Goal: Task Accomplishment & Management: Manage account settings

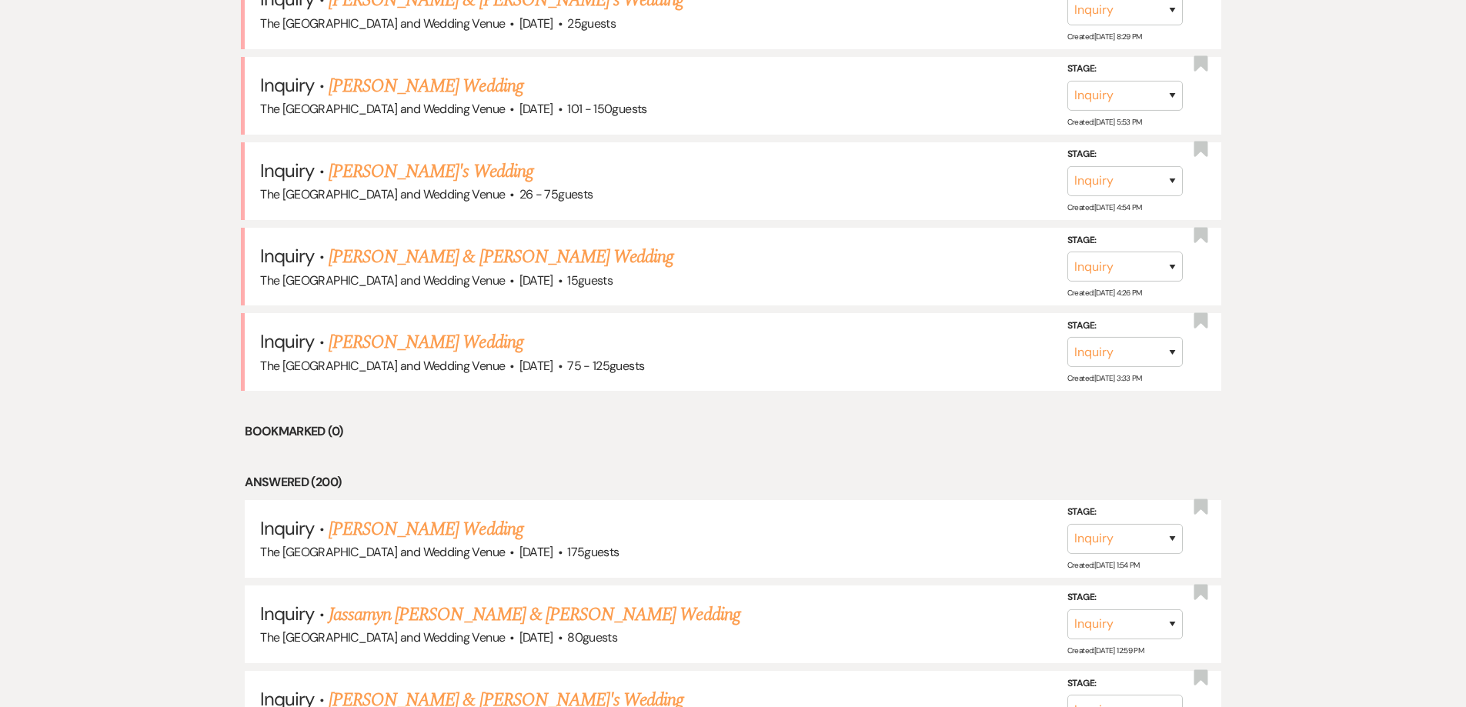
scroll to position [1093, 0]
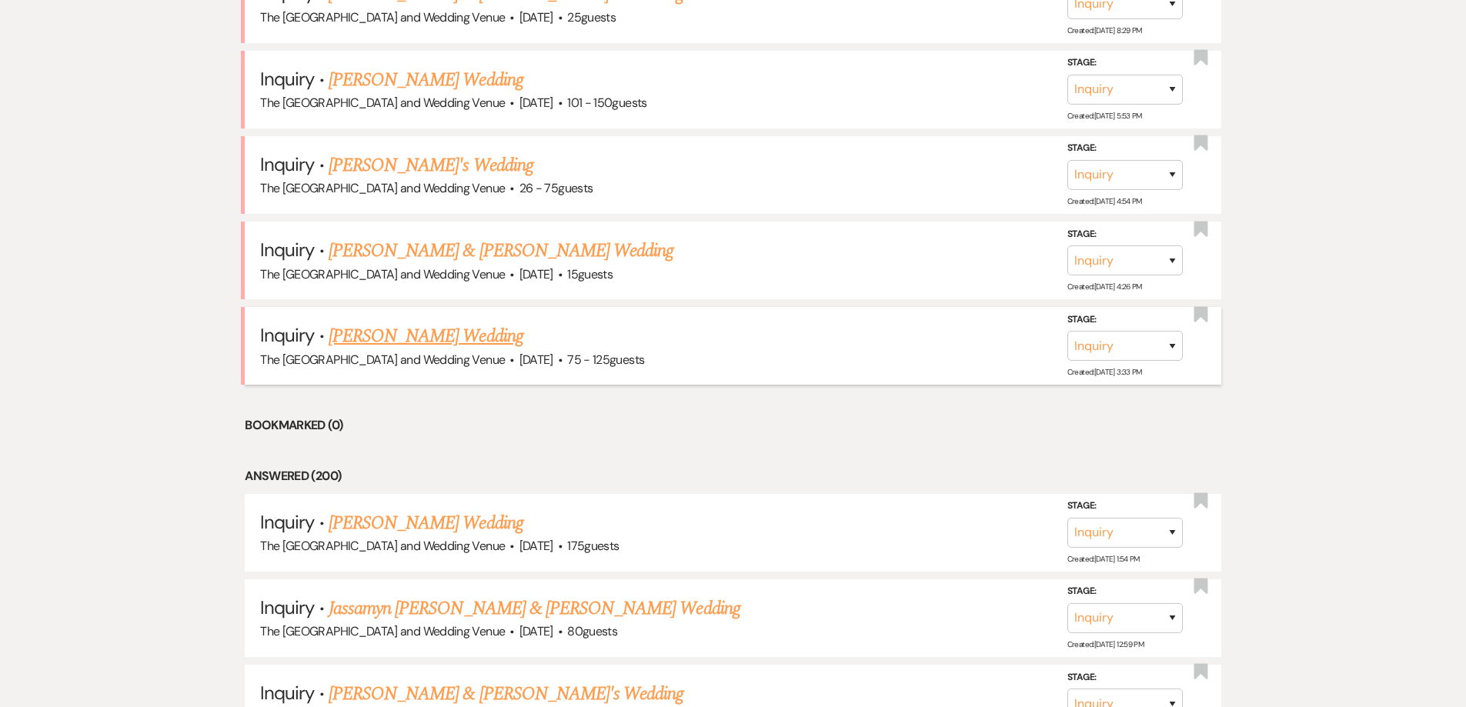
click at [440, 339] on link "[PERSON_NAME] Wedding" at bounding box center [426, 336] width 195 height 28
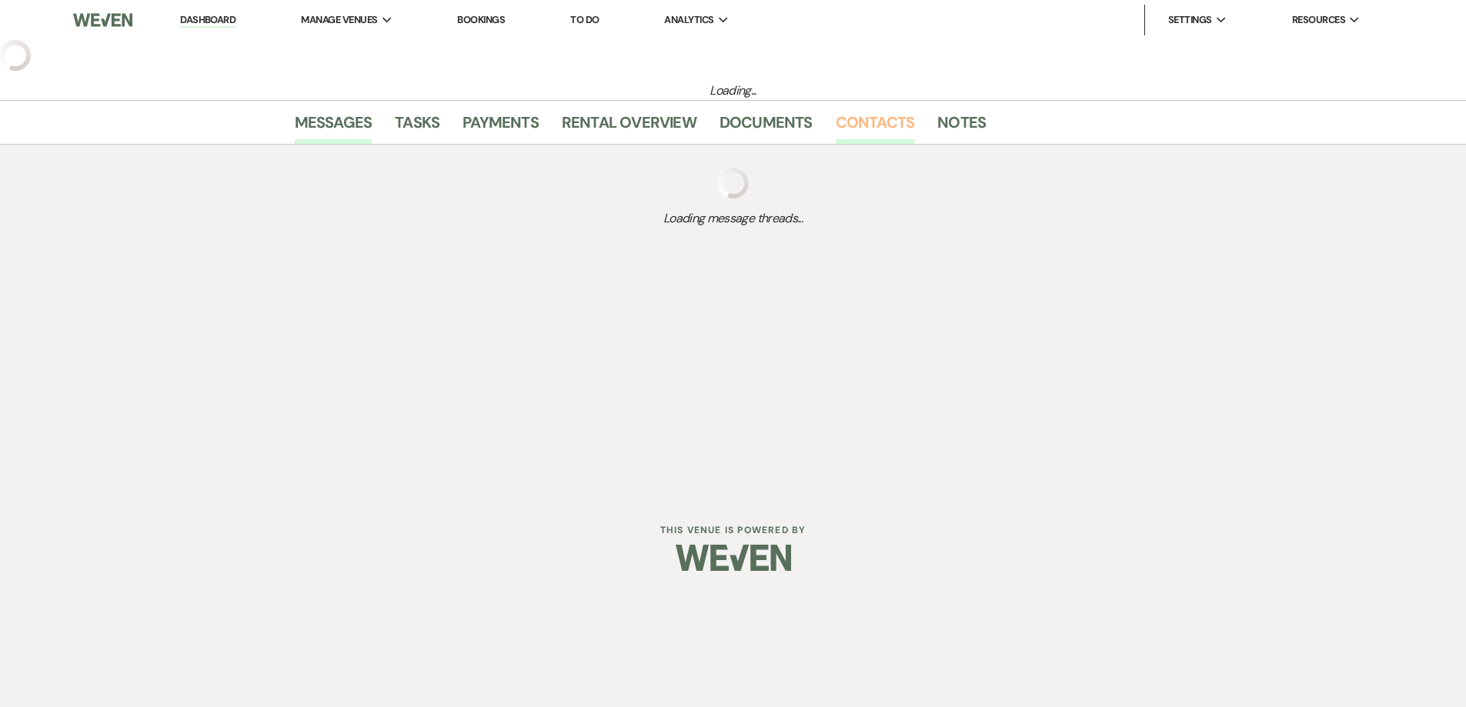
select select "3"
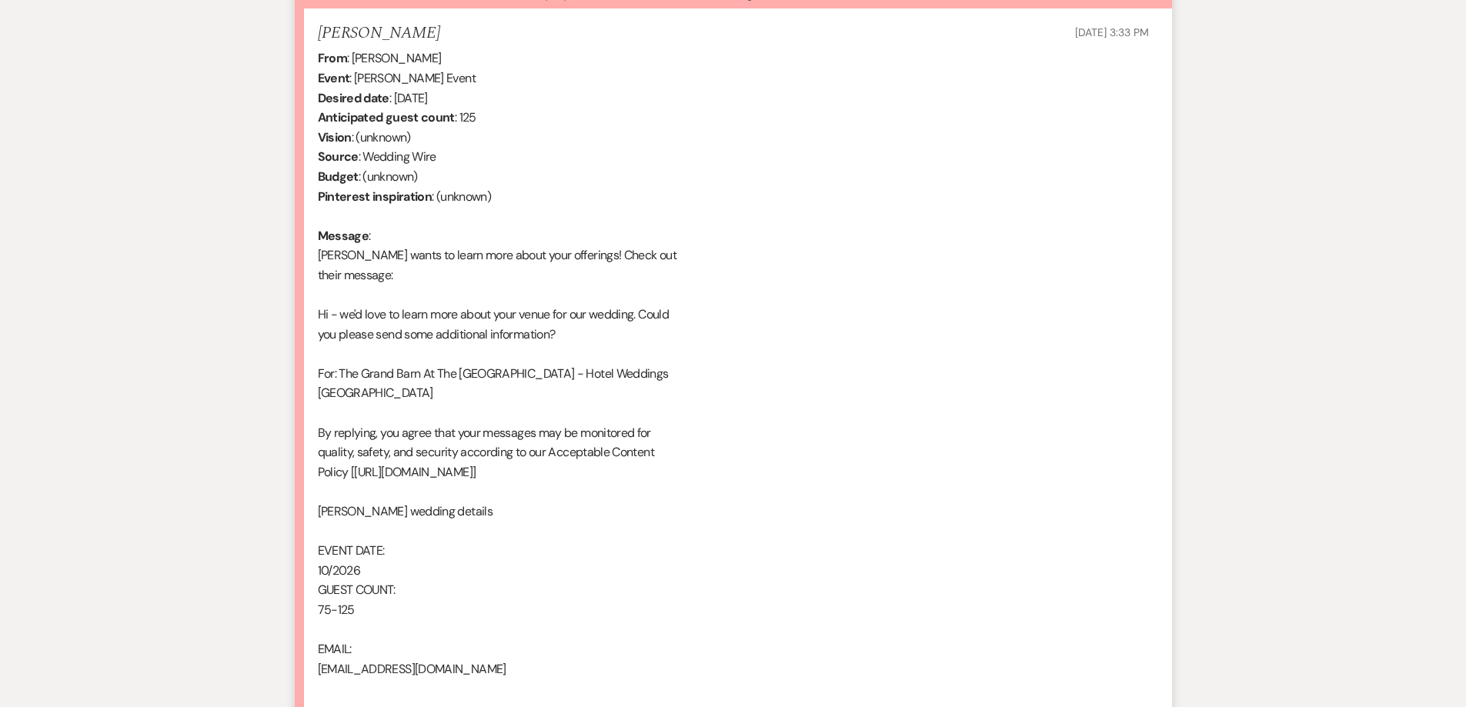
scroll to position [767, 0]
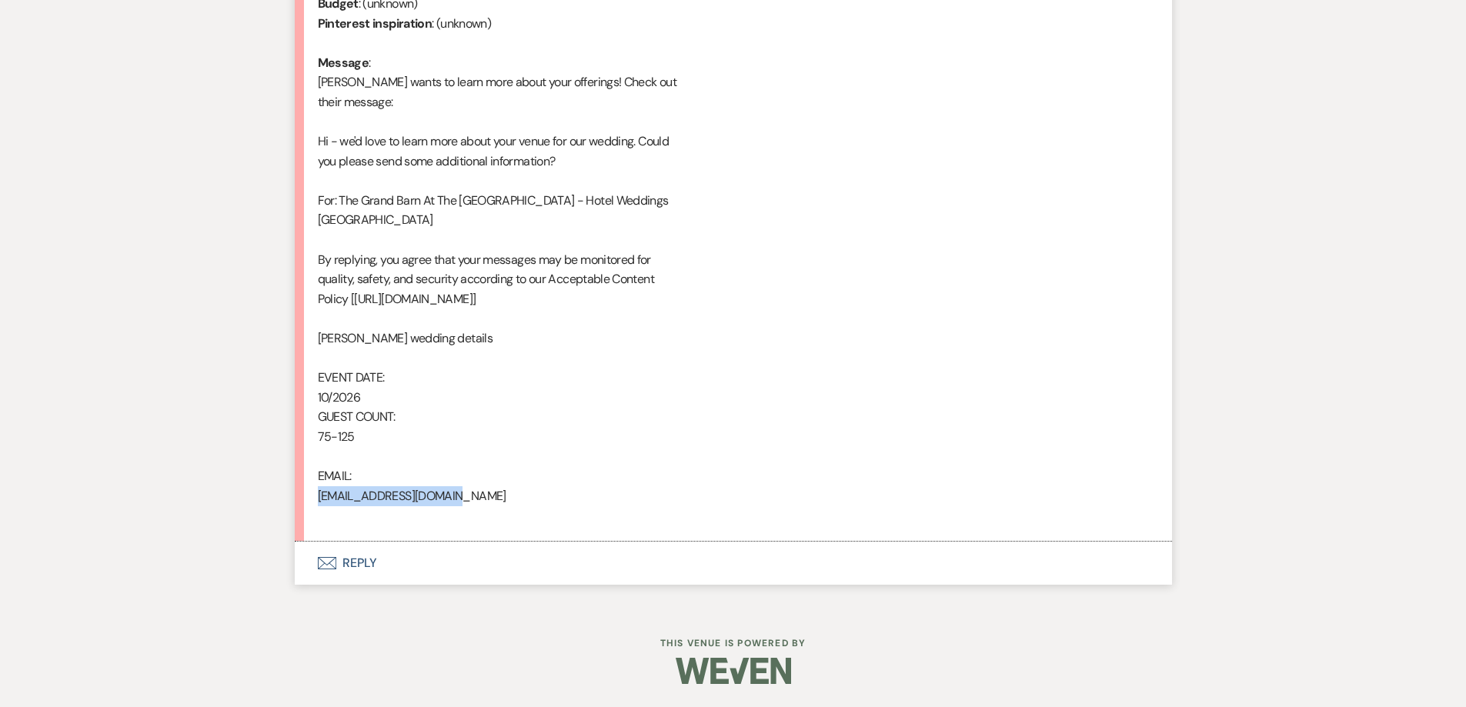
drag, startPoint x: 466, startPoint y: 499, endPoint x: 318, endPoint y: 499, distance: 148.5
click at [318, 499] on div "From : [PERSON_NAME] Event : [PERSON_NAME] Event Desired date : [DATE] Anticipa…" at bounding box center [733, 200] width 831 height 650
copy div "[EMAIL_ADDRESS][DOMAIN_NAME]"
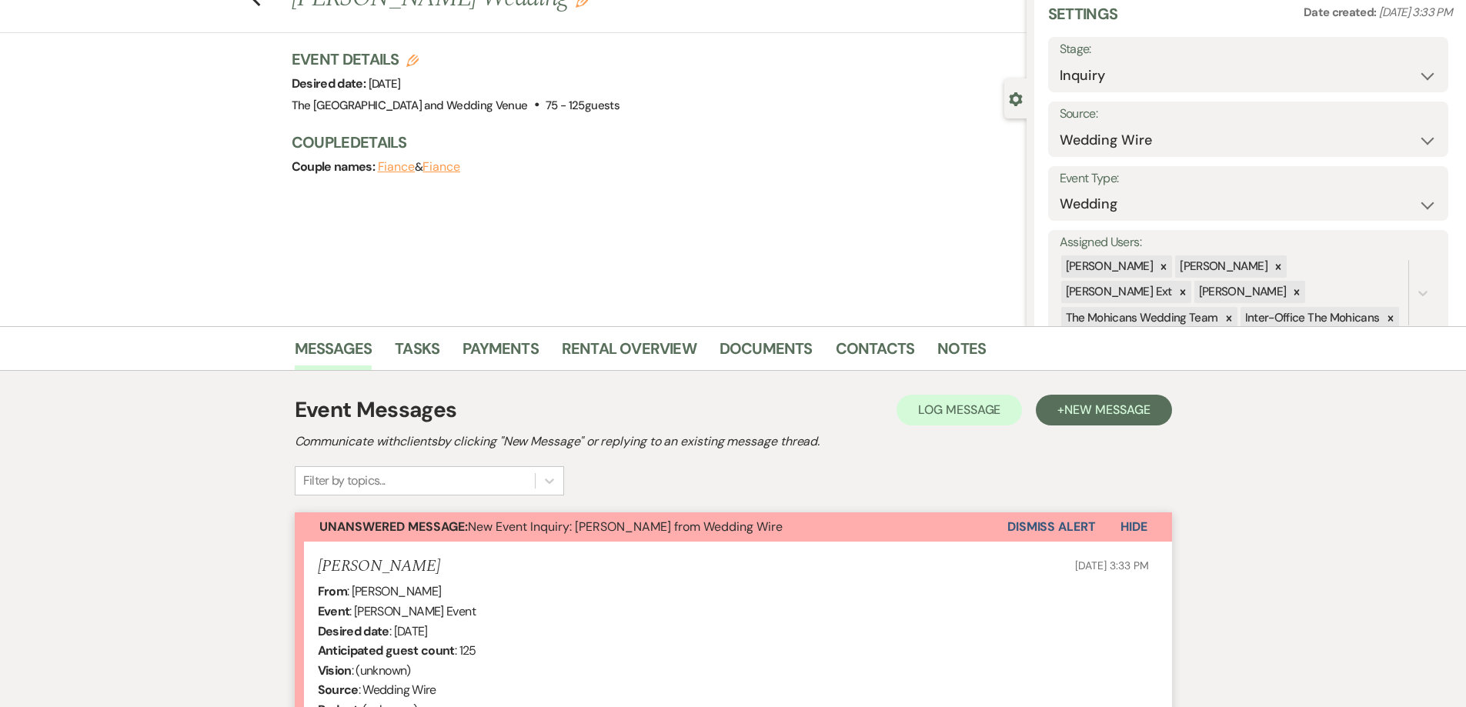
scroll to position [0, 0]
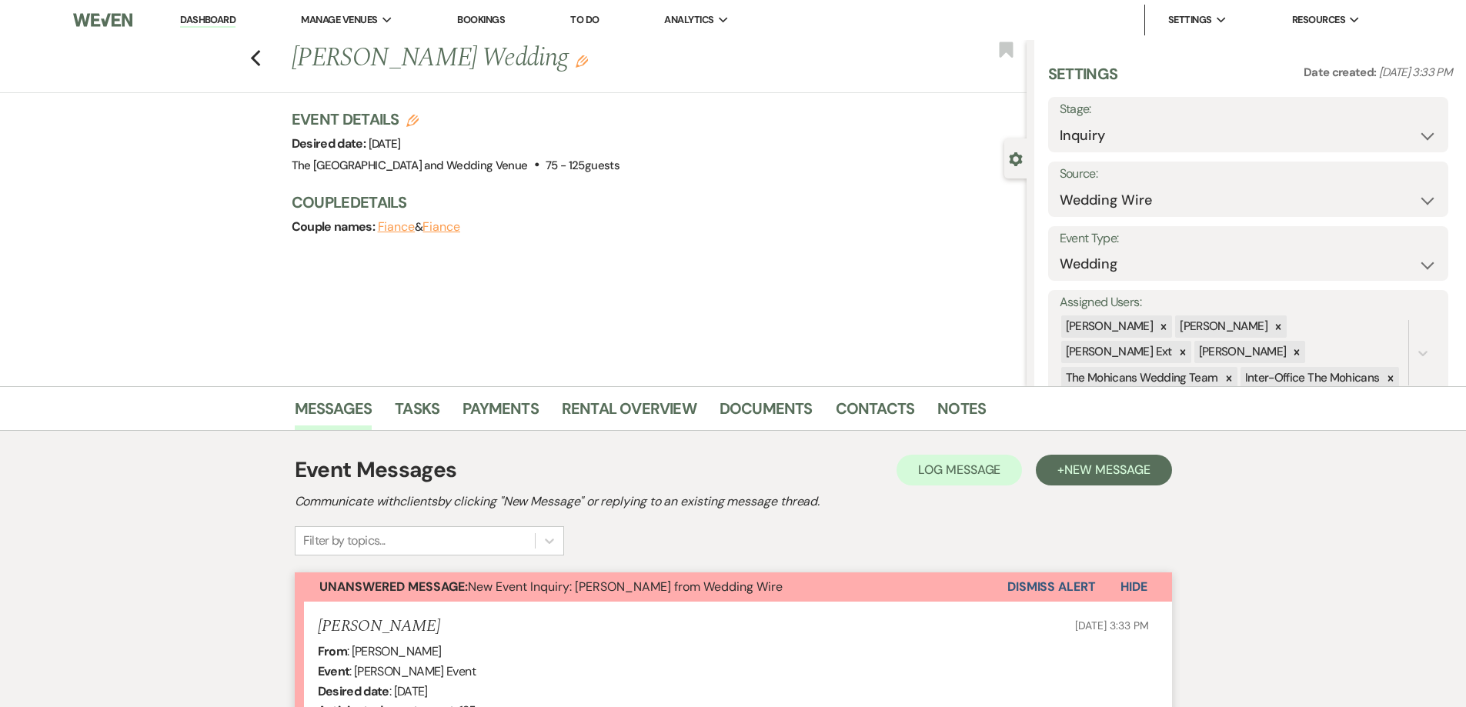
click at [1060, 593] on button "Dismiss Alert" at bounding box center [1051, 587] width 89 height 29
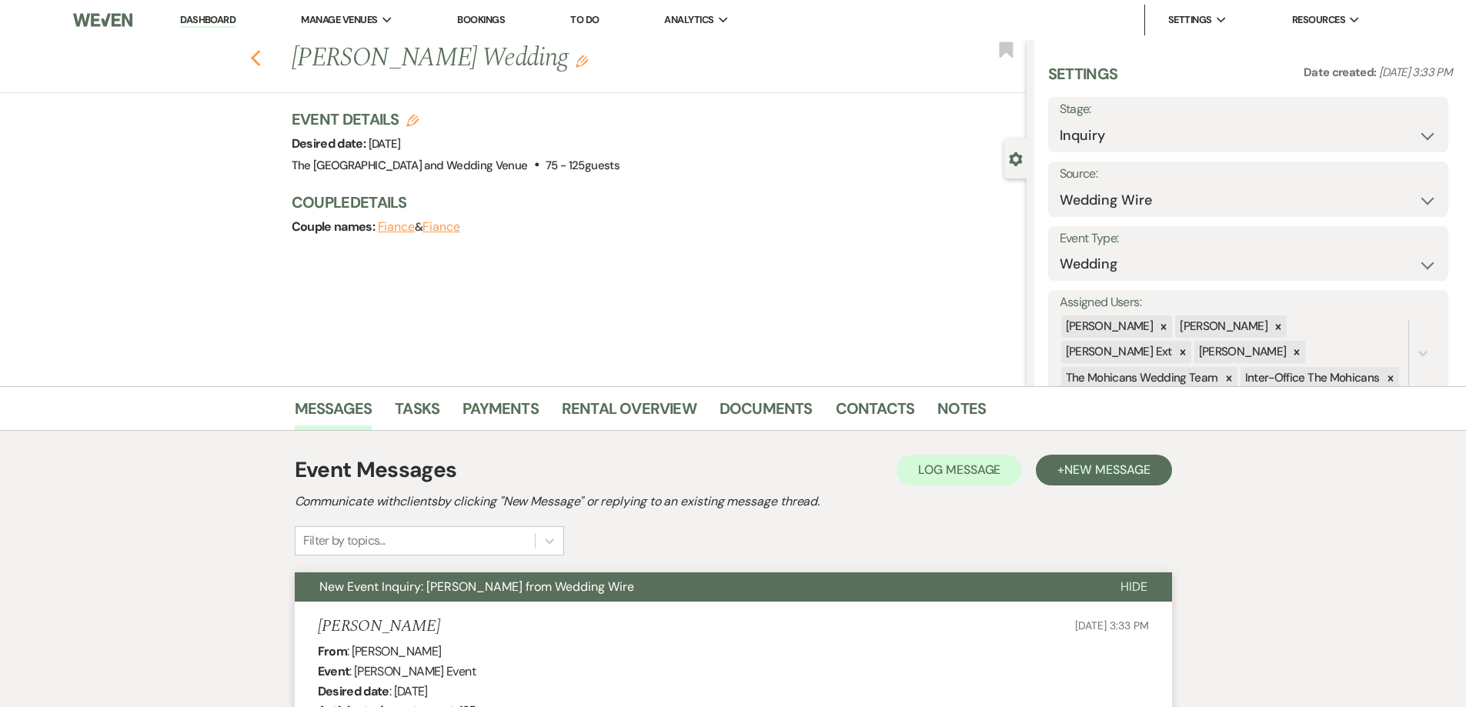
click at [260, 60] on use "button" at bounding box center [255, 58] width 10 height 17
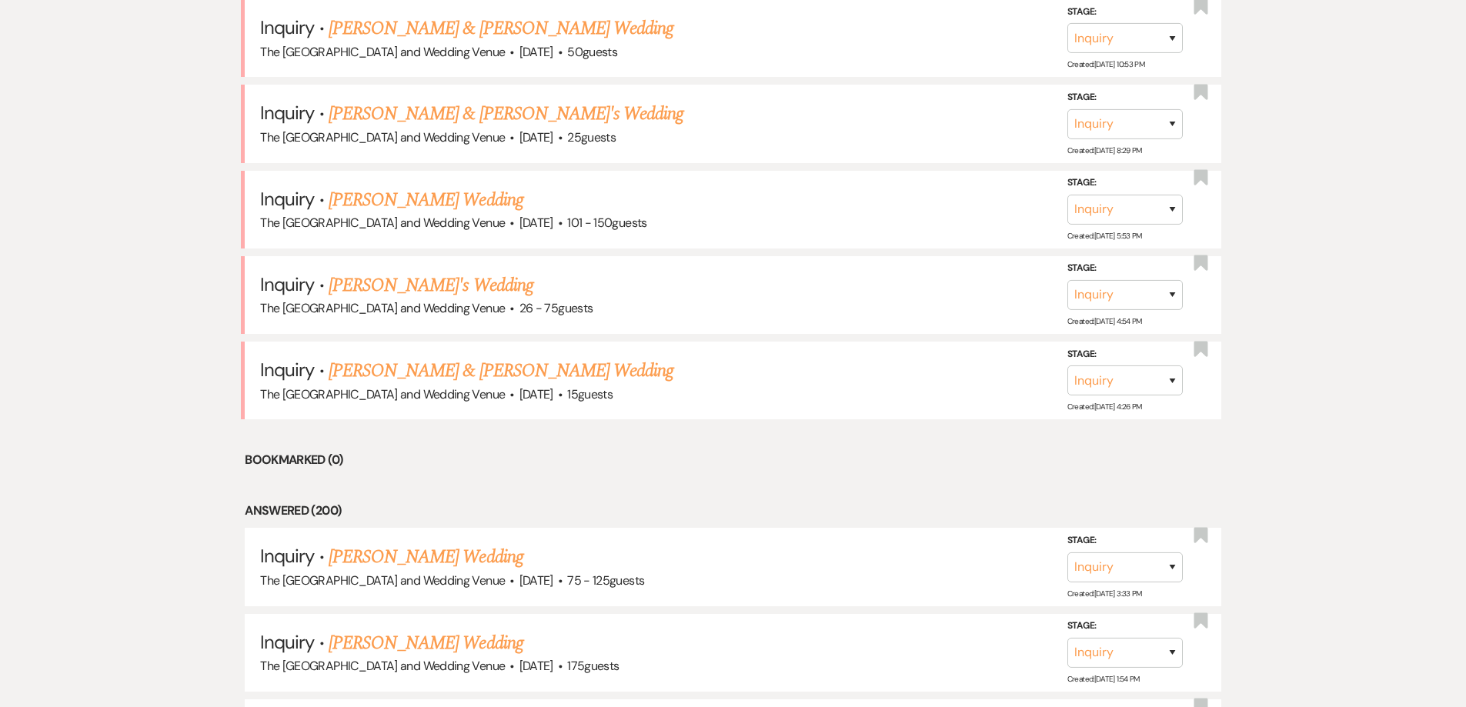
scroll to position [972, 0]
click at [528, 376] on link "[PERSON_NAME] & [PERSON_NAME] Wedding" at bounding box center [501, 372] width 345 height 28
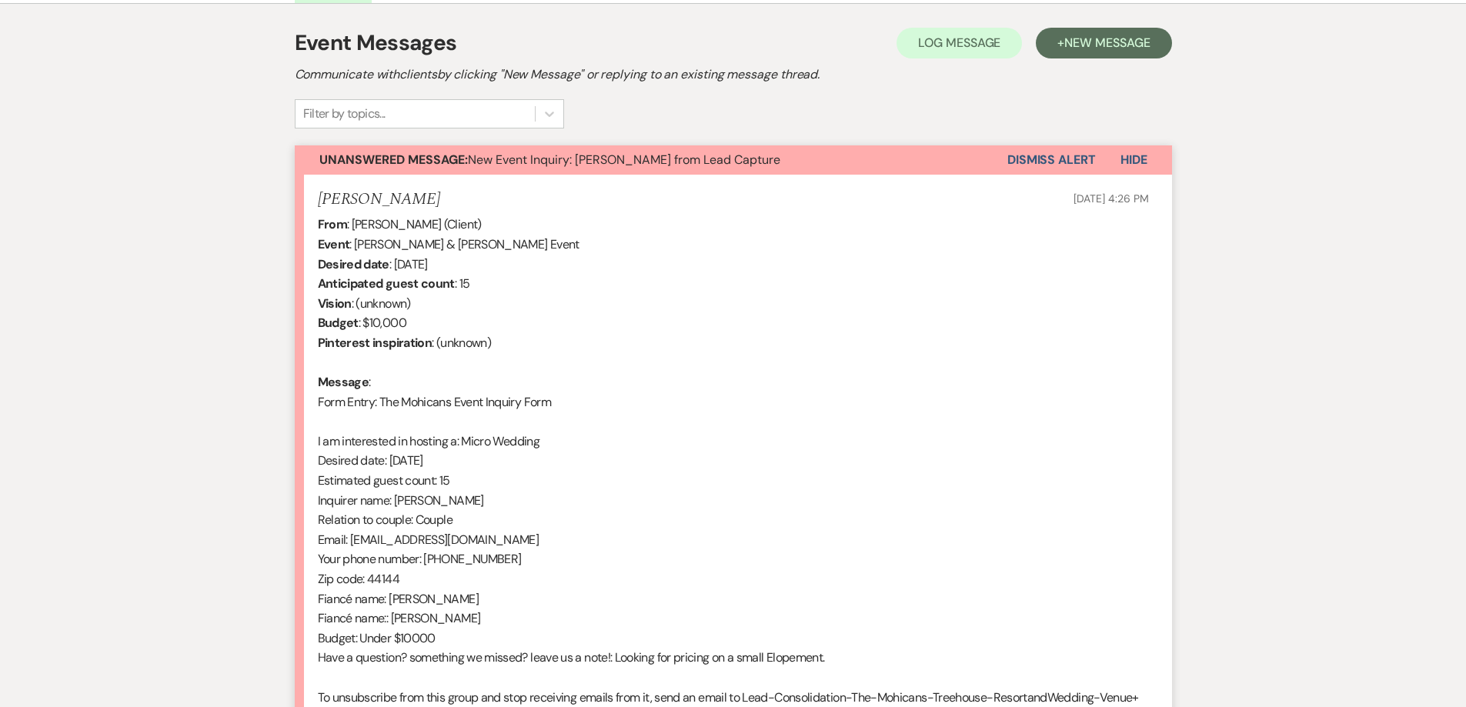
scroll to position [426, 0]
drag, startPoint x: 351, startPoint y: 545, endPoint x: 487, endPoint y: 543, distance: 136.2
click at [487, 543] on div "From : [PERSON_NAME] (Client) Event : [PERSON_NAME] & [PERSON_NAME] Event Desir…" at bounding box center [733, 482] width 831 height 532
drag, startPoint x: 441, startPoint y: 542, endPoint x: 492, endPoint y: 368, distance: 181.2
click at [492, 368] on div "From : [PERSON_NAME] (Client) Event : [PERSON_NAME] & [PERSON_NAME] Event Desir…" at bounding box center [733, 482] width 831 height 532
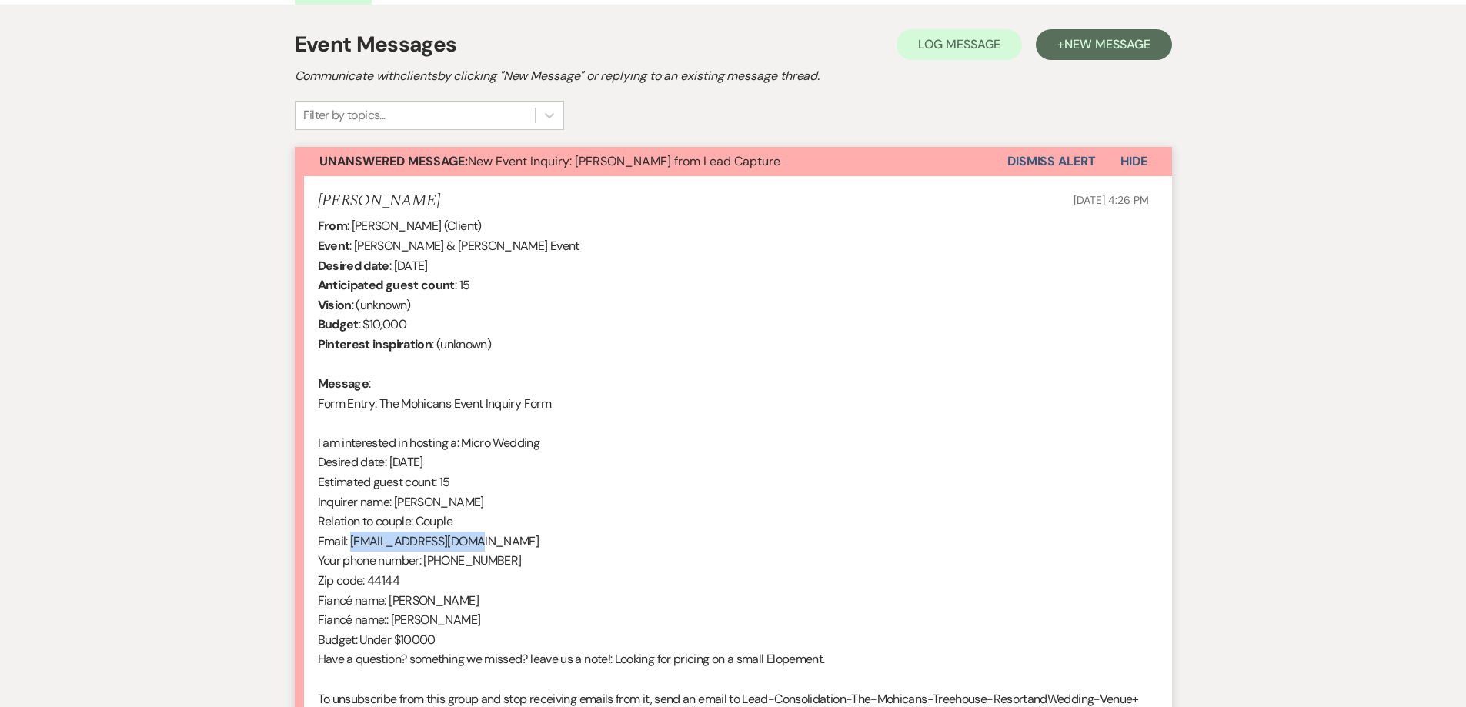
drag, startPoint x: 351, startPoint y: 545, endPoint x: 491, endPoint y: 541, distance: 140.1
click at [491, 541] on div "From : [PERSON_NAME] (Client) Event : [PERSON_NAME] & [PERSON_NAME] Event Desir…" at bounding box center [733, 482] width 831 height 532
copy div "[EMAIL_ADDRESS][DOMAIN_NAME]"
click at [1039, 160] on button "Dismiss Alert" at bounding box center [1051, 161] width 89 height 29
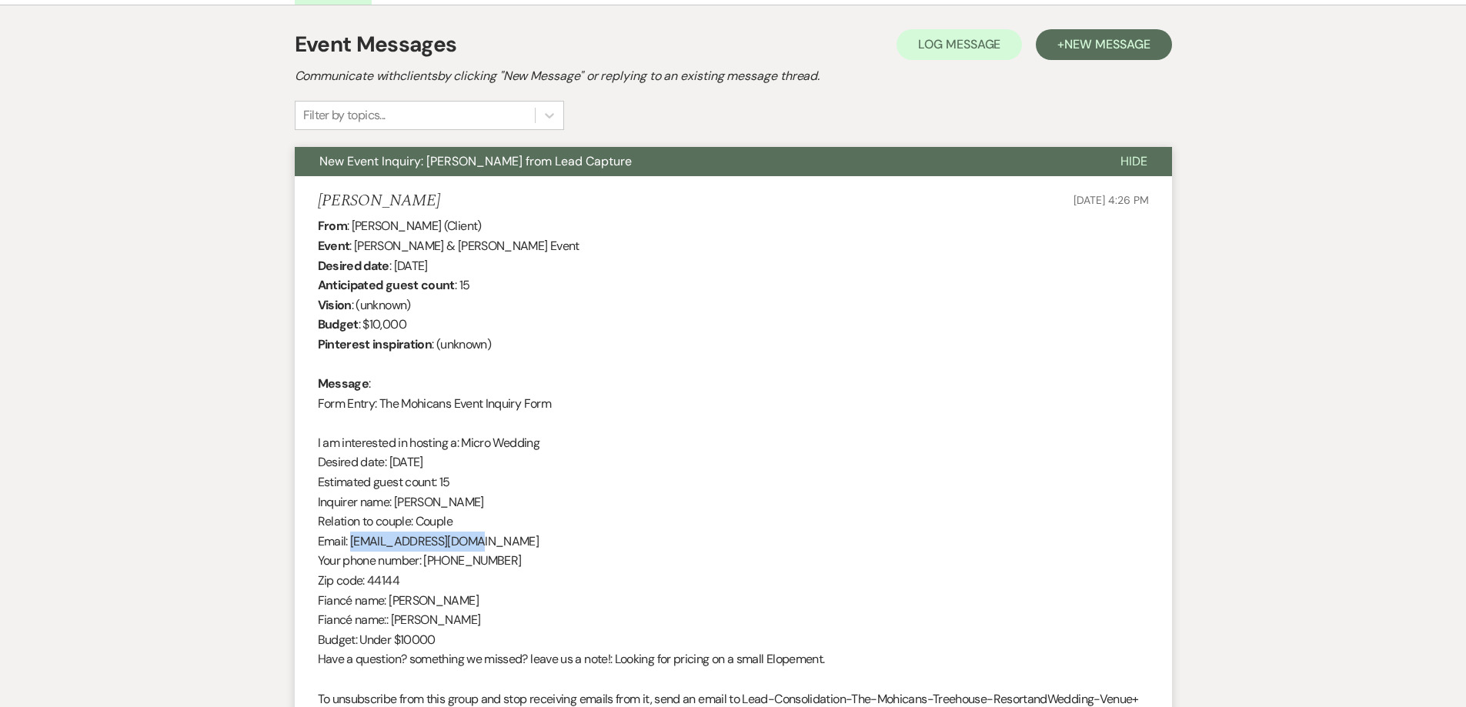
scroll to position [0, 0]
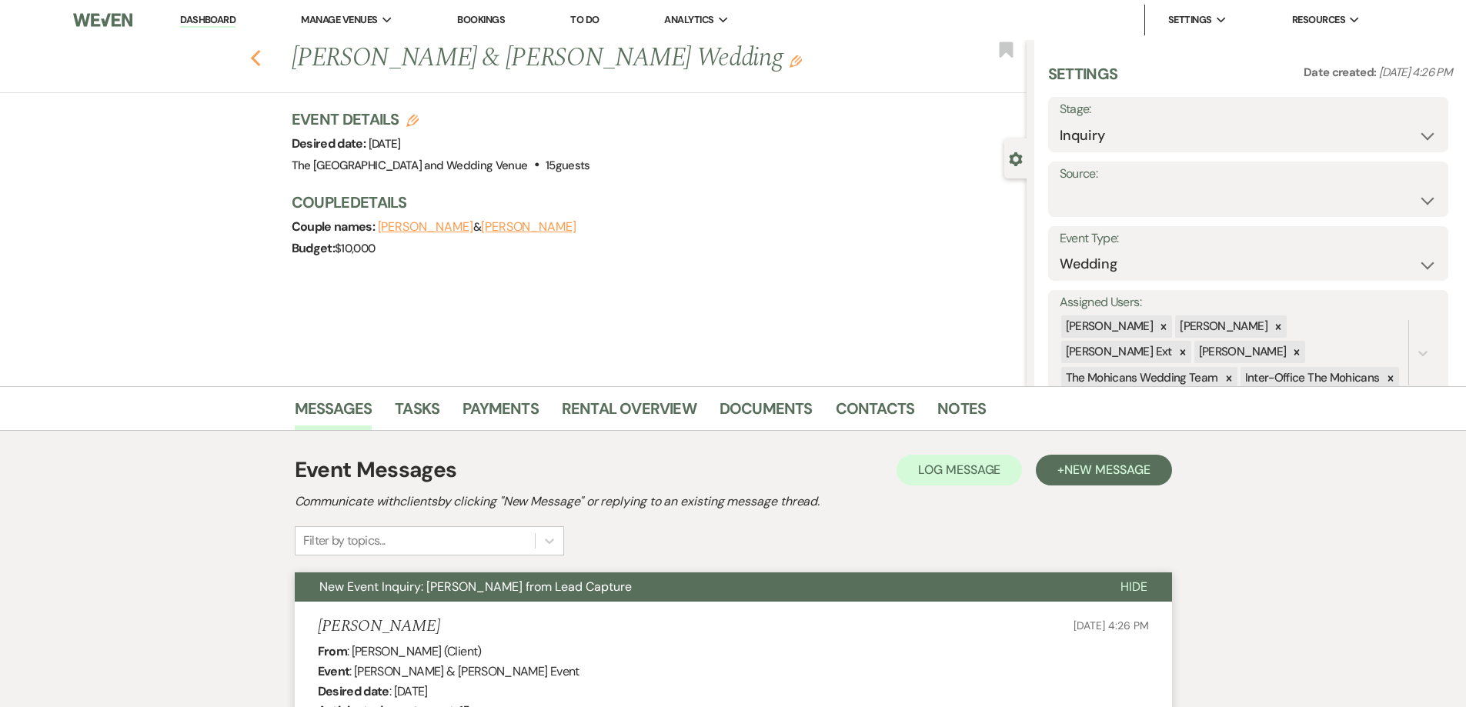
click at [259, 66] on icon "Previous" at bounding box center [256, 58] width 12 height 18
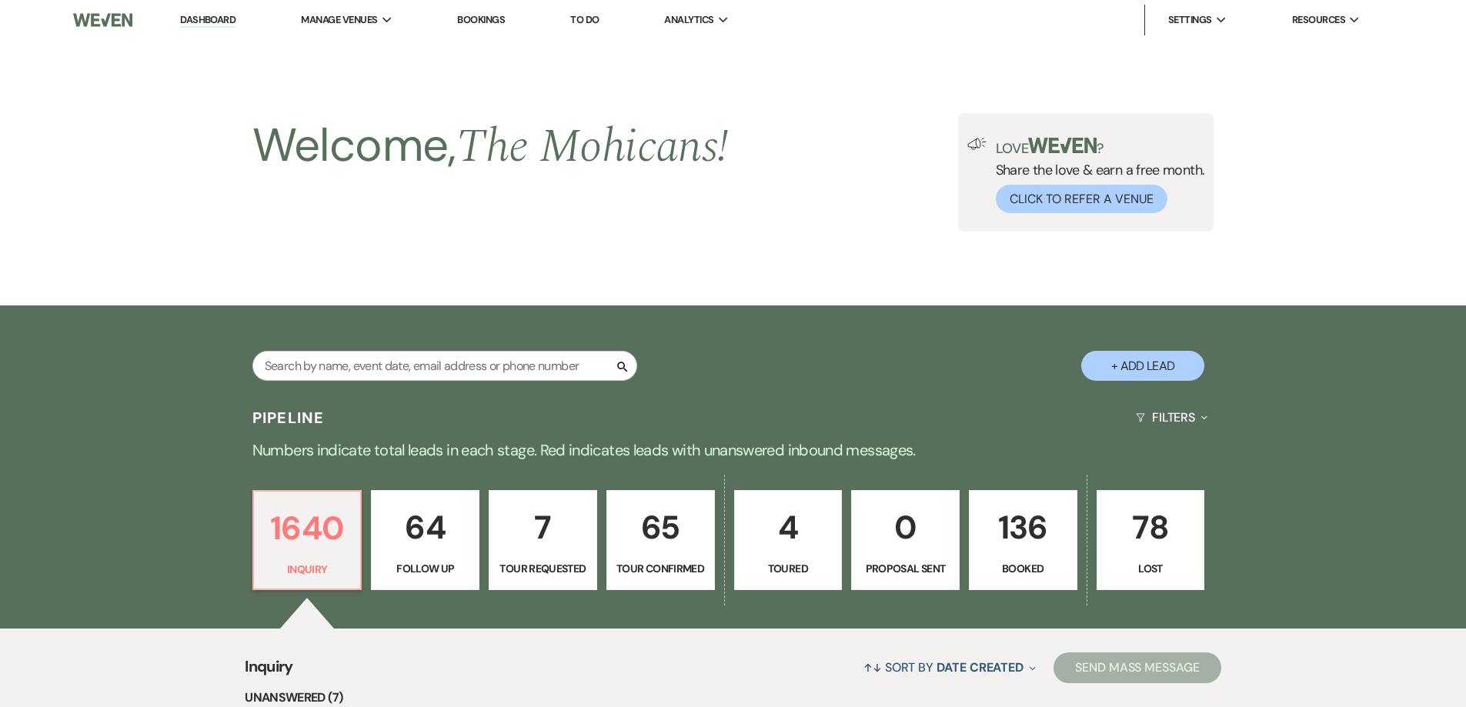
scroll to position [972, 0]
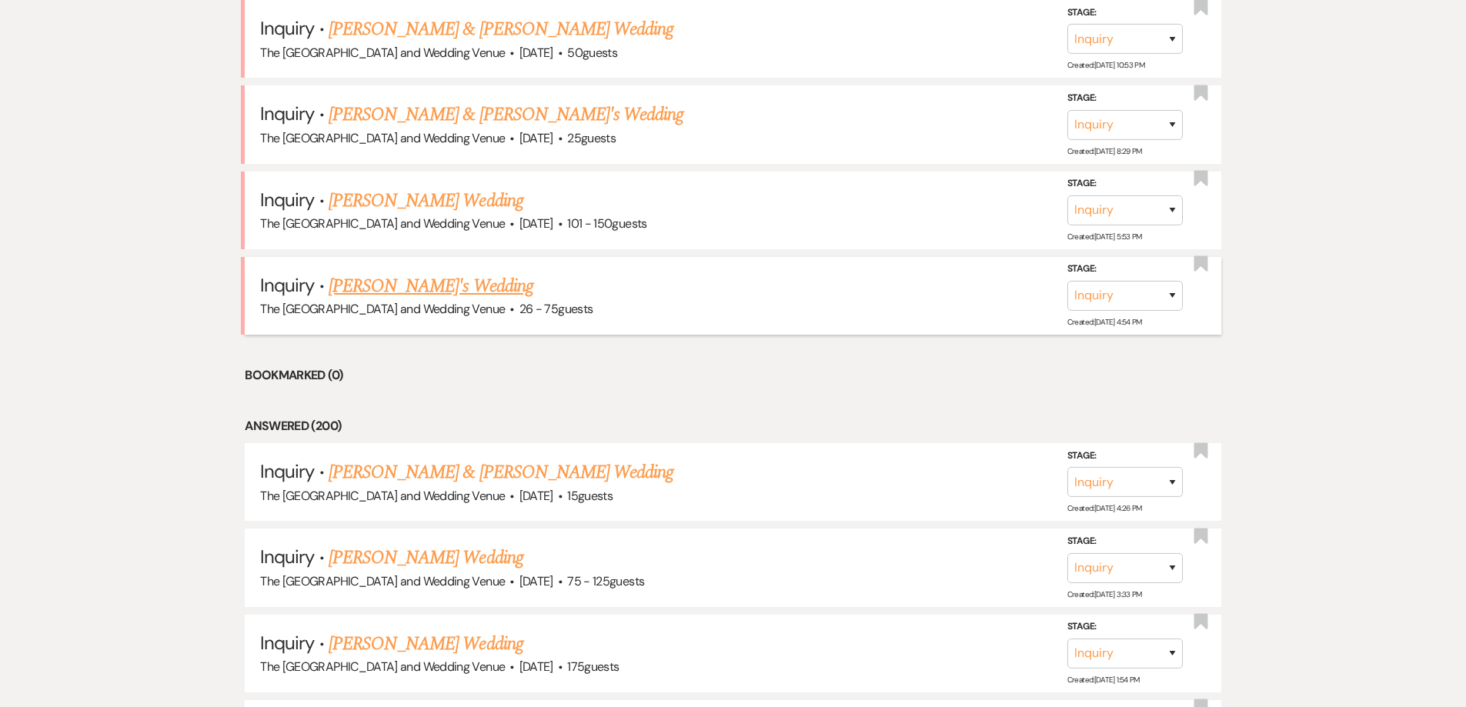
click at [369, 286] on link "[PERSON_NAME]'s Wedding" at bounding box center [431, 286] width 205 height 28
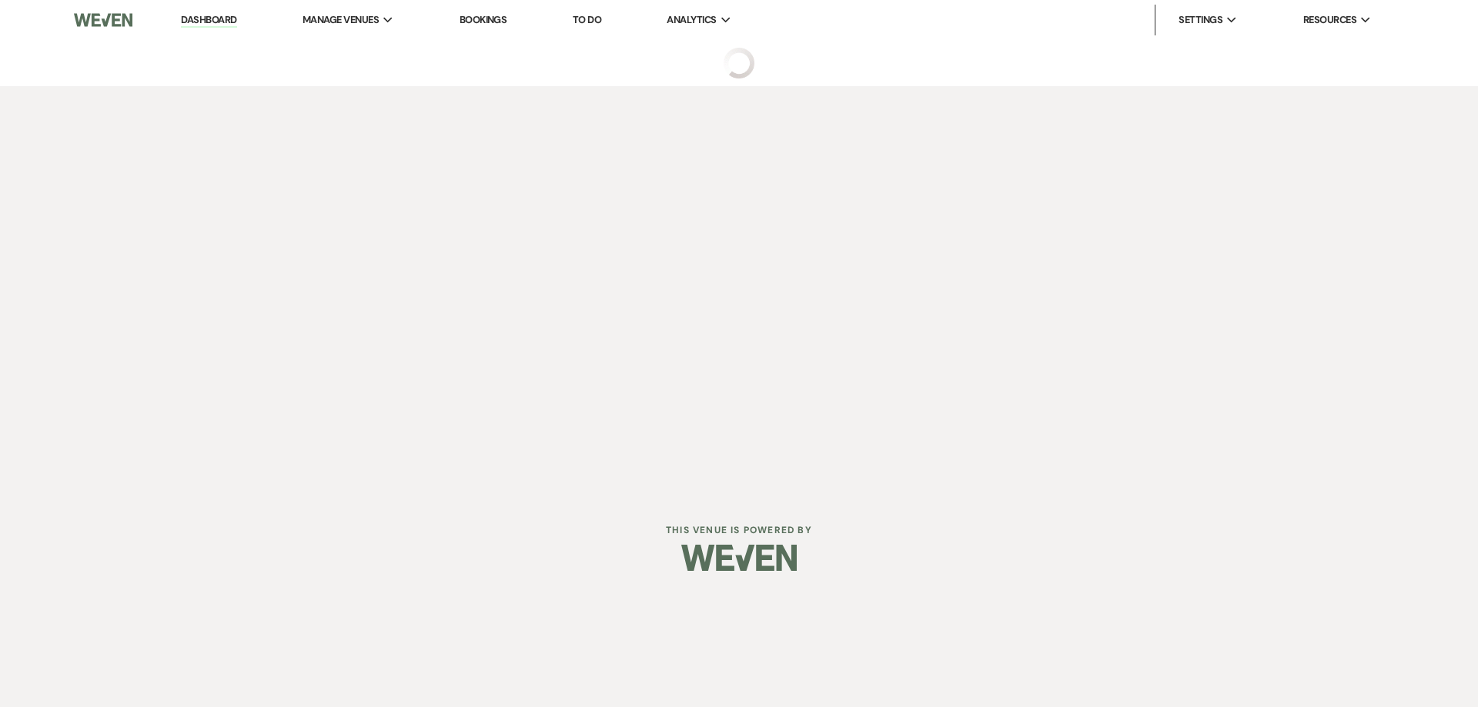
select select "4"
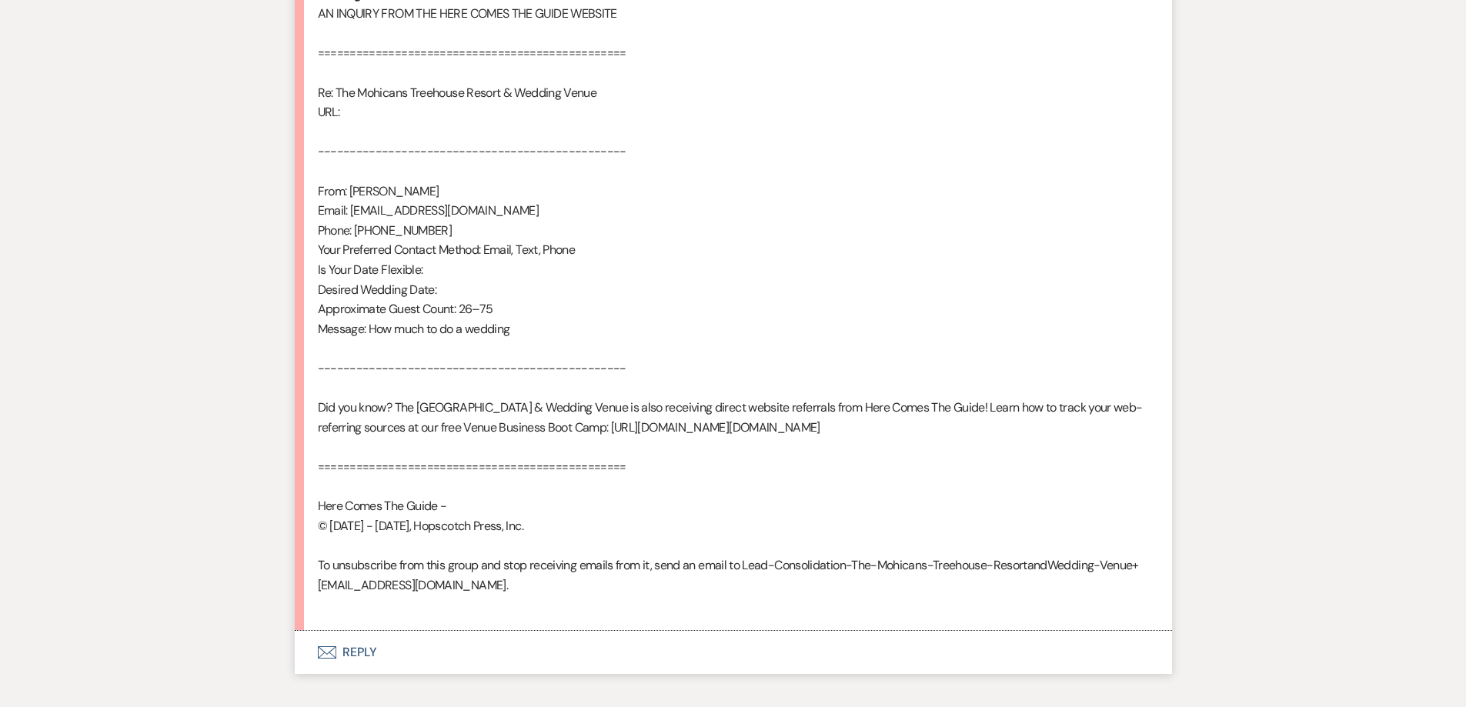
scroll to position [944, 0]
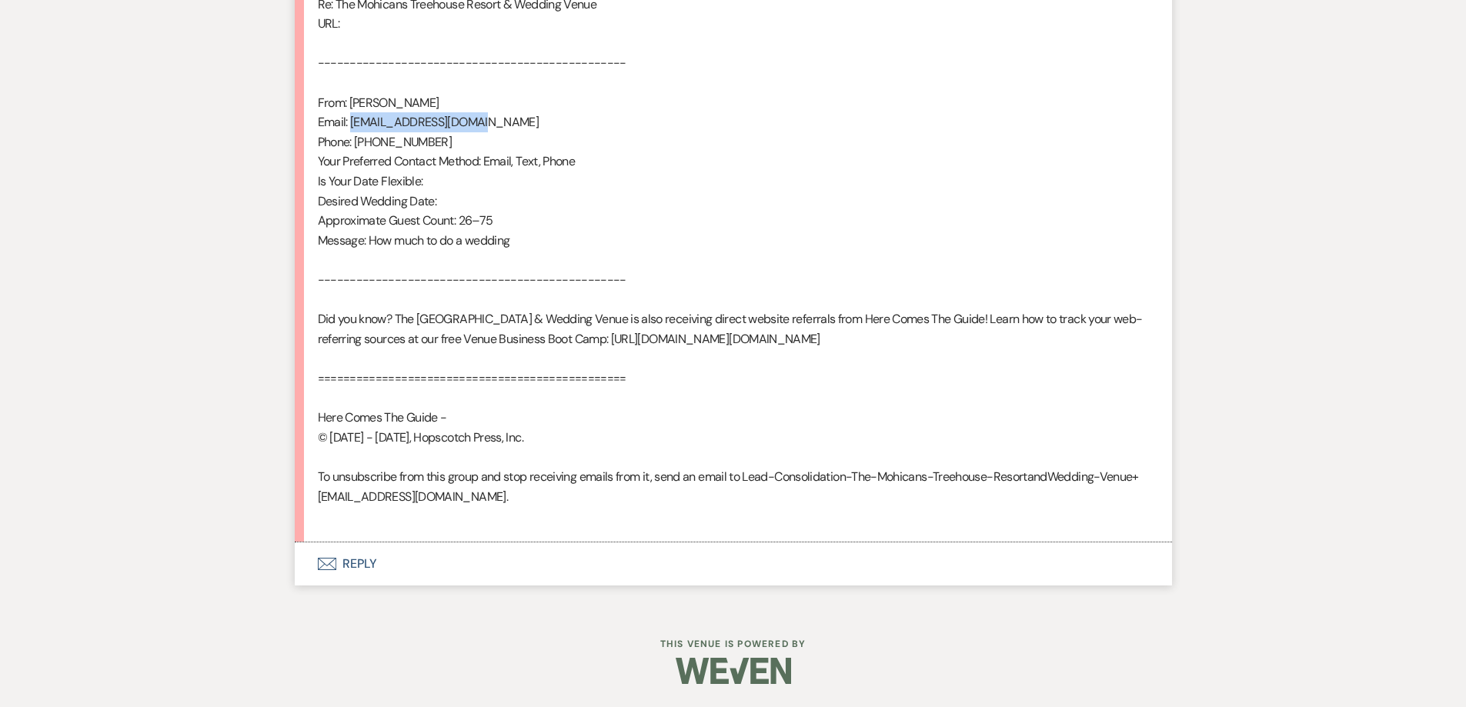
drag, startPoint x: 349, startPoint y: 109, endPoint x: 488, endPoint y: 105, distance: 138.6
click at [488, 105] on div "From : [PERSON_NAME] Event : [PERSON_NAME]'s Event Desired date : Flexible Anti…" at bounding box center [733, 121] width 831 height 807
copy div "[EMAIL_ADDRESS][DOMAIN_NAME]"
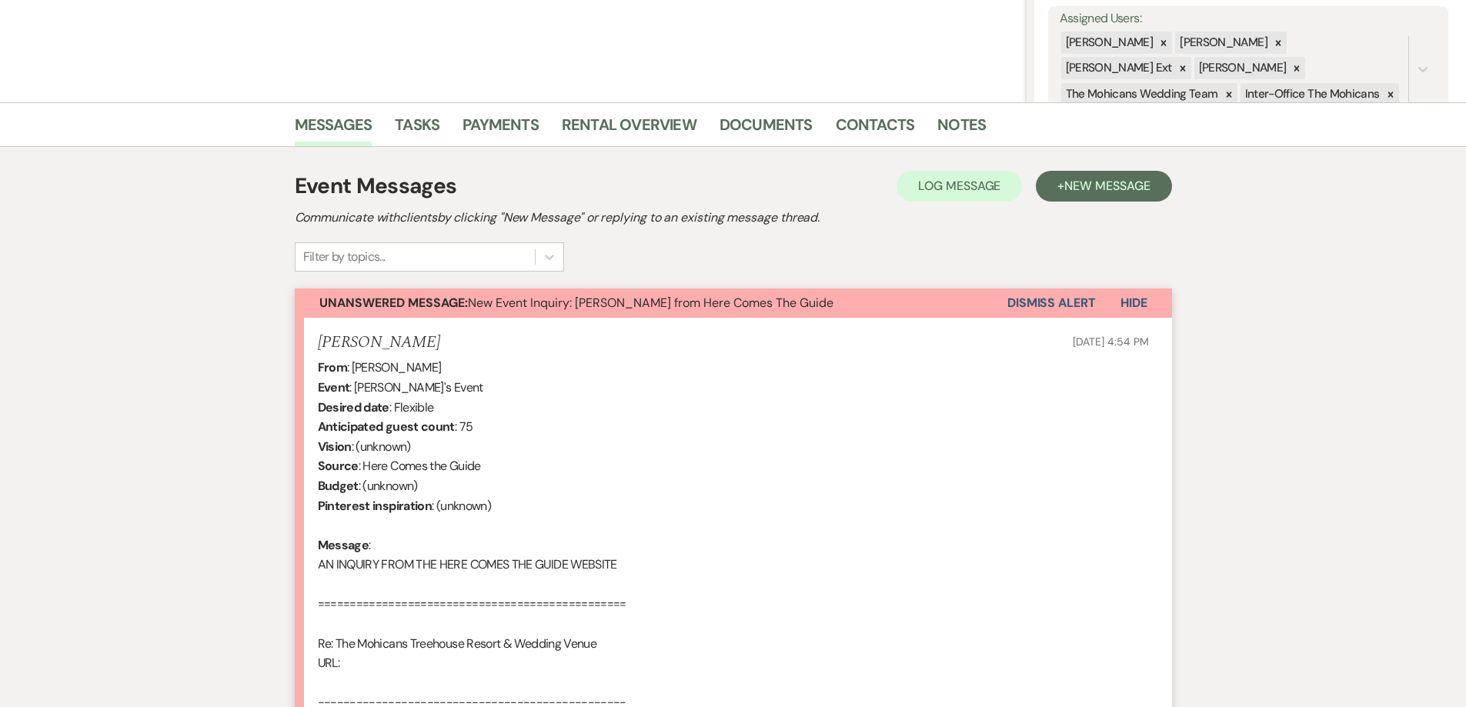
scroll to position [233, 0]
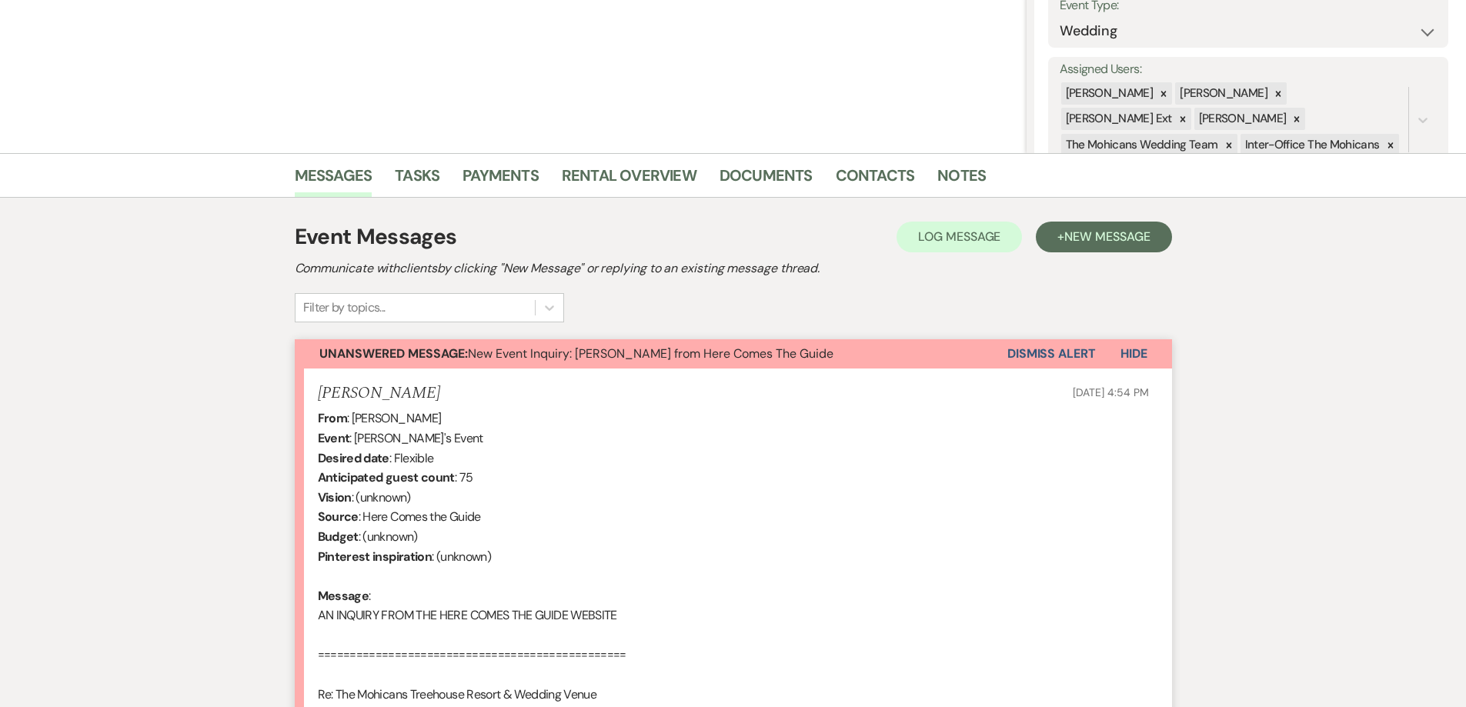
click at [1064, 354] on button "Dismiss Alert" at bounding box center [1051, 353] width 89 height 29
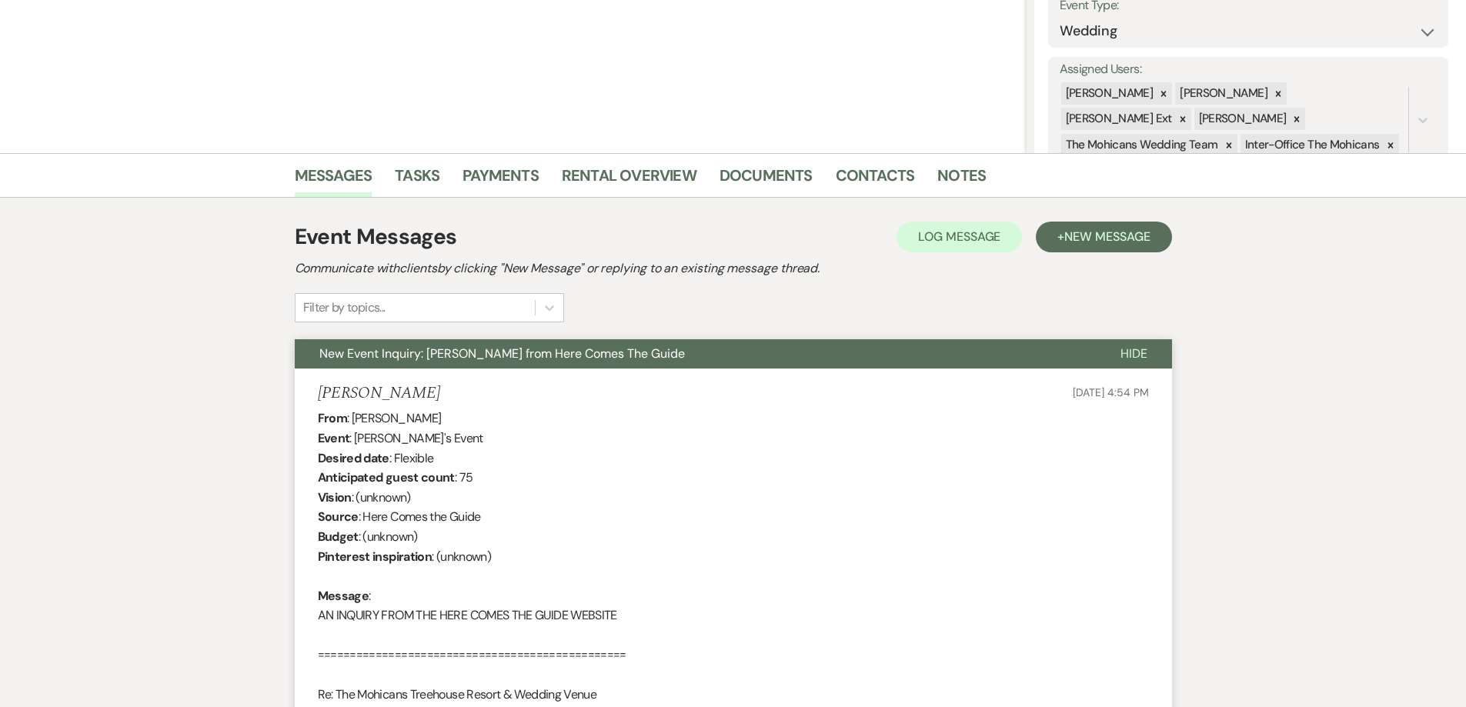
scroll to position [0, 0]
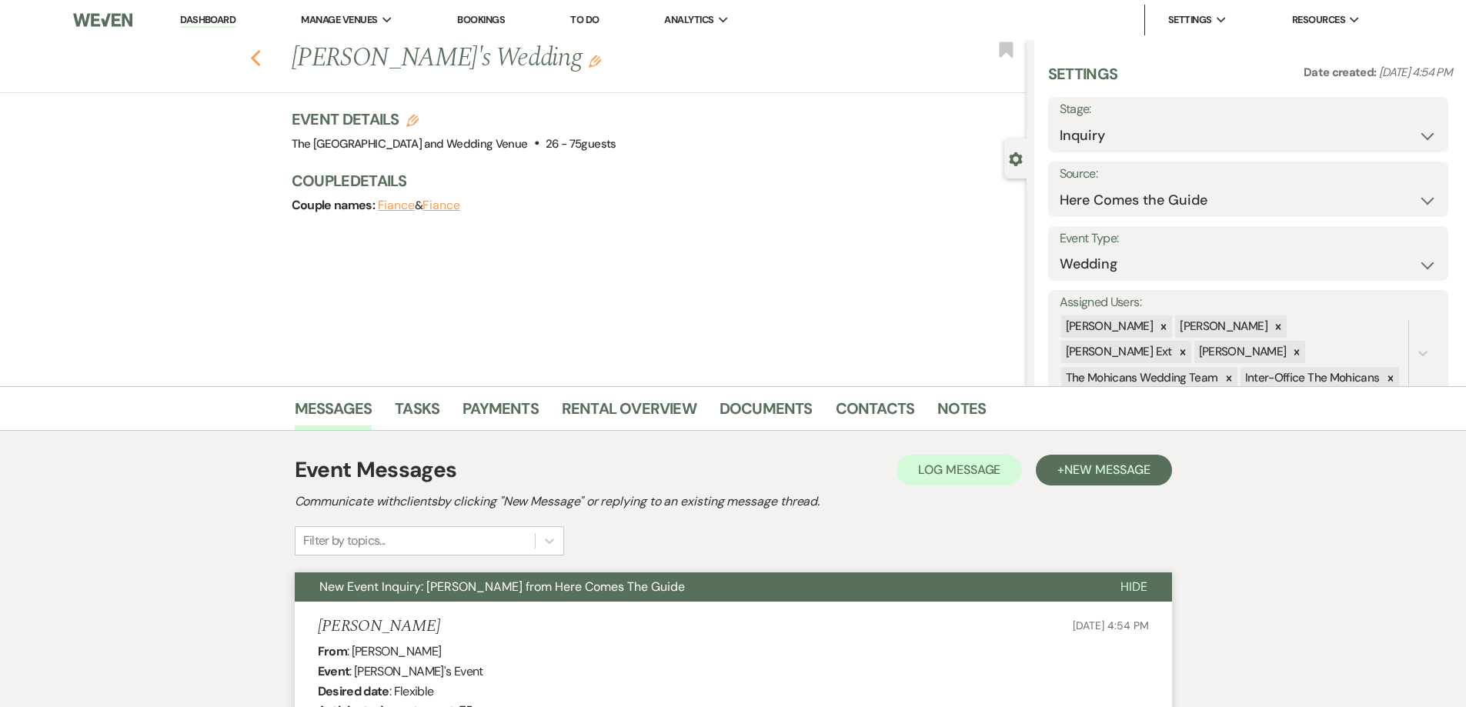
click at [262, 61] on icon "Previous" at bounding box center [256, 58] width 12 height 18
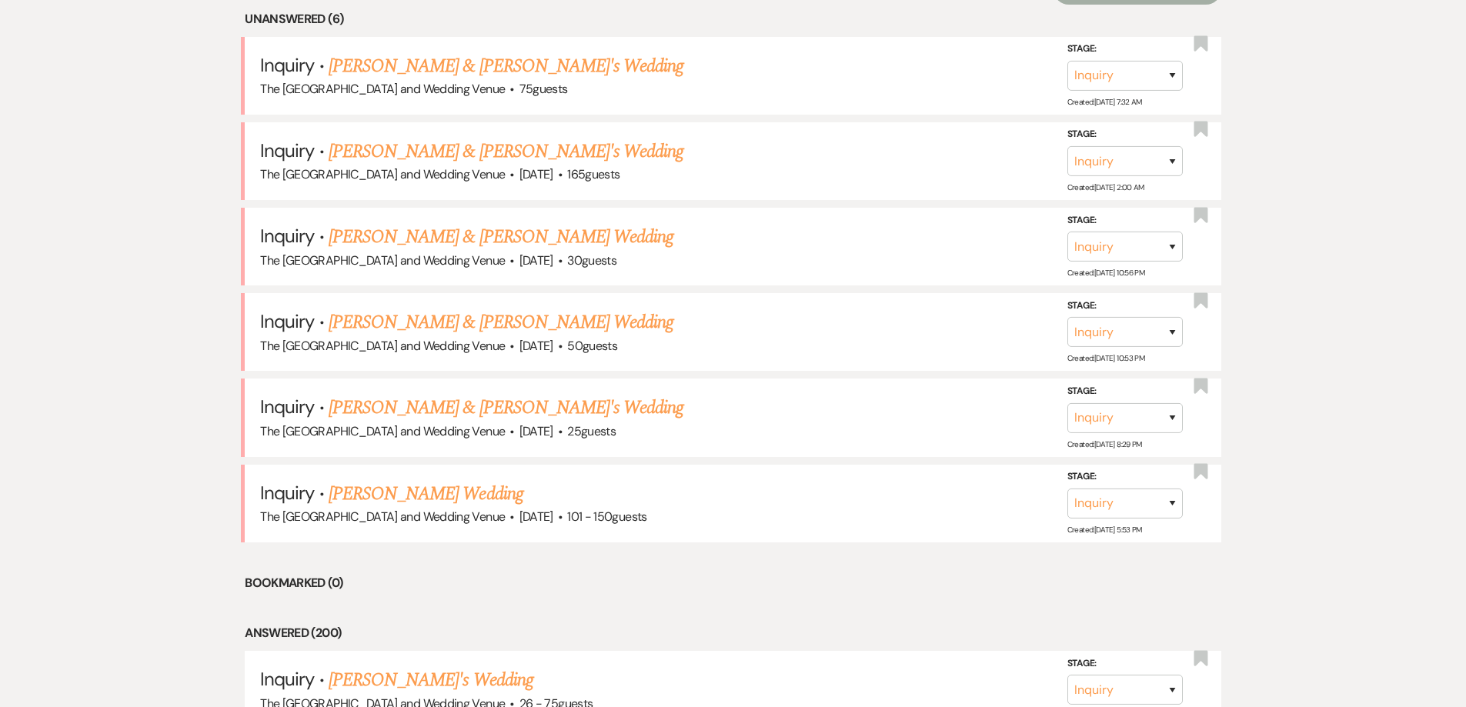
scroll to position [640, 0]
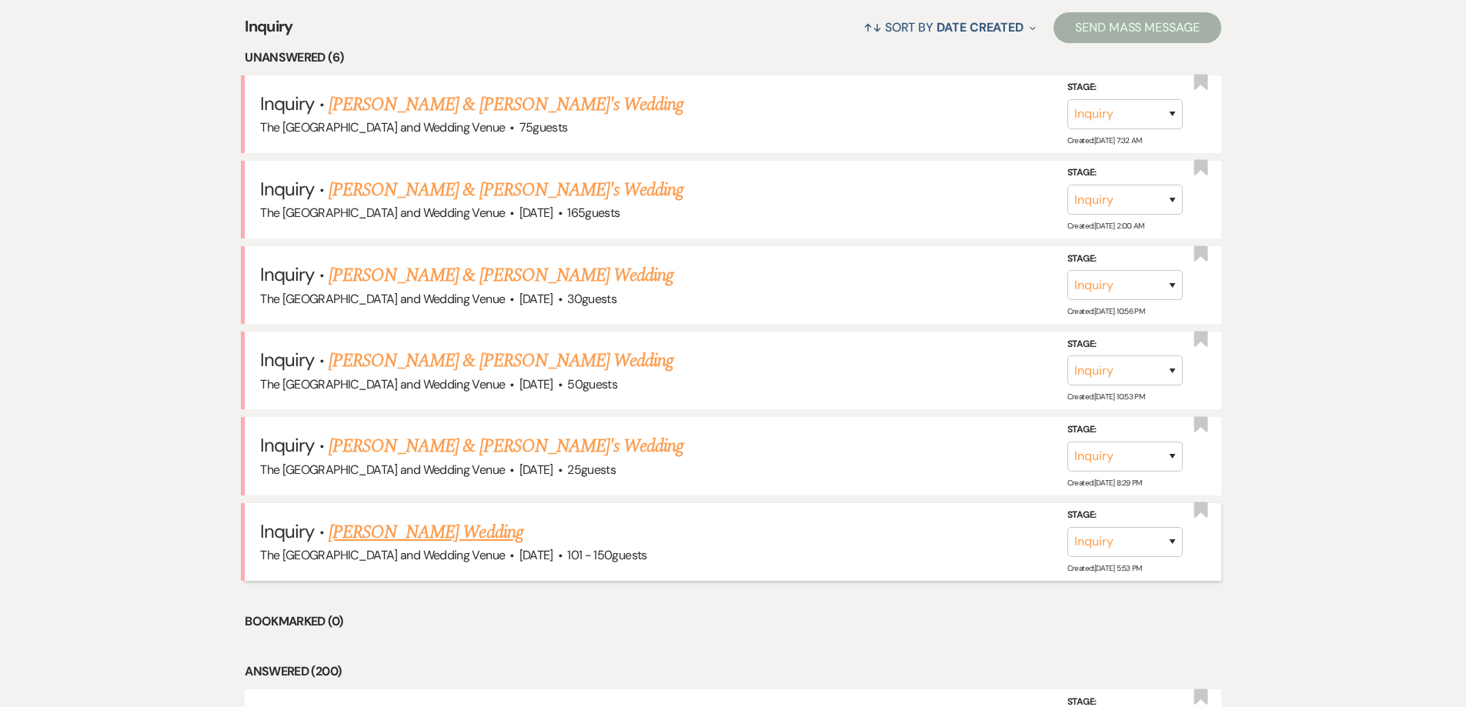
click at [460, 540] on link "[PERSON_NAME] Wedding" at bounding box center [426, 533] width 195 height 28
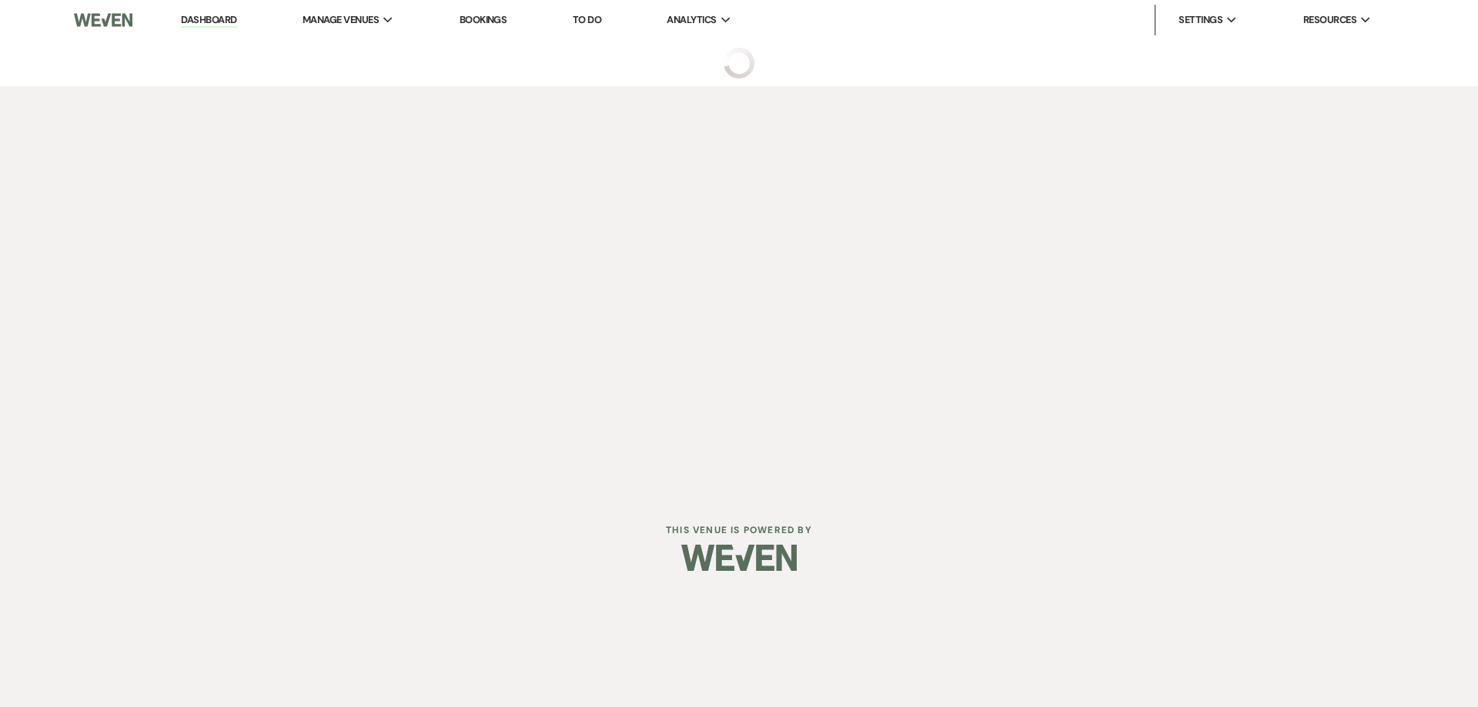
select select "2"
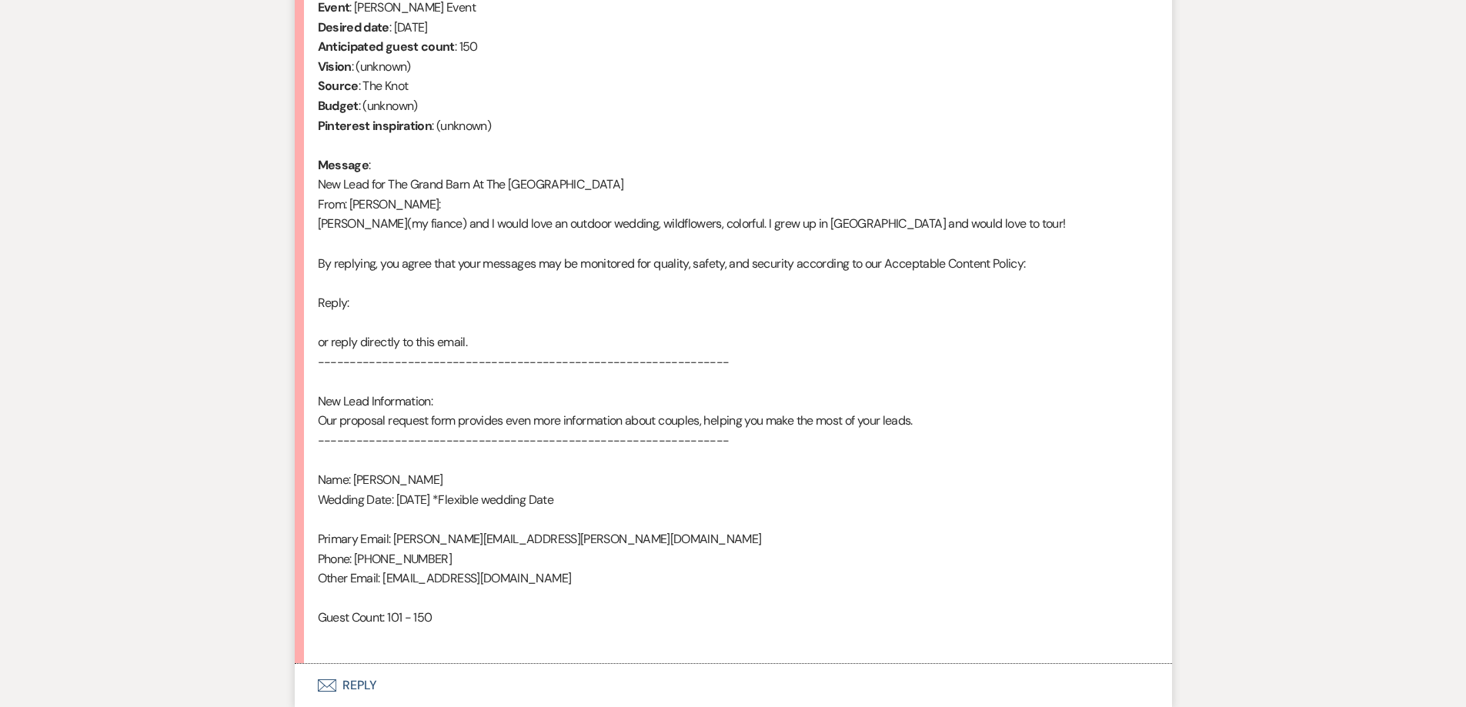
scroll to position [663, 0]
drag, startPoint x: 383, startPoint y: 582, endPoint x: 509, endPoint y: 584, distance: 125.5
click at [566, 578] on div "From : [PERSON_NAME] Event : [PERSON_NAME] Event Desired date : [DATE] Anticipa…" at bounding box center [733, 313] width 831 height 670
copy div "[EMAIL_ADDRESS][DOMAIN_NAME]"
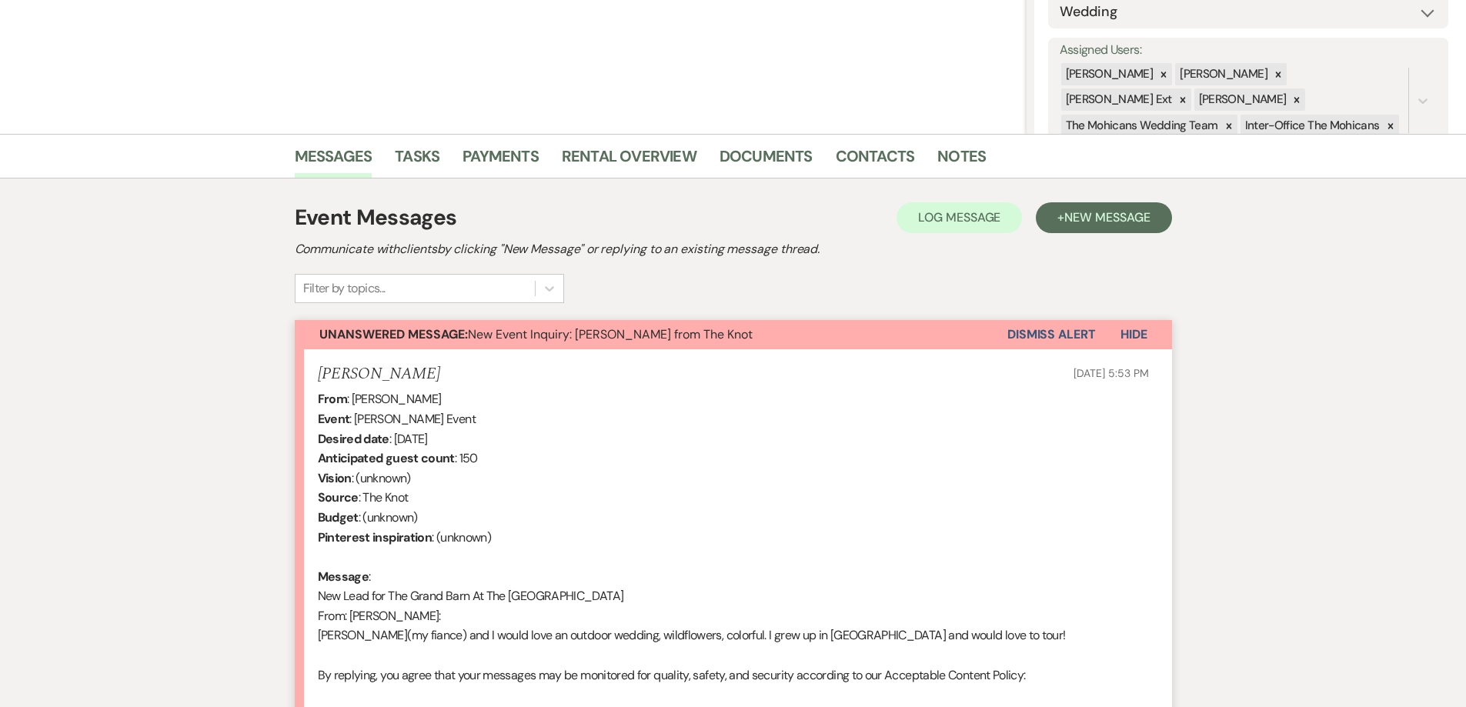
scroll to position [0, 0]
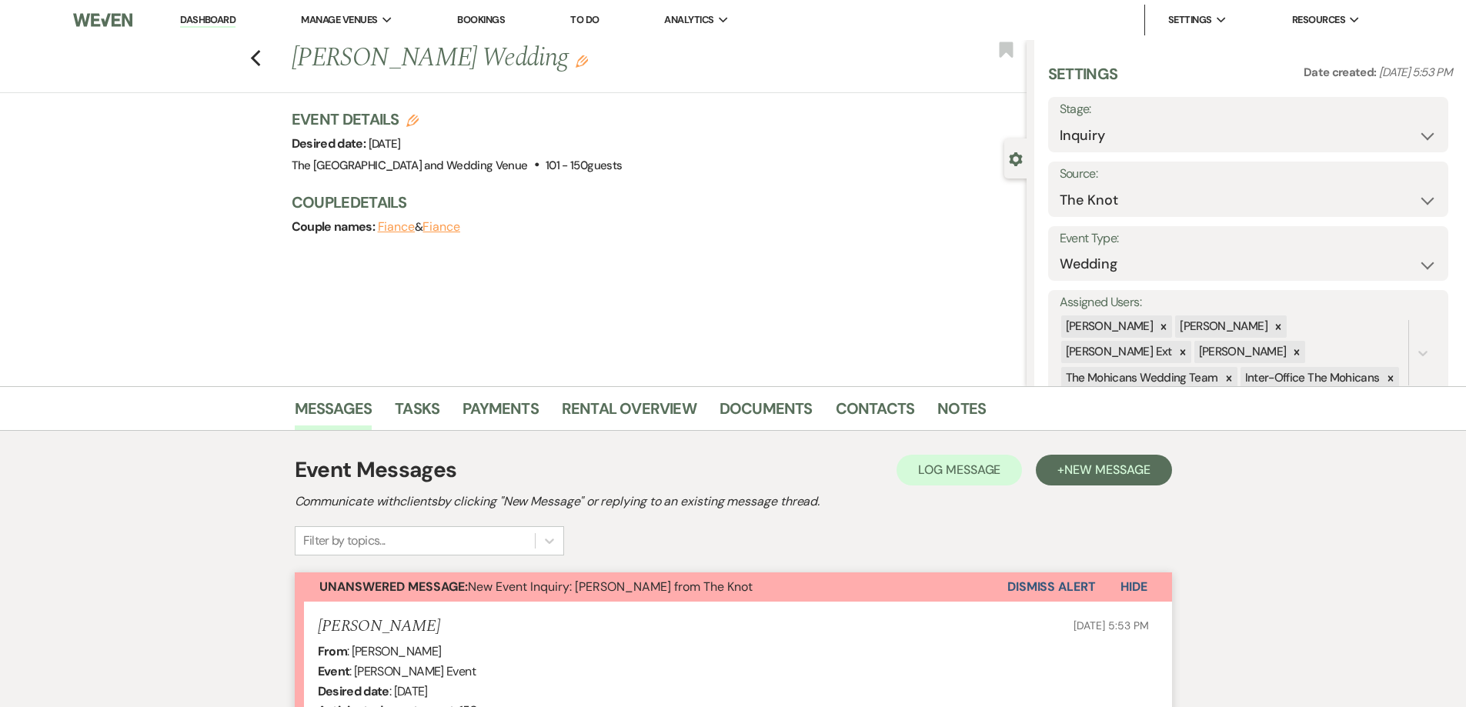
click at [1024, 592] on button "Dismiss Alert" at bounding box center [1051, 587] width 89 height 29
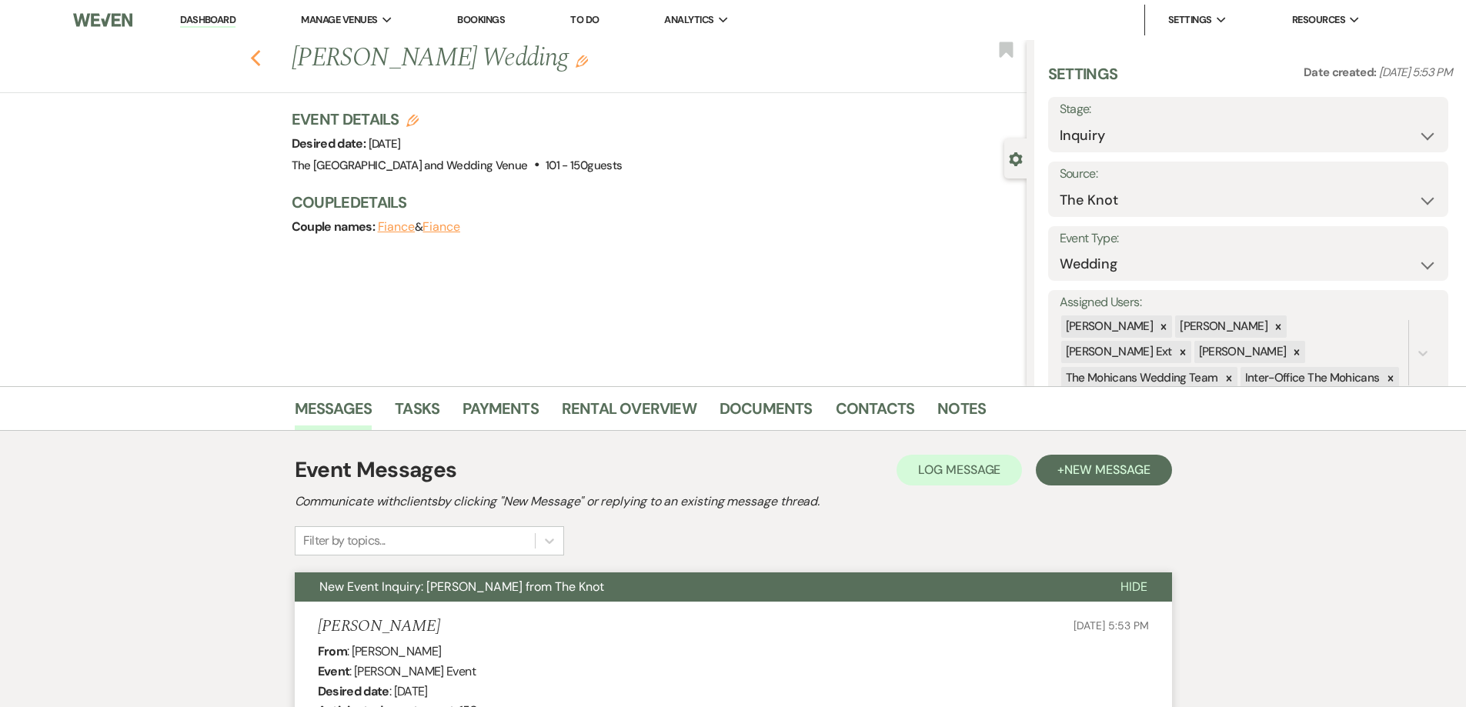
click at [260, 55] on use "button" at bounding box center [255, 58] width 10 height 17
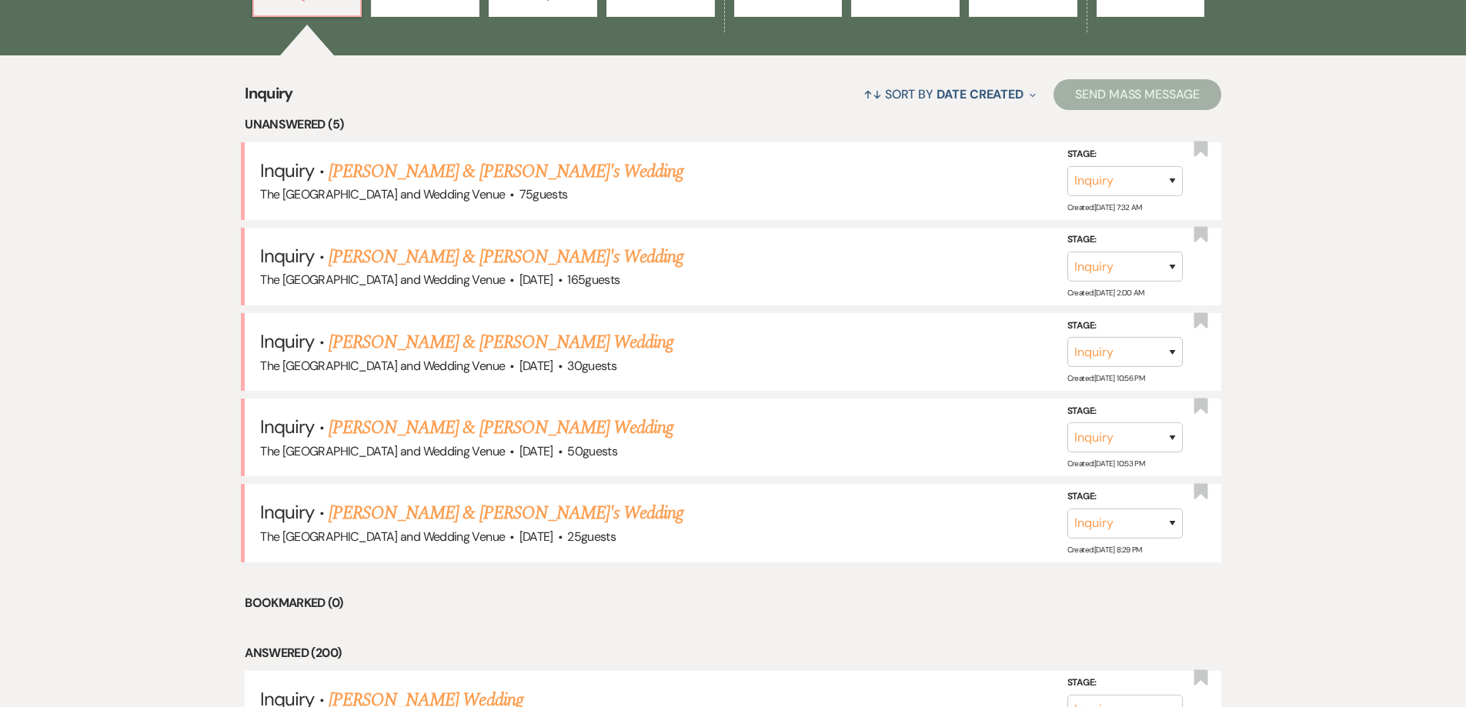
scroll to position [569, 0]
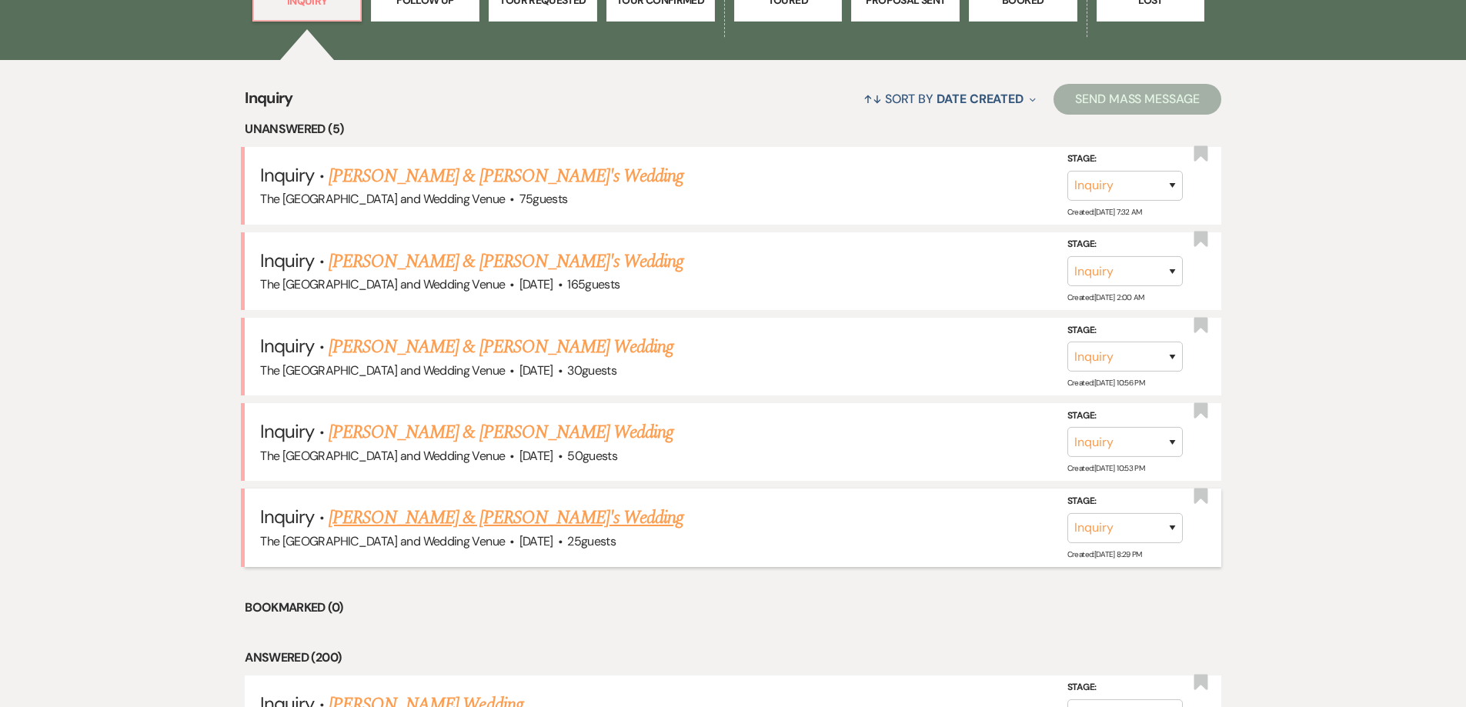
click at [471, 520] on link "[PERSON_NAME] & [PERSON_NAME]'s Wedding" at bounding box center [507, 518] width 356 height 28
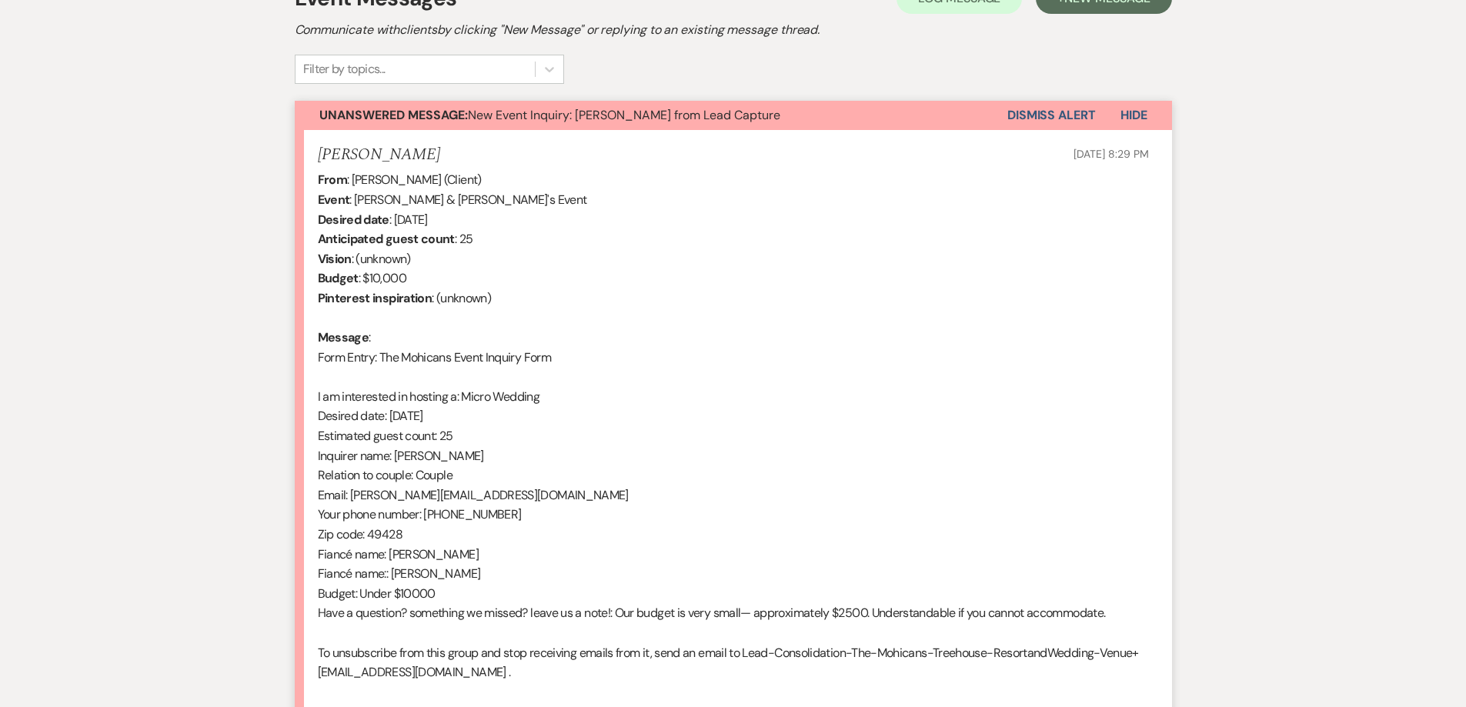
scroll to position [473, 0]
drag, startPoint x: 349, startPoint y: 496, endPoint x: 397, endPoint y: 501, distance: 48.7
click at [397, 501] on div "From : [PERSON_NAME] (Client) Event : [PERSON_NAME] & [PERSON_NAME]'s Event Des…" at bounding box center [733, 435] width 831 height 532
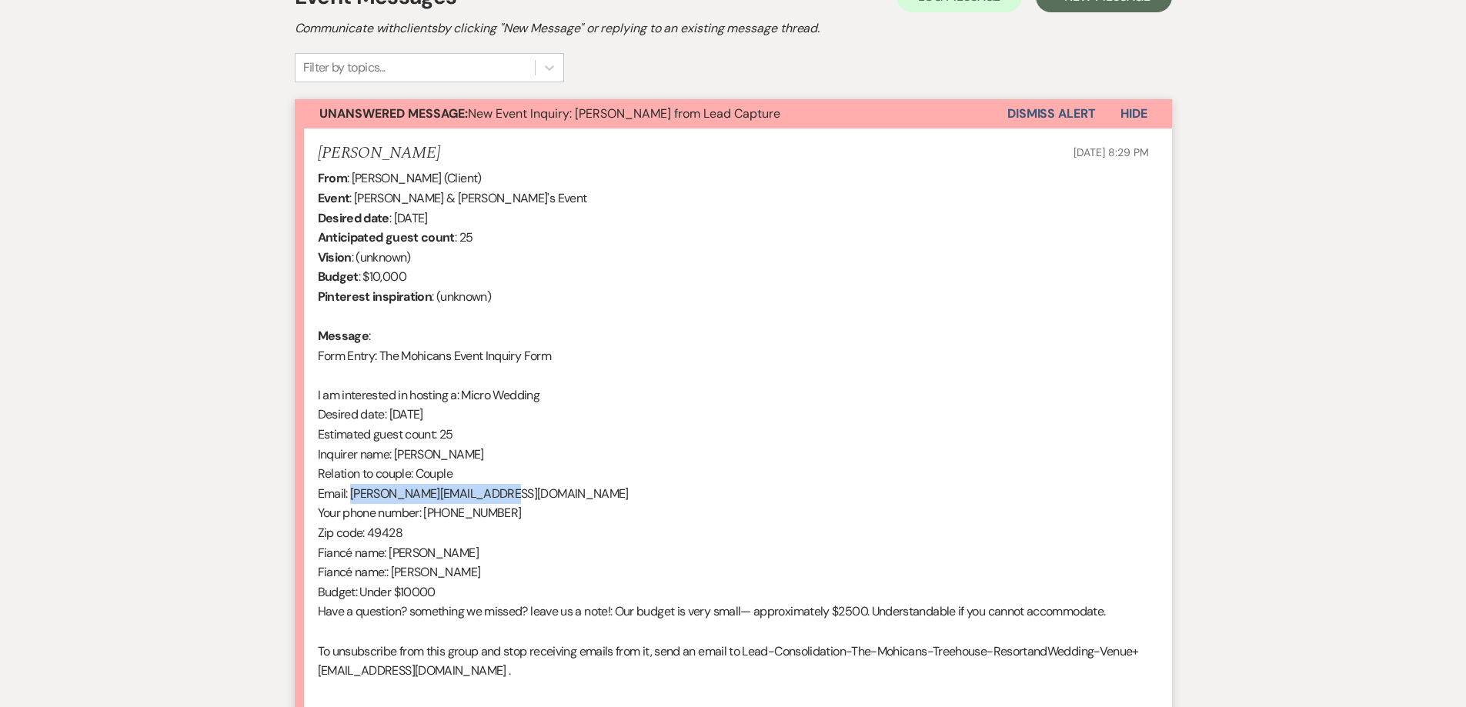
drag, startPoint x: 490, startPoint y: 493, endPoint x: 350, endPoint y: 494, distance: 140.1
click at [350, 494] on div "From : [PERSON_NAME] (Client) Event : [PERSON_NAME] & [PERSON_NAME]'s Event Des…" at bounding box center [733, 435] width 831 height 532
copy div "[PERSON_NAME][EMAIL_ADDRESS][DOMAIN_NAME]"
click at [1063, 109] on button "Dismiss Alert" at bounding box center [1051, 113] width 89 height 29
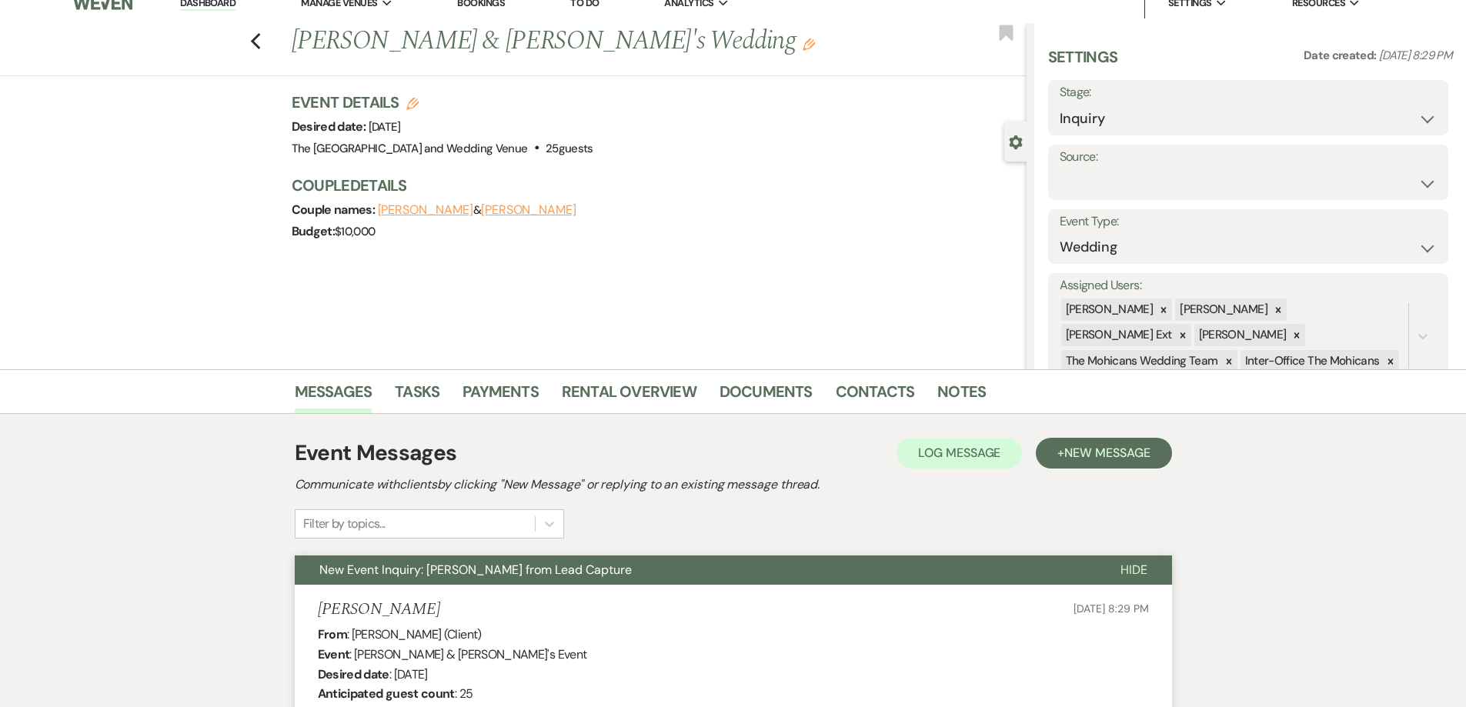
scroll to position [0, 0]
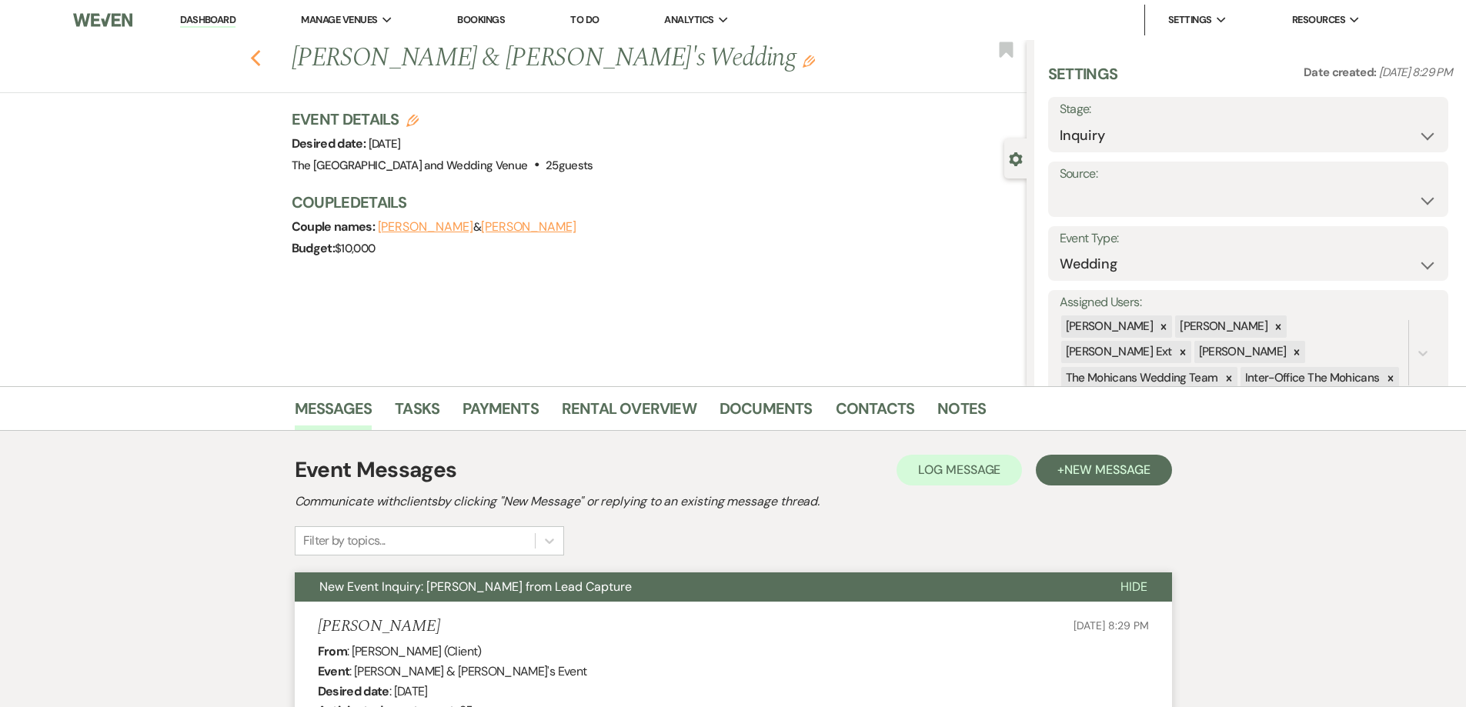
click at [262, 58] on icon "Previous" at bounding box center [256, 58] width 12 height 18
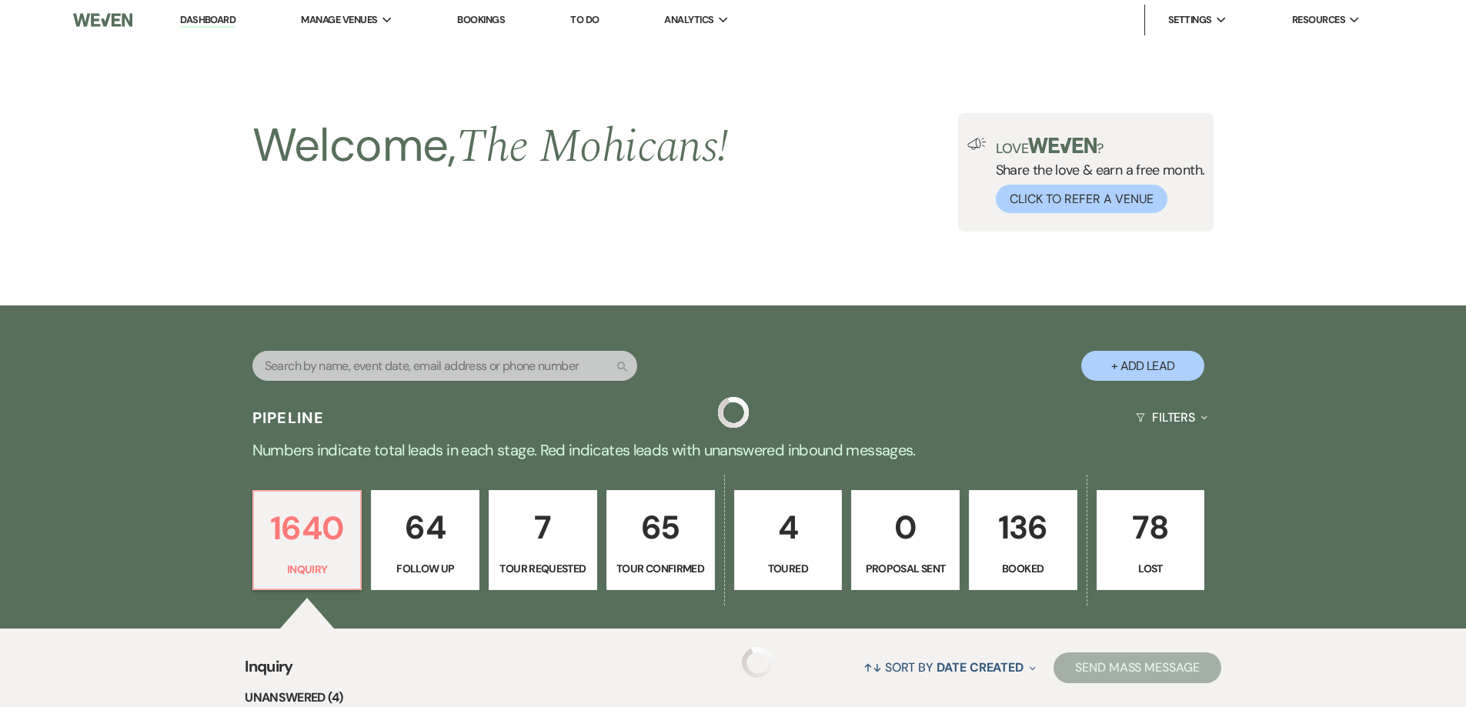
scroll to position [569, 0]
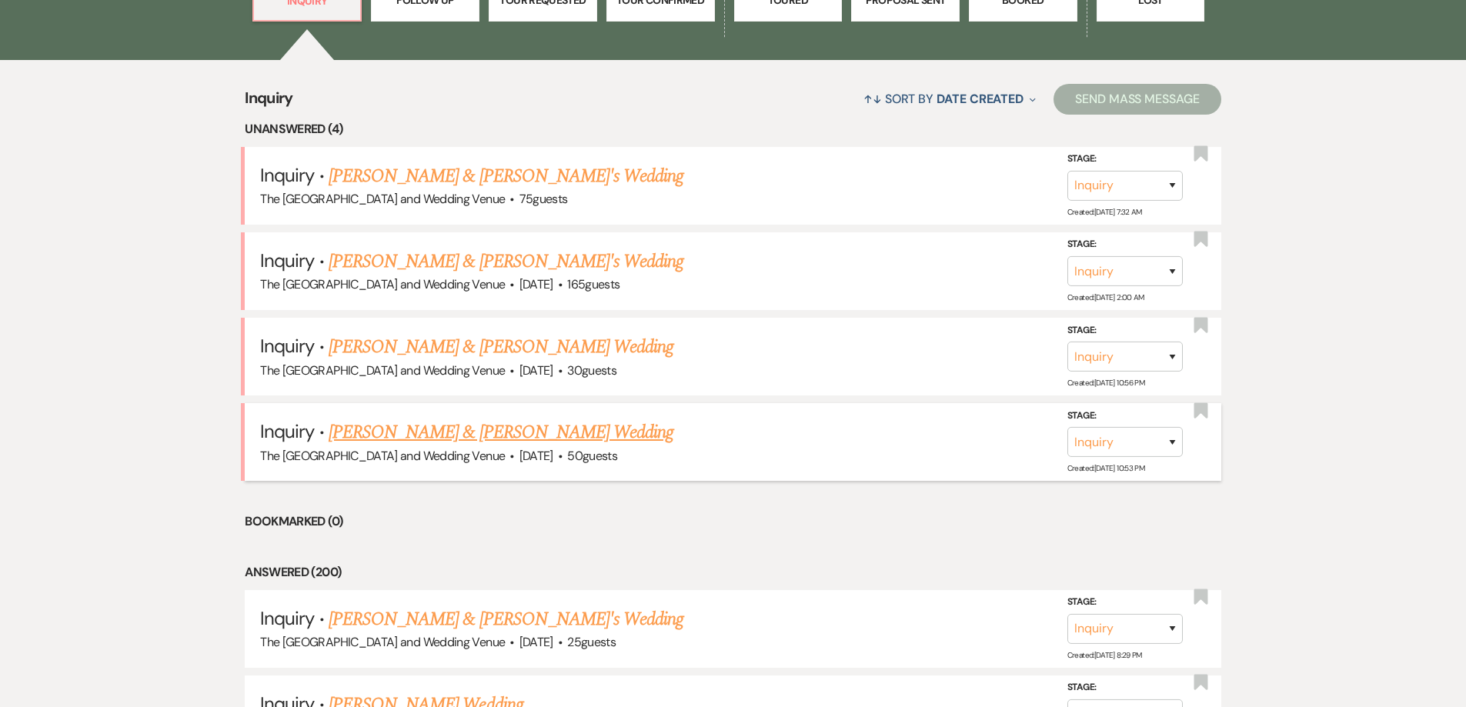
click at [513, 429] on link "[PERSON_NAME] & [PERSON_NAME] Wedding" at bounding box center [501, 433] width 345 height 28
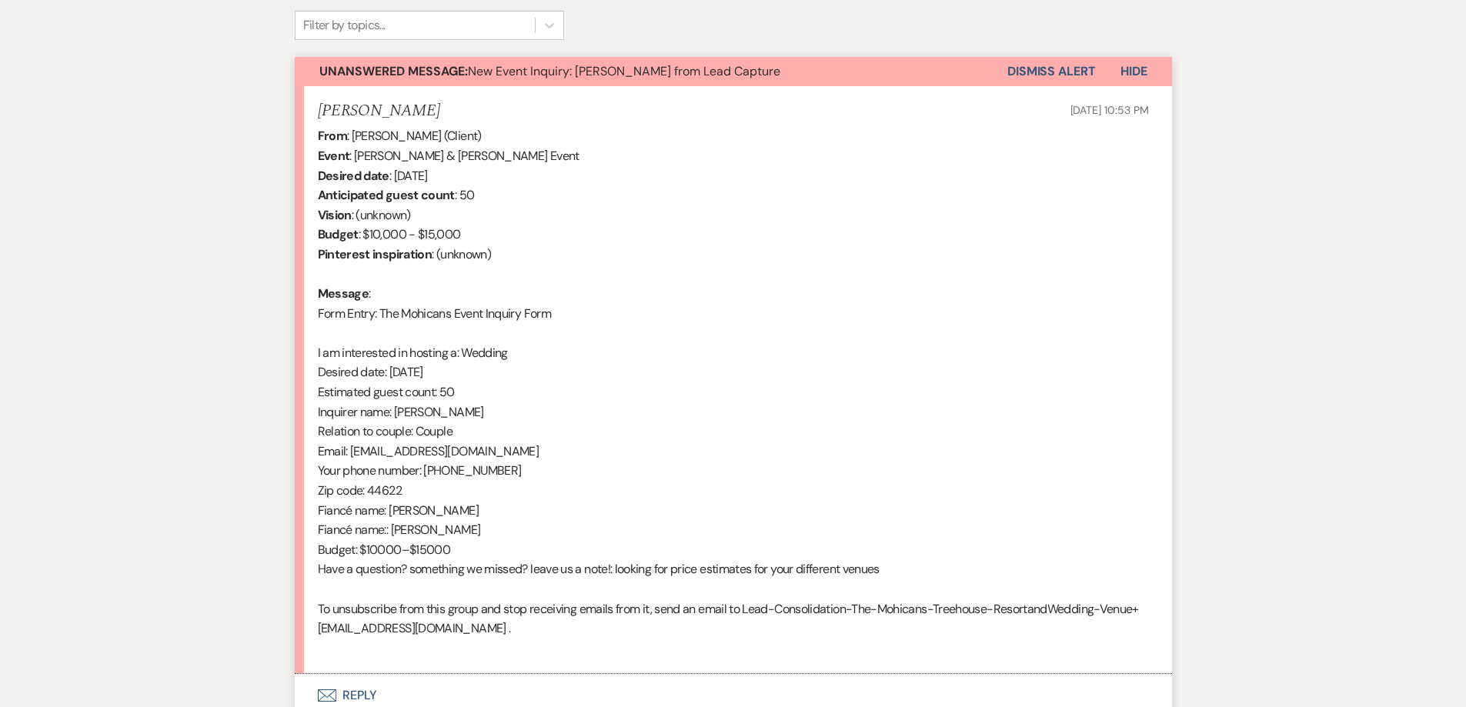
scroll to position [514, 0]
drag, startPoint x: 349, startPoint y: 453, endPoint x: 491, endPoint y: 455, distance: 141.6
click at [491, 455] on div "From : [PERSON_NAME] (Client) Event : [PERSON_NAME] & [PERSON_NAME] Event Desir…" at bounding box center [733, 394] width 831 height 532
copy div "[EMAIL_ADDRESS][DOMAIN_NAME]"
click at [1046, 74] on button "Dismiss Alert" at bounding box center [1051, 72] width 89 height 29
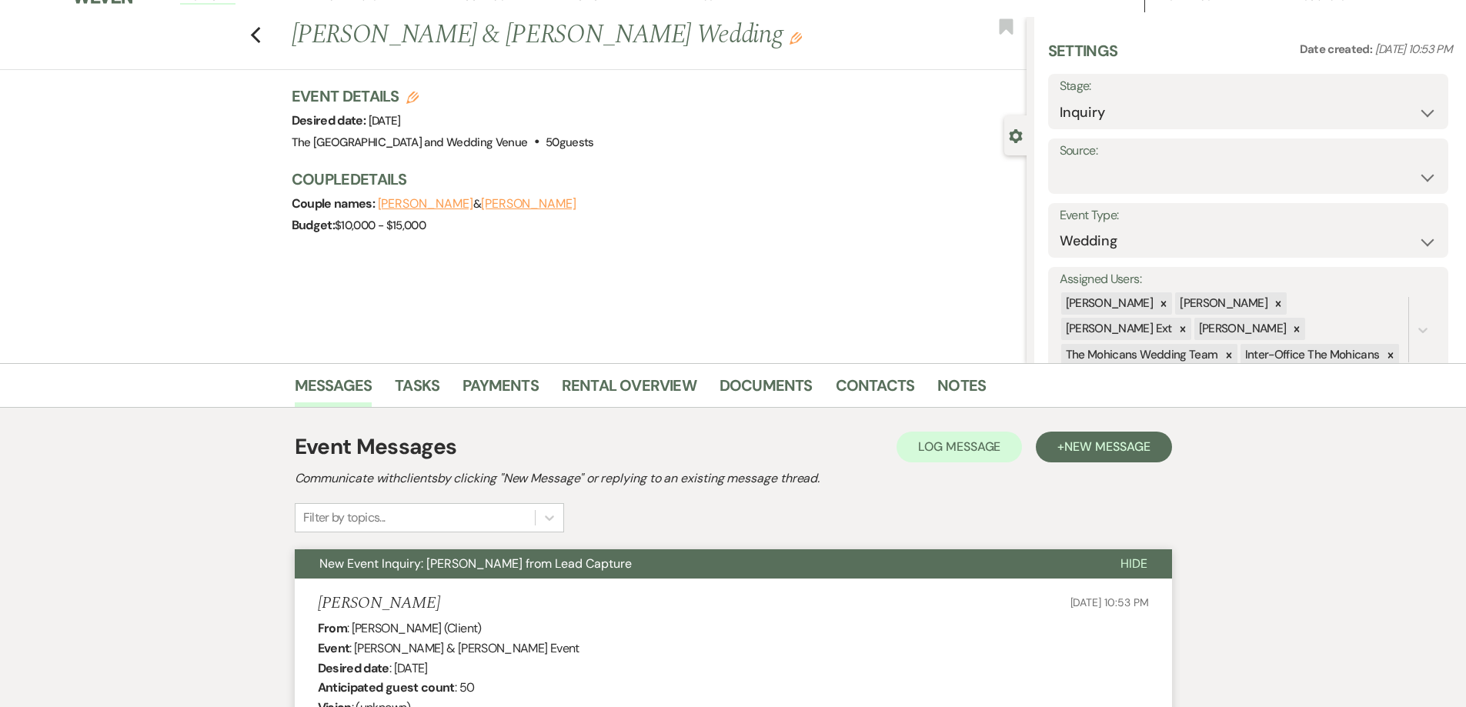
scroll to position [0, 0]
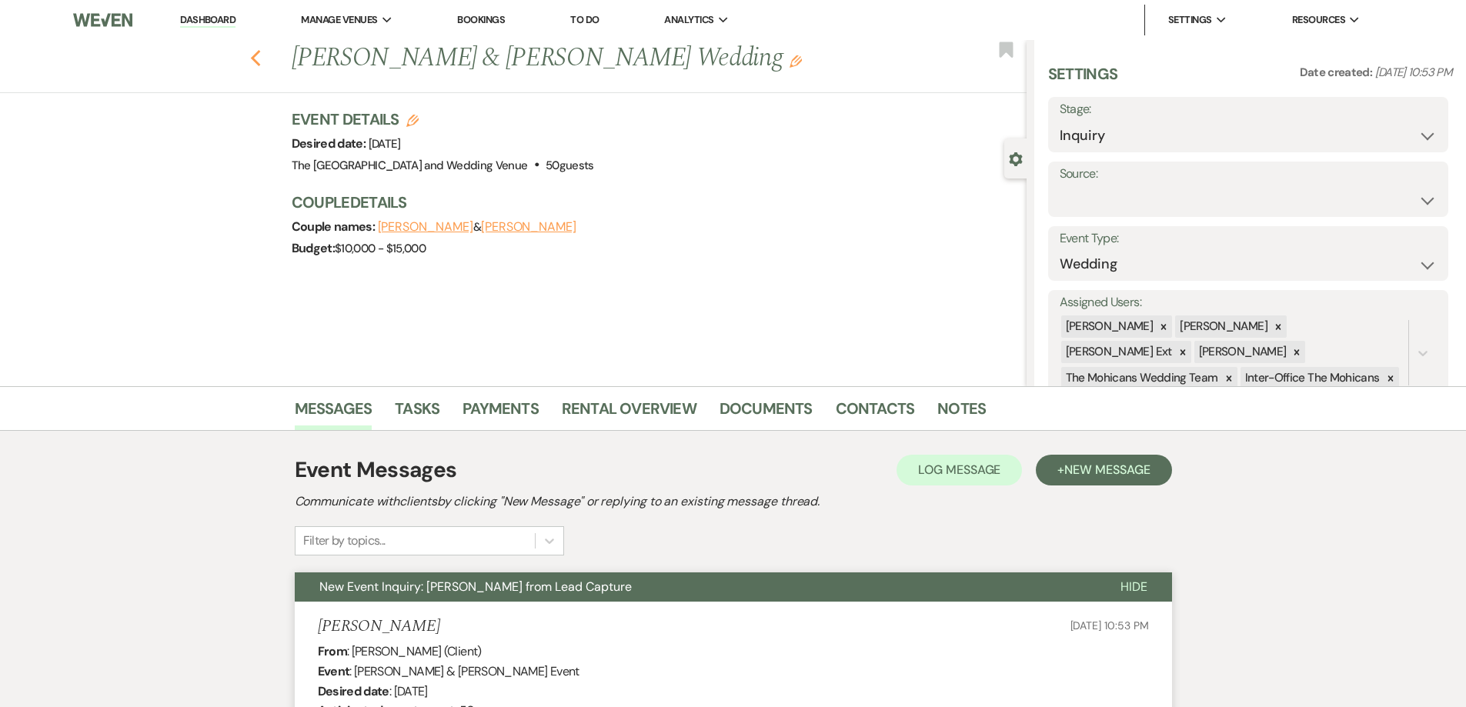
click at [262, 56] on icon "Previous" at bounding box center [256, 58] width 12 height 18
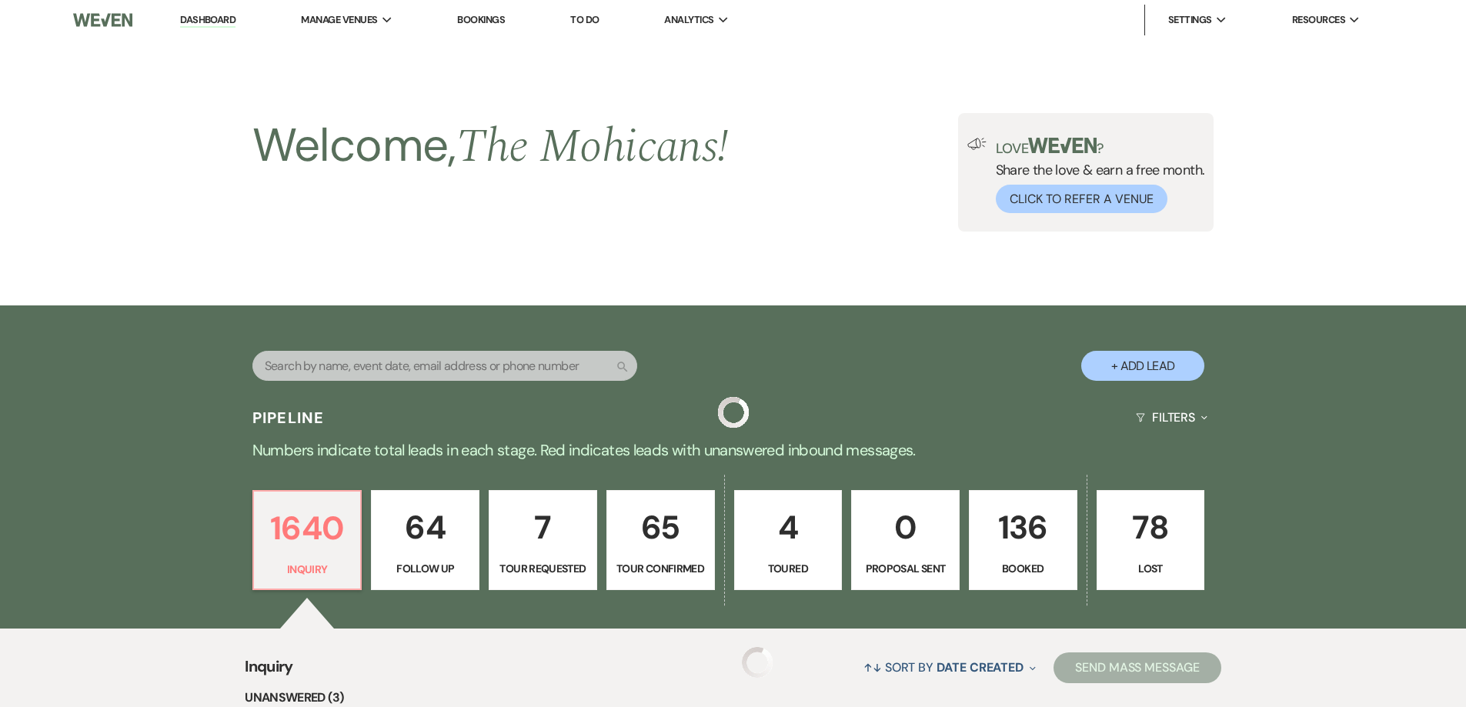
scroll to position [569, 0]
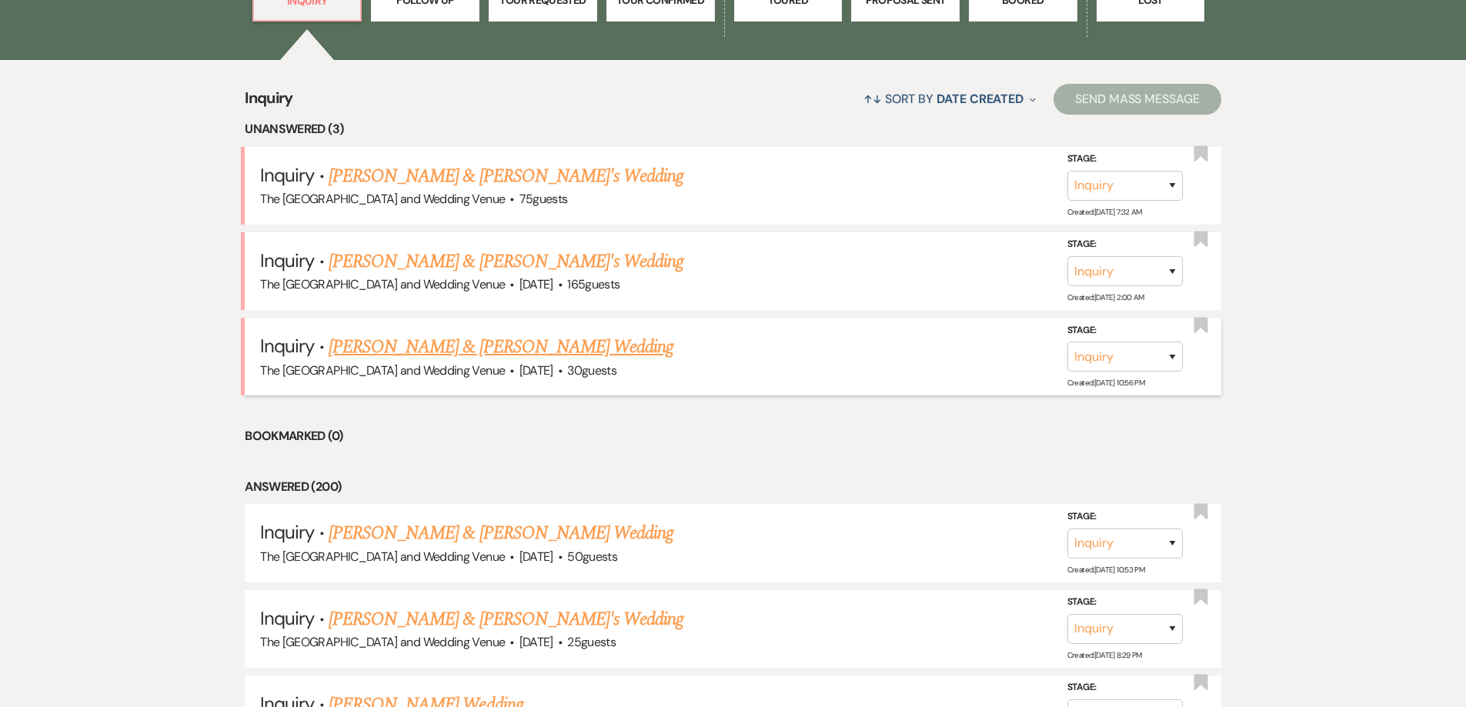
click at [524, 349] on link "[PERSON_NAME] & [PERSON_NAME] Wedding" at bounding box center [501, 347] width 345 height 28
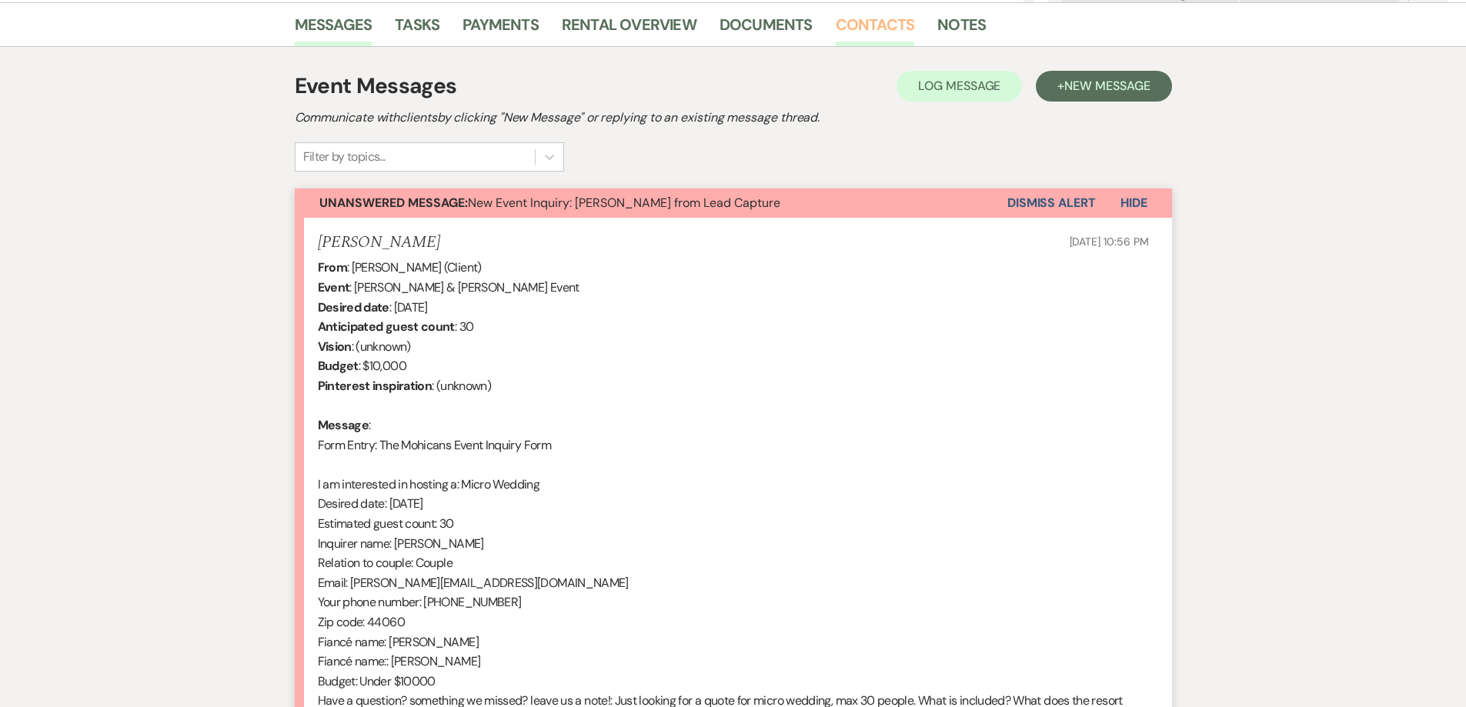
scroll to position [483, 0]
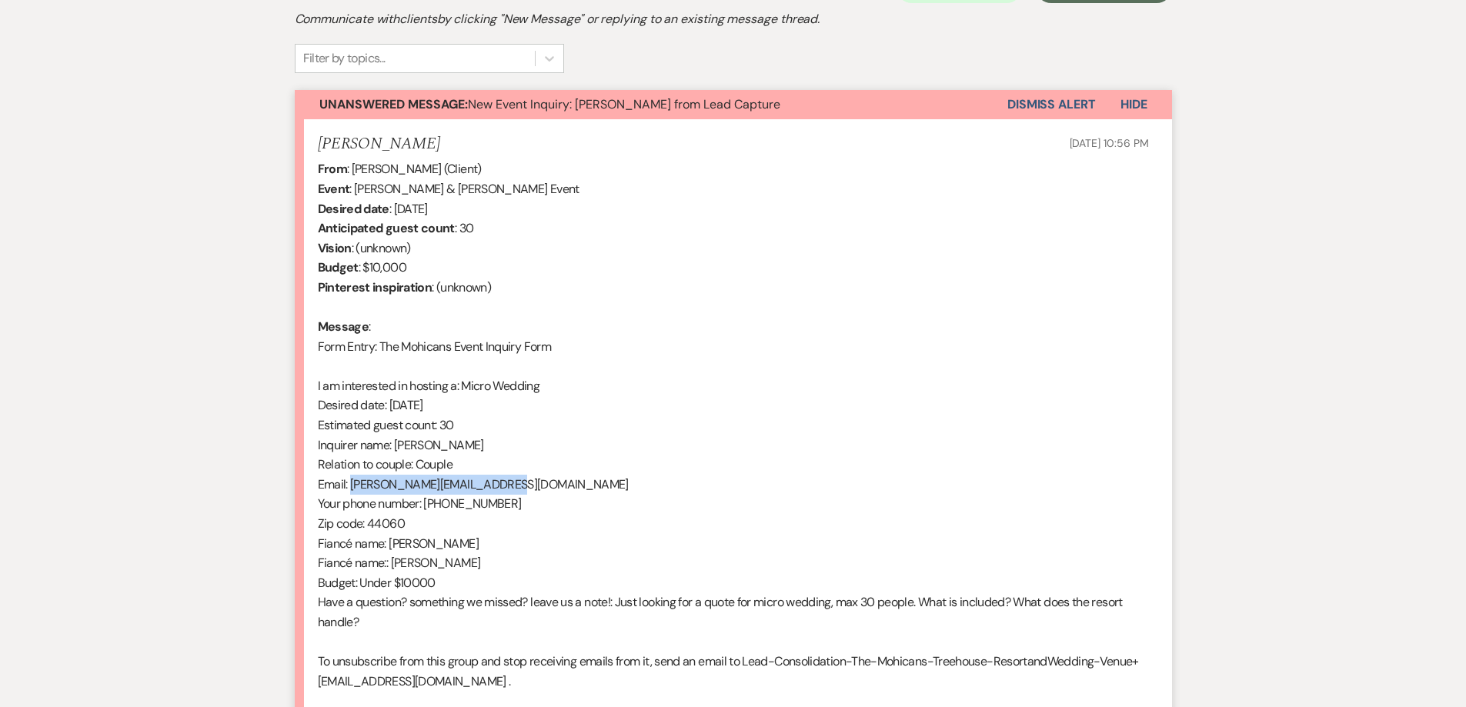
drag, startPoint x: 351, startPoint y: 486, endPoint x: 535, endPoint y: 487, distance: 184.0
click at [536, 487] on div "From : [PERSON_NAME] (Client) Event : [PERSON_NAME] & [PERSON_NAME] Event Desir…" at bounding box center [733, 435] width 831 height 552
copy div "[PERSON_NAME][EMAIL_ADDRESS][DOMAIN_NAME]"
click at [1054, 109] on button "Dismiss Alert" at bounding box center [1051, 104] width 89 height 29
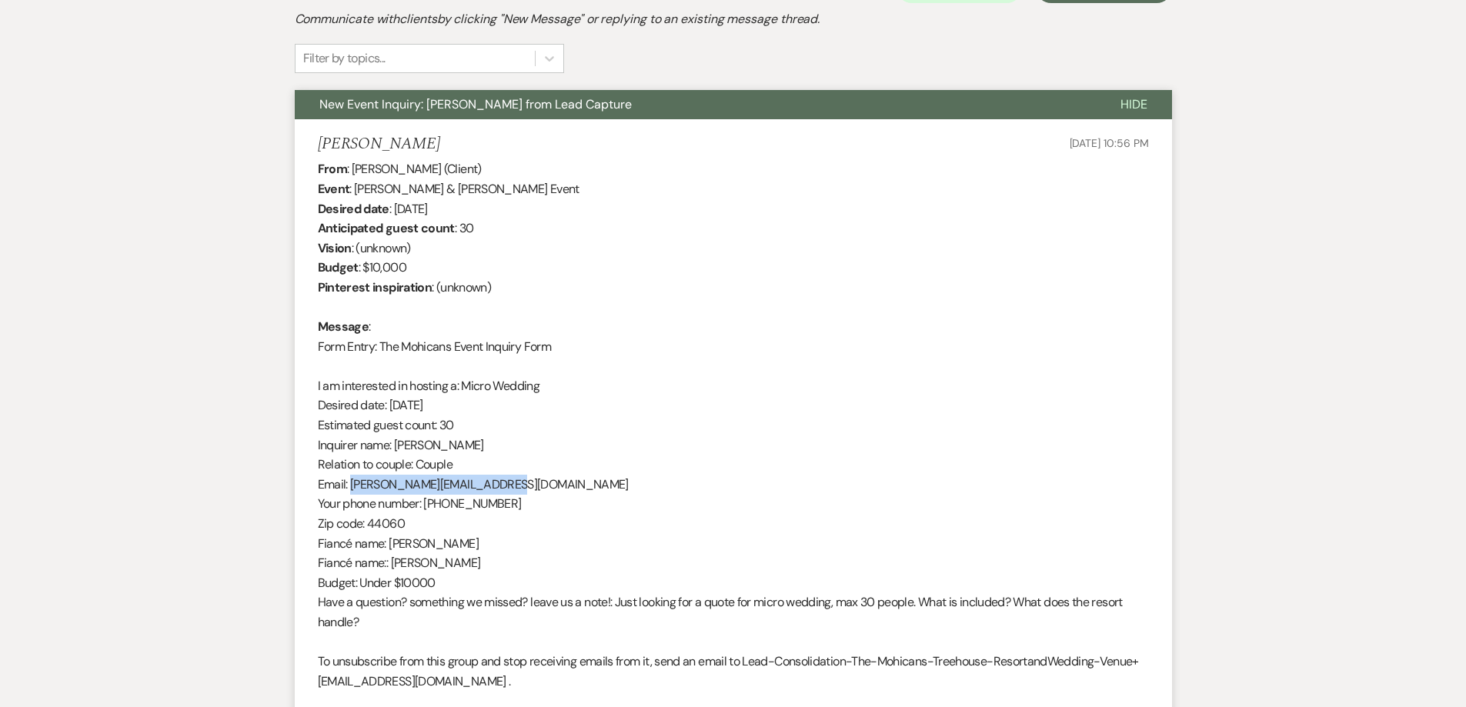
scroll to position [0, 0]
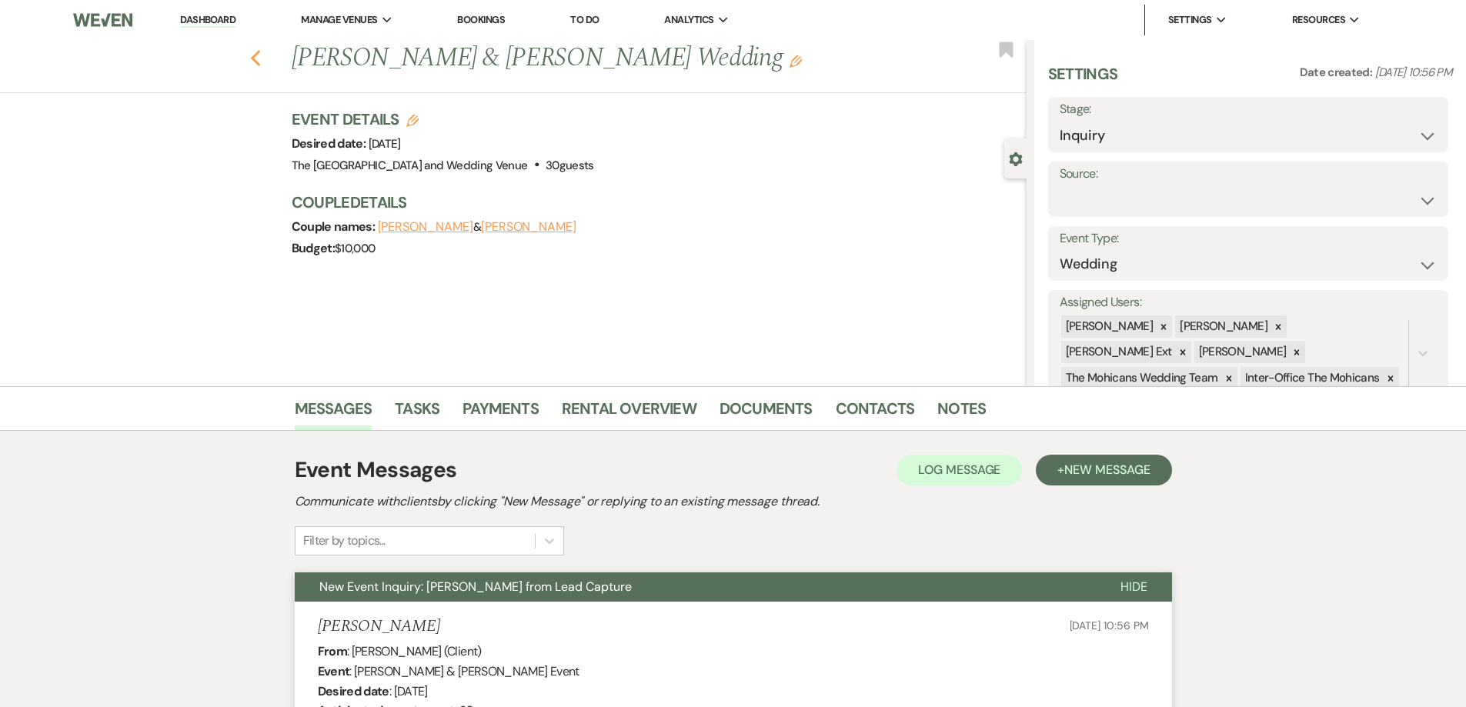
click at [262, 57] on icon "Previous" at bounding box center [256, 58] width 12 height 18
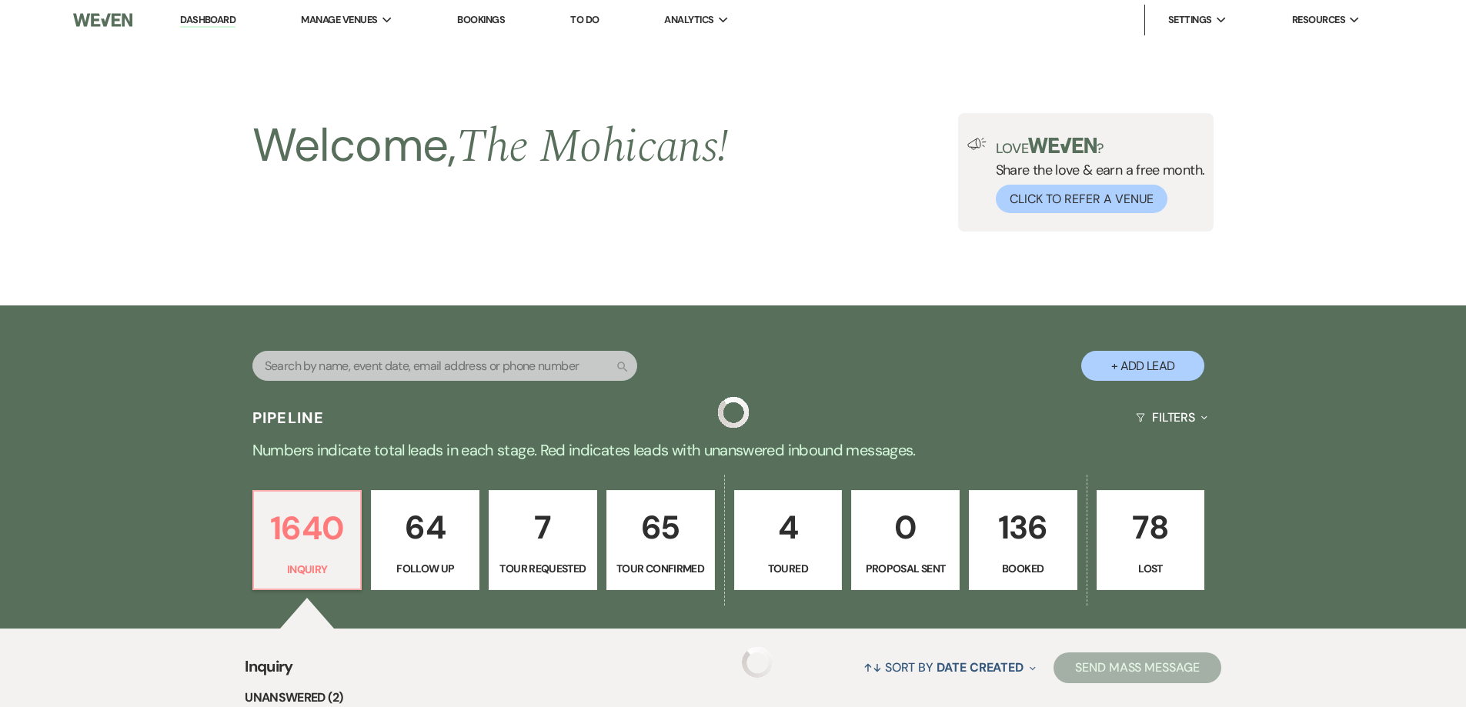
scroll to position [569, 0]
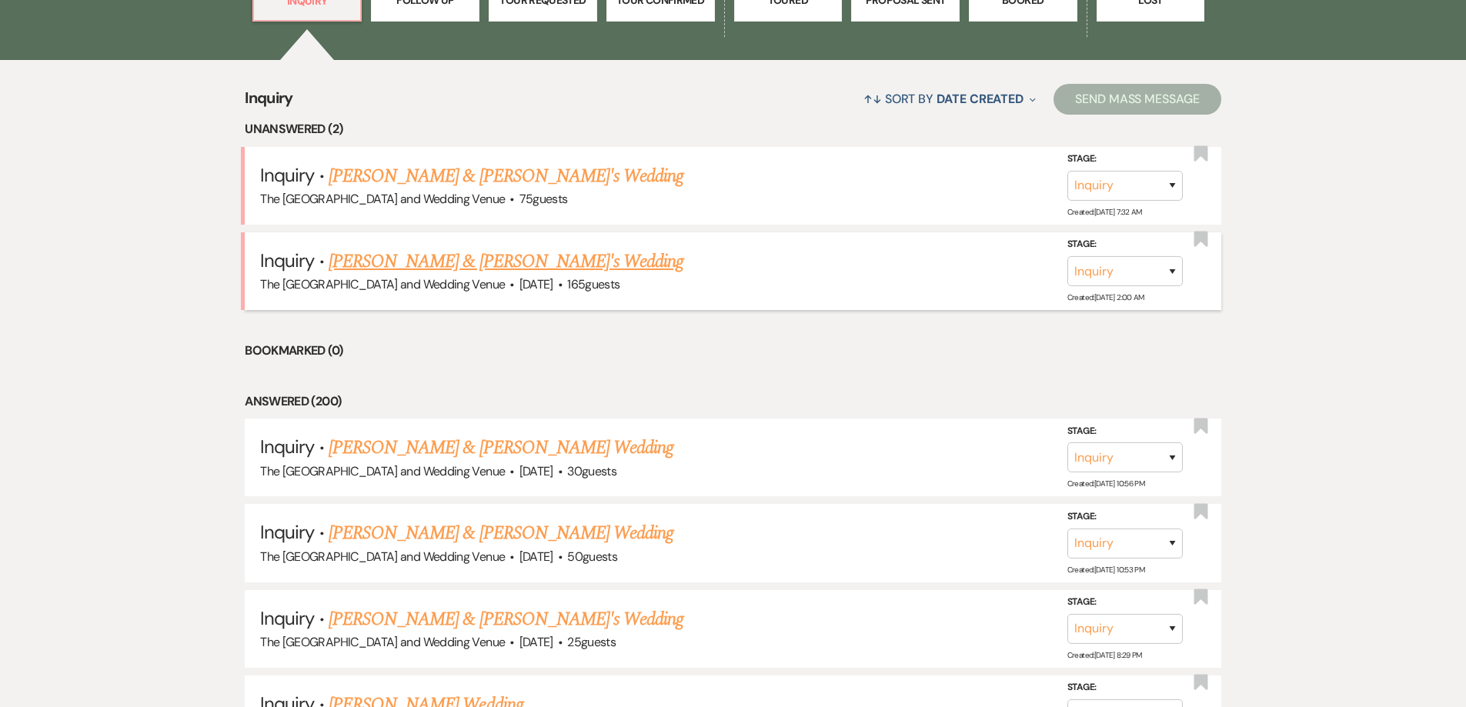
click at [471, 259] on link "[PERSON_NAME] & [PERSON_NAME]'s Wedding" at bounding box center [507, 262] width 356 height 28
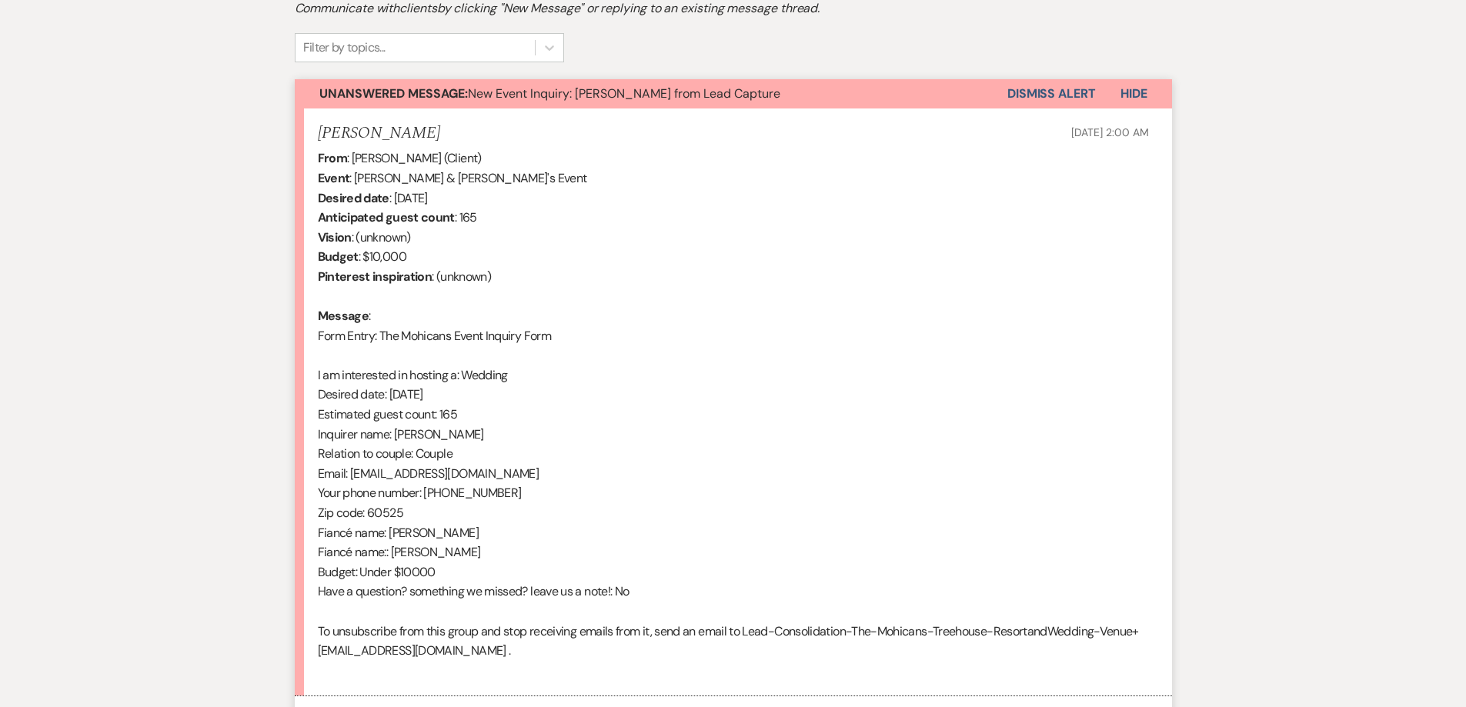
scroll to position [491, 0]
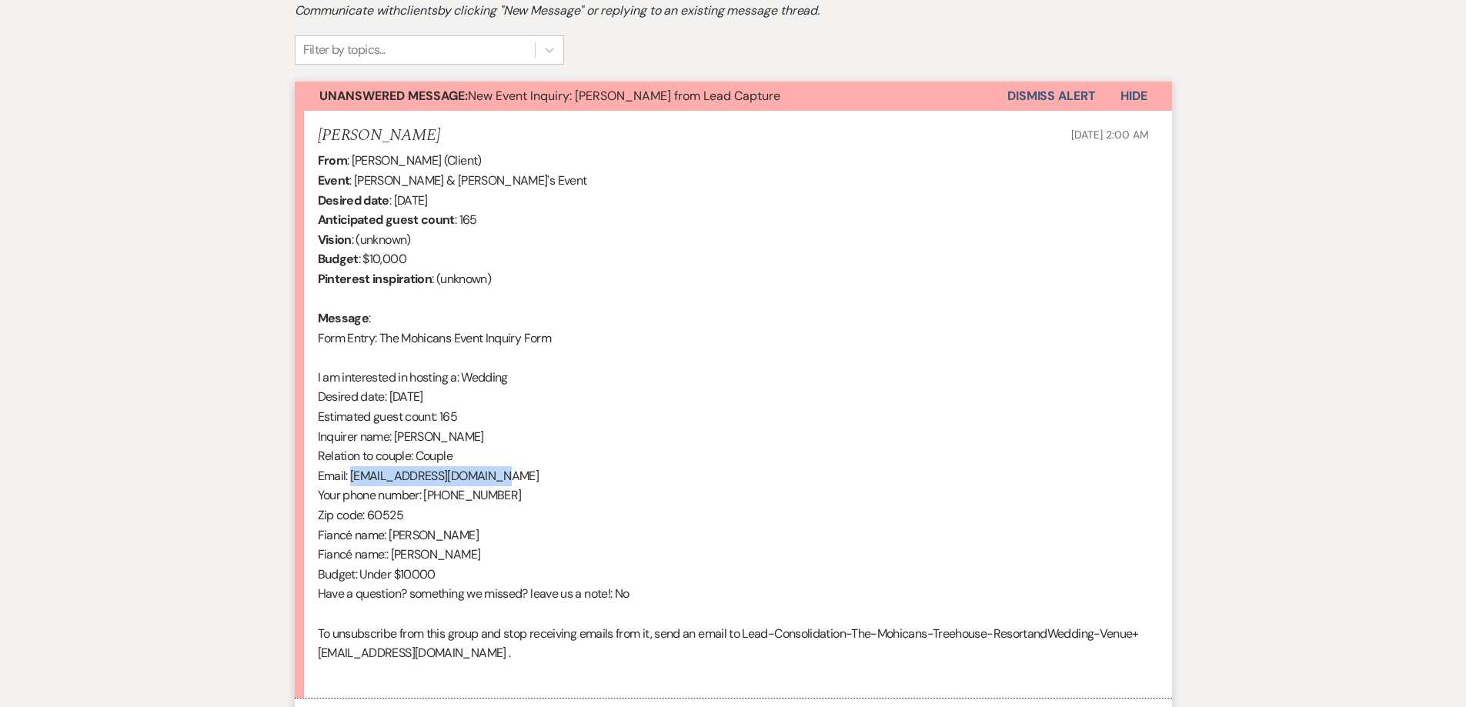
drag, startPoint x: 352, startPoint y: 478, endPoint x: 515, endPoint y: 481, distance: 163.2
click at [515, 481] on div "From : [PERSON_NAME] (Client) Event : [PERSON_NAME] & [PERSON_NAME]'s Event Des…" at bounding box center [733, 417] width 831 height 532
copy div "[EMAIL_ADDRESS][DOMAIN_NAME]"
click at [1047, 89] on button "Dismiss Alert" at bounding box center [1051, 96] width 89 height 29
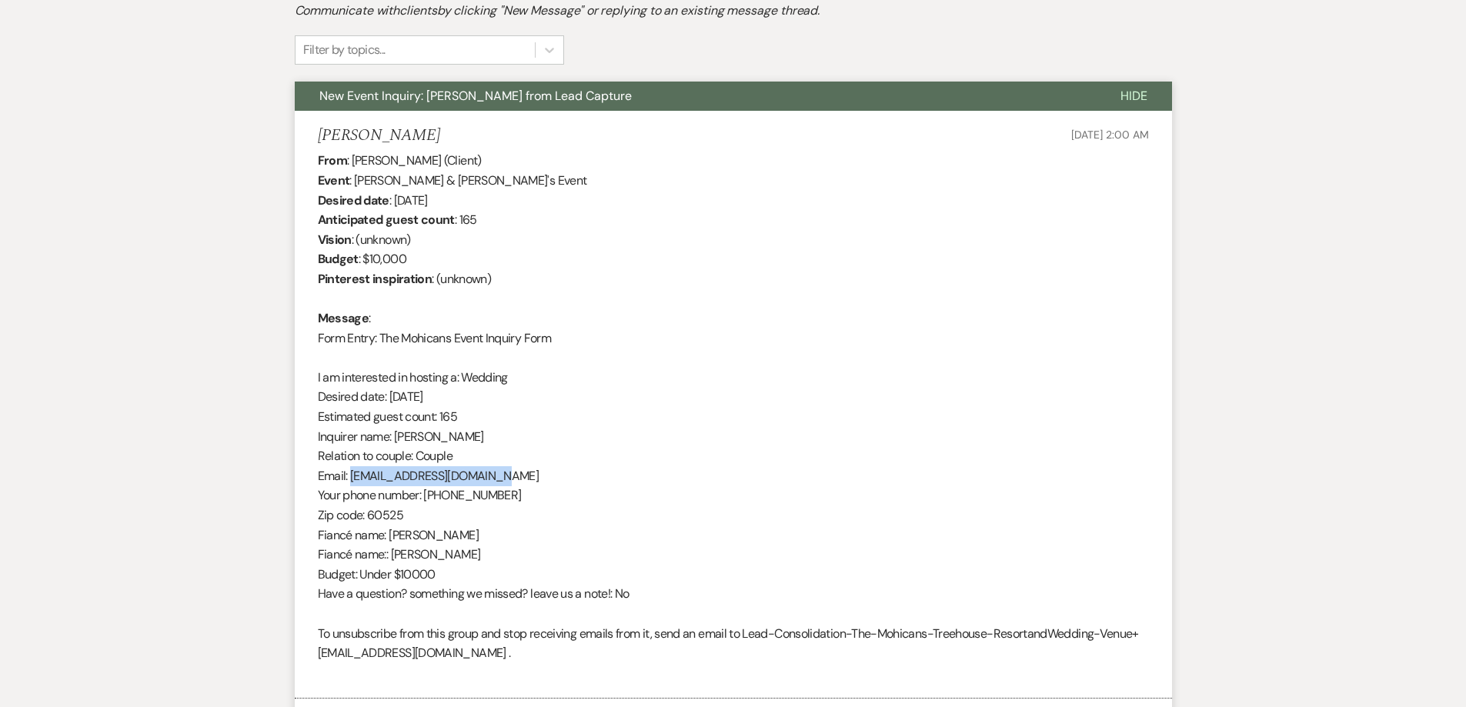
scroll to position [0, 0]
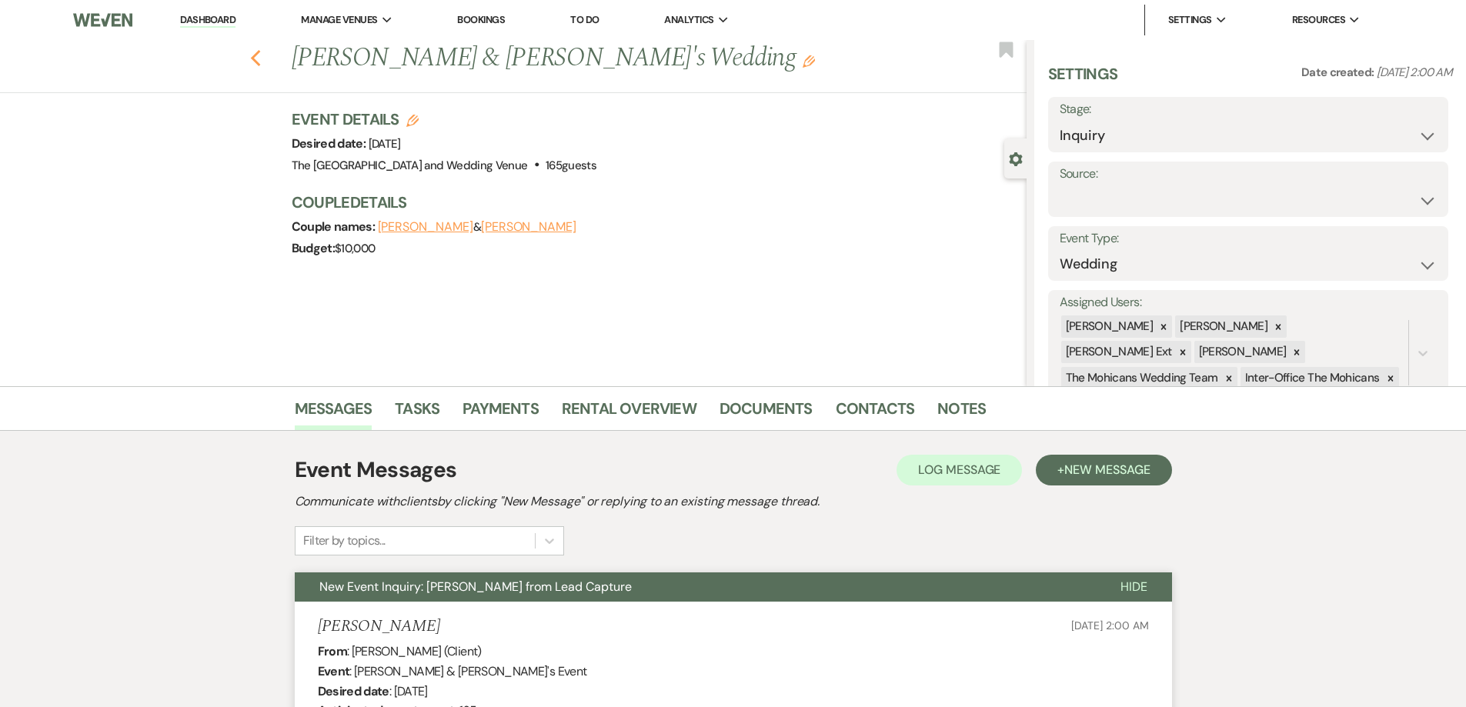
click at [262, 59] on icon "Previous" at bounding box center [256, 58] width 12 height 18
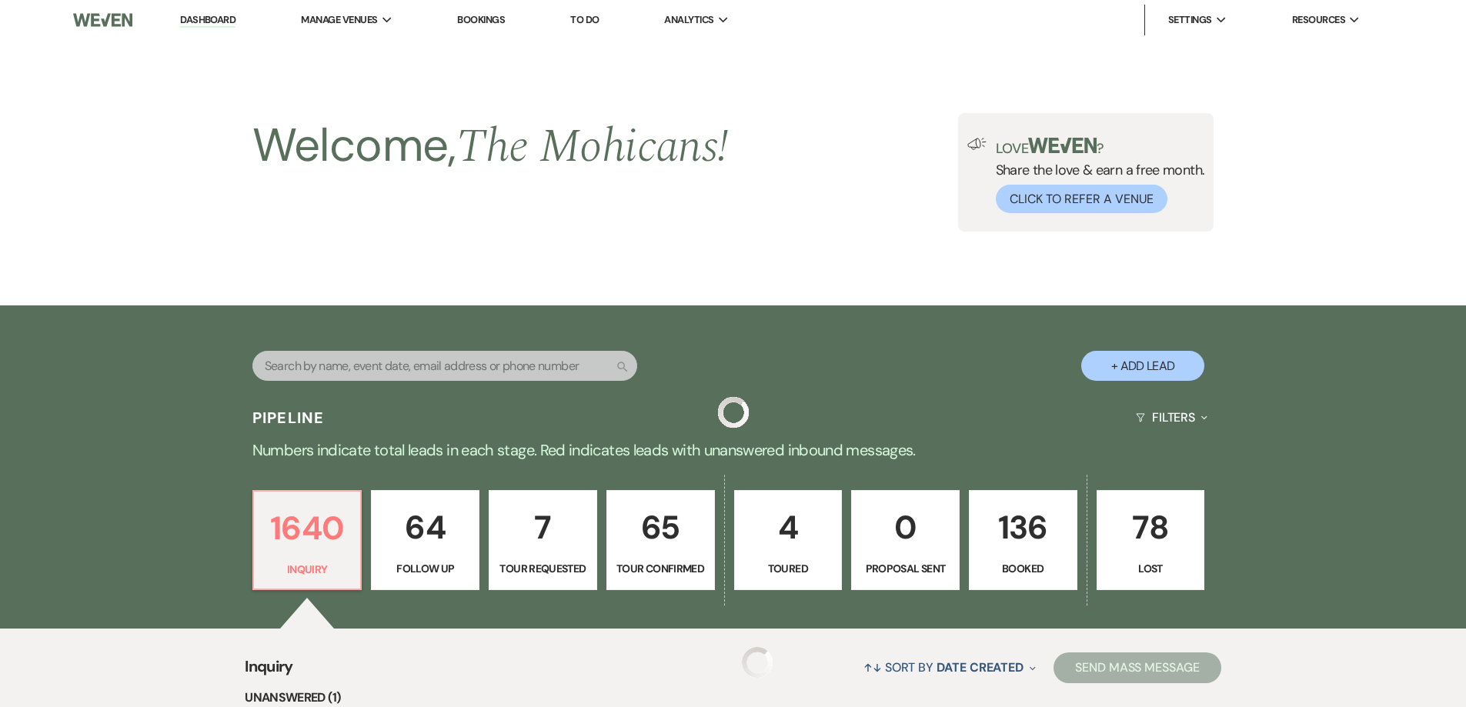
scroll to position [569, 0]
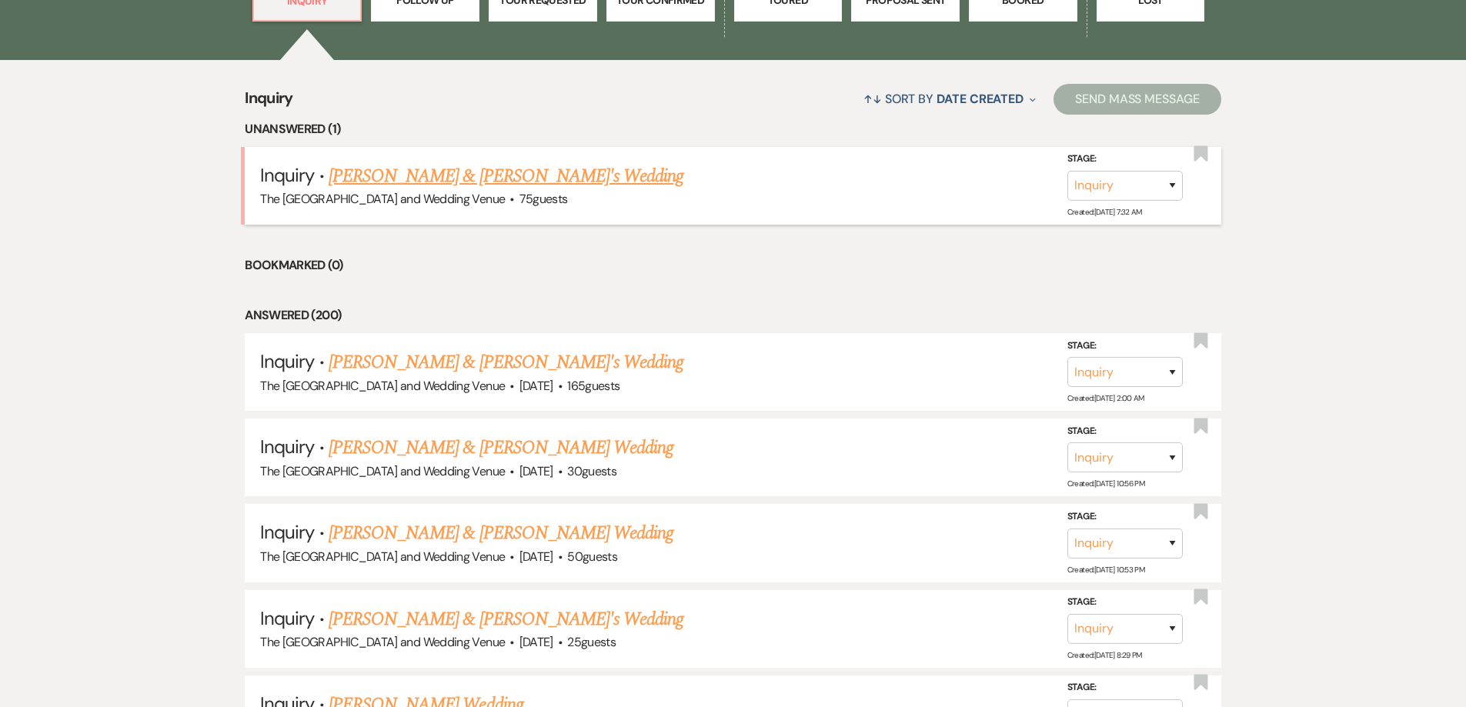
click at [506, 177] on link "[PERSON_NAME] & [PERSON_NAME]'s Wedding" at bounding box center [507, 176] width 356 height 28
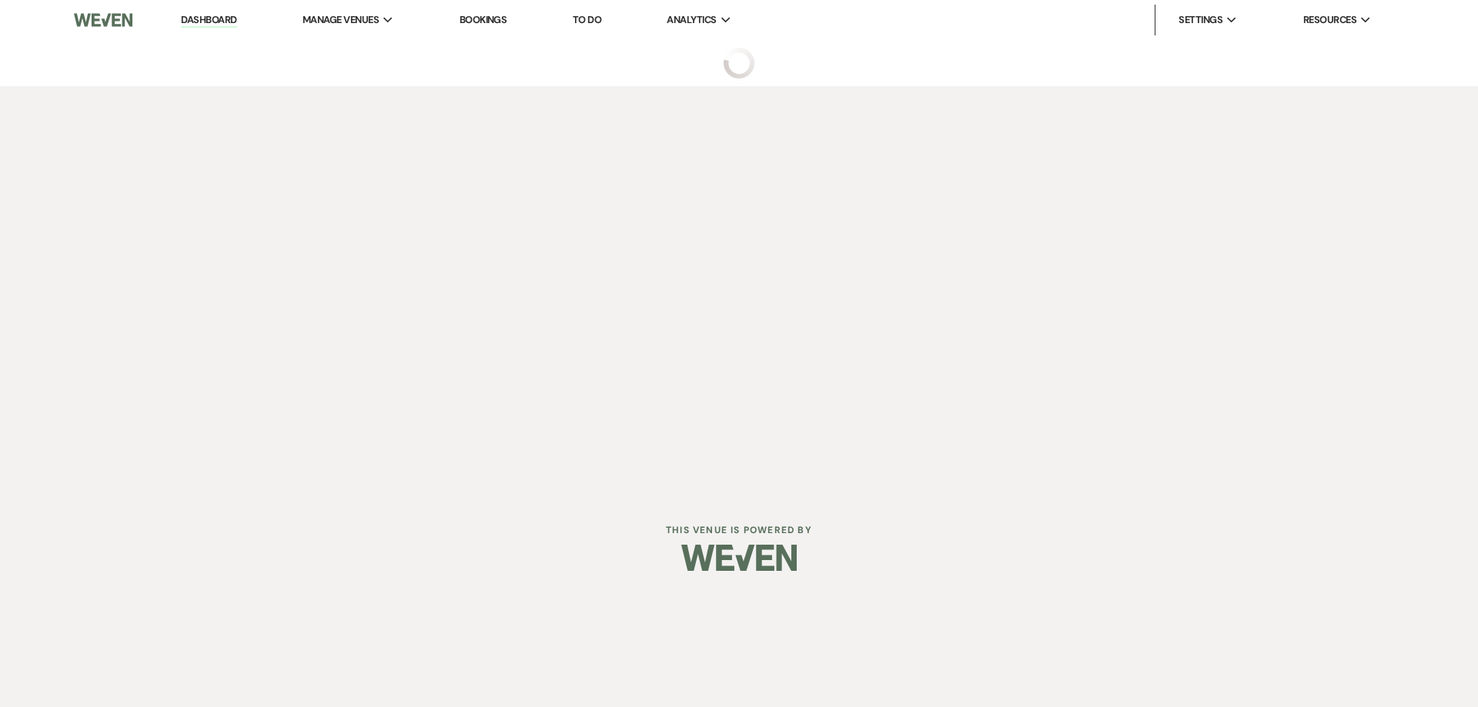
select select "17"
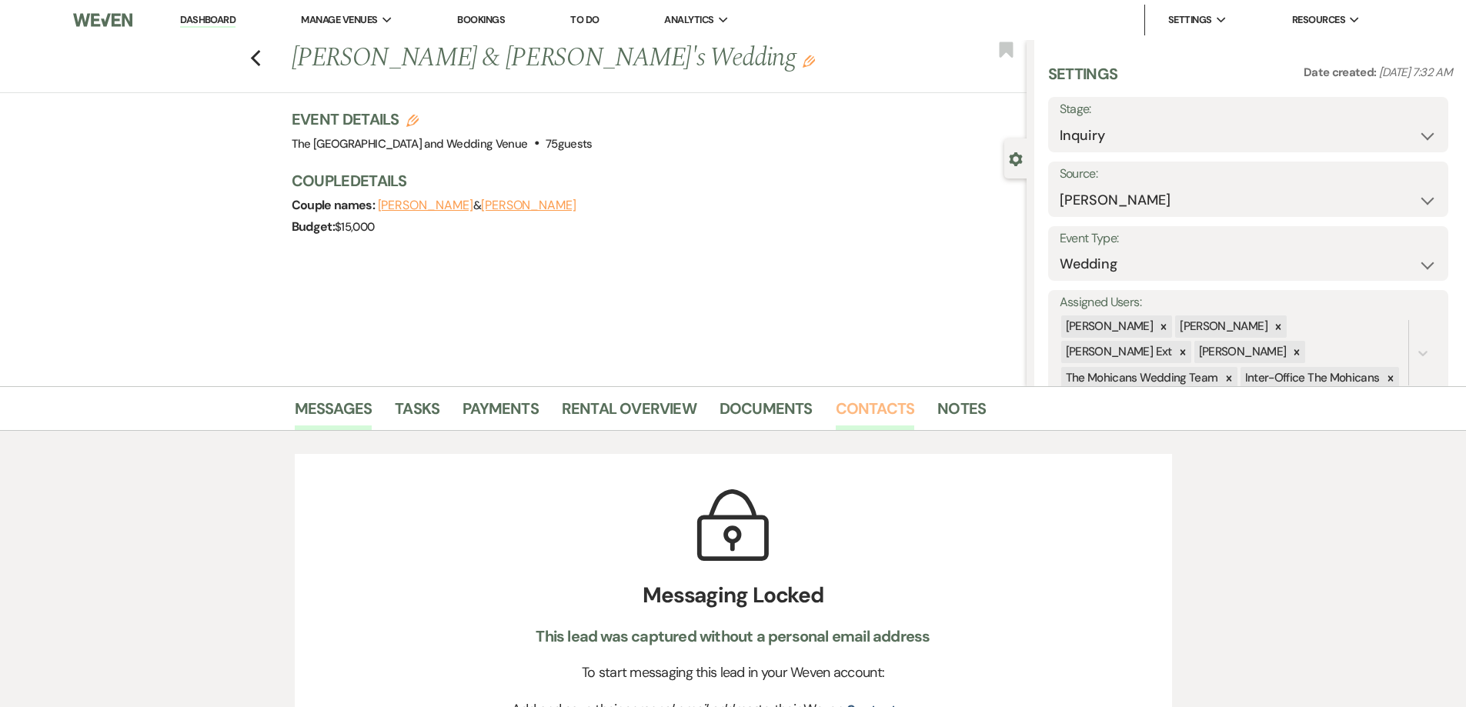
click at [886, 403] on link "Contacts" at bounding box center [875, 413] width 79 height 34
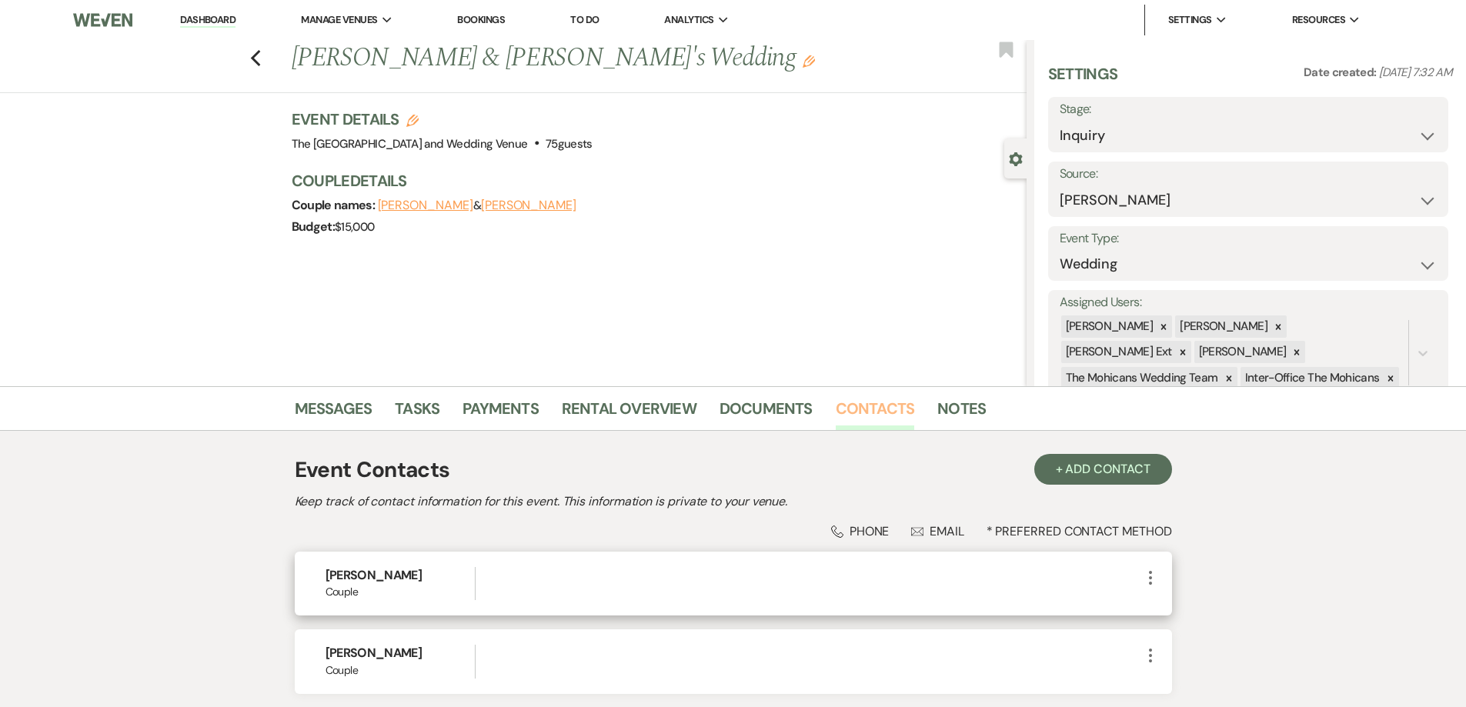
scroll to position [123, 0]
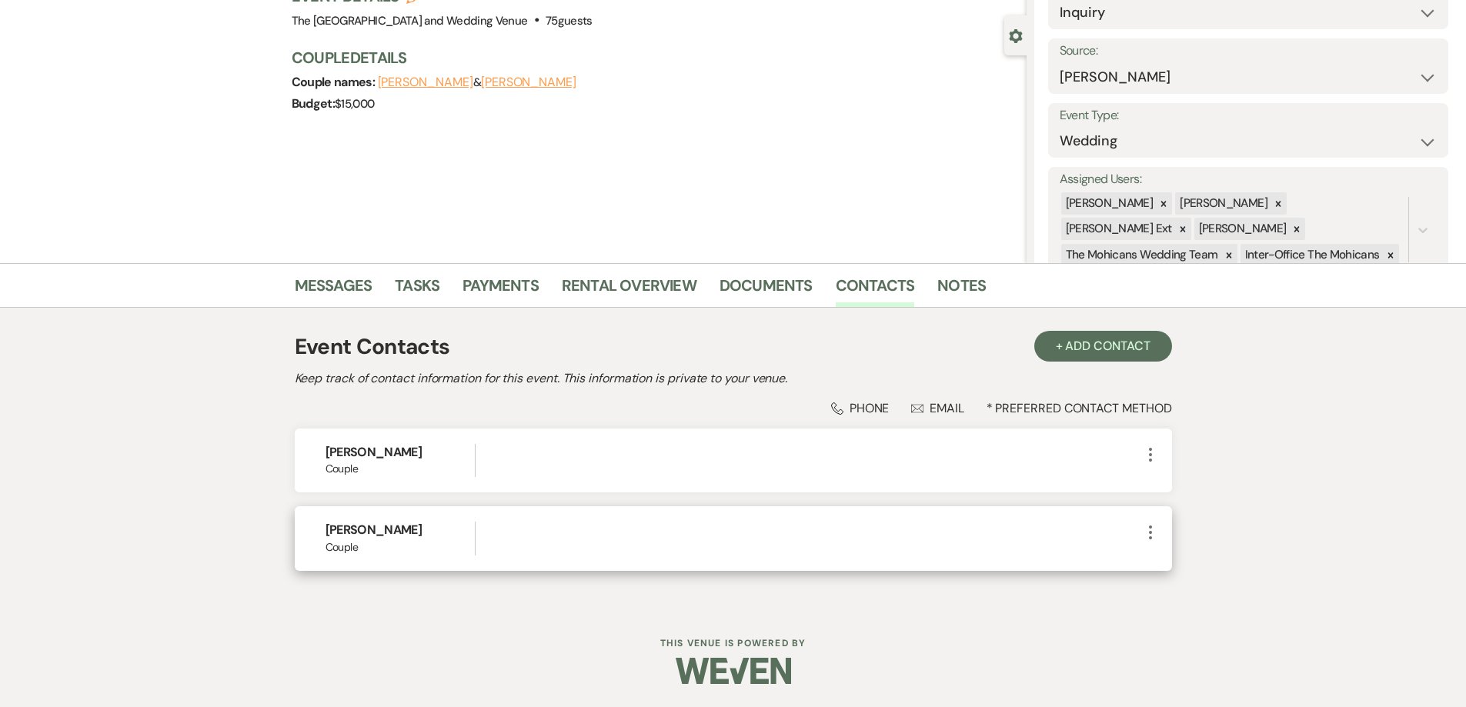
click at [1151, 530] on icon "More" at bounding box center [1150, 532] width 18 height 18
click at [1176, 560] on button "Pencil Edit" at bounding box center [1187, 563] width 92 height 26
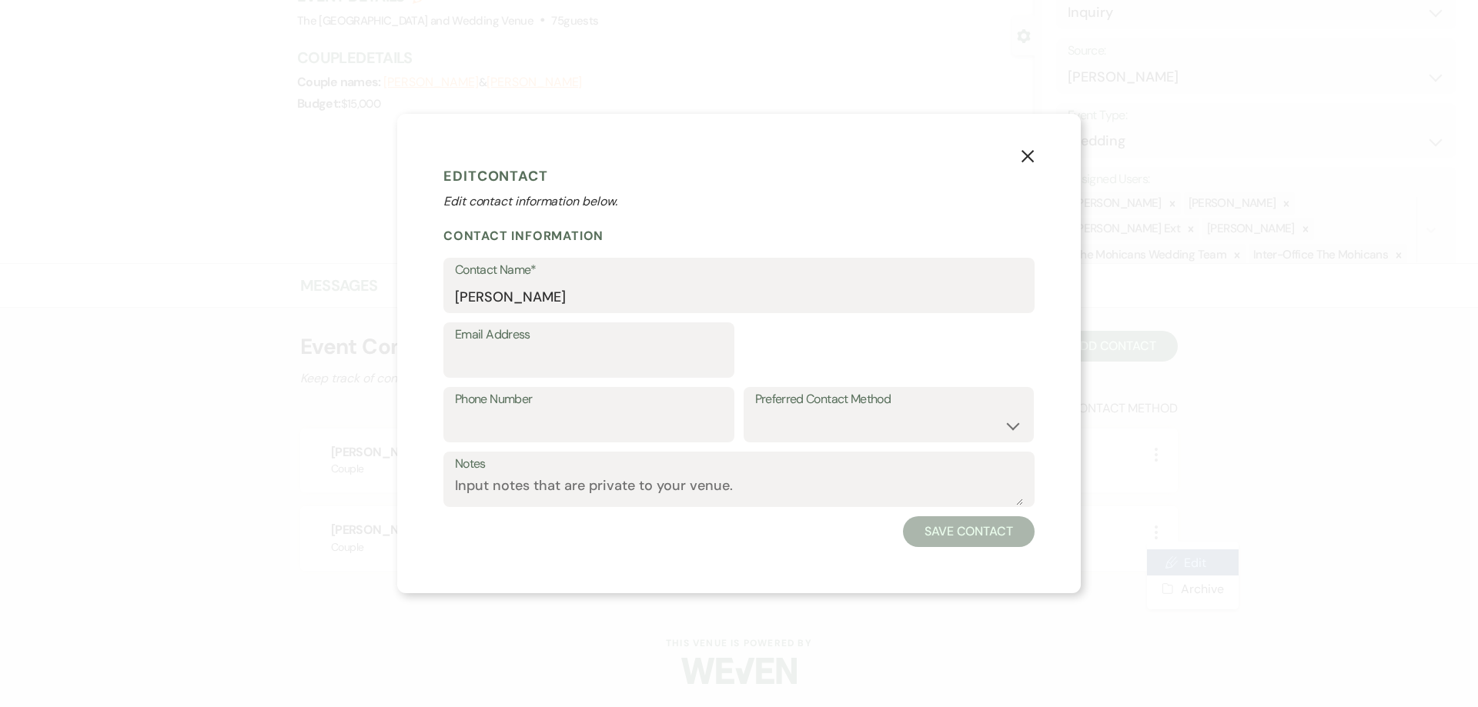
select select "1"
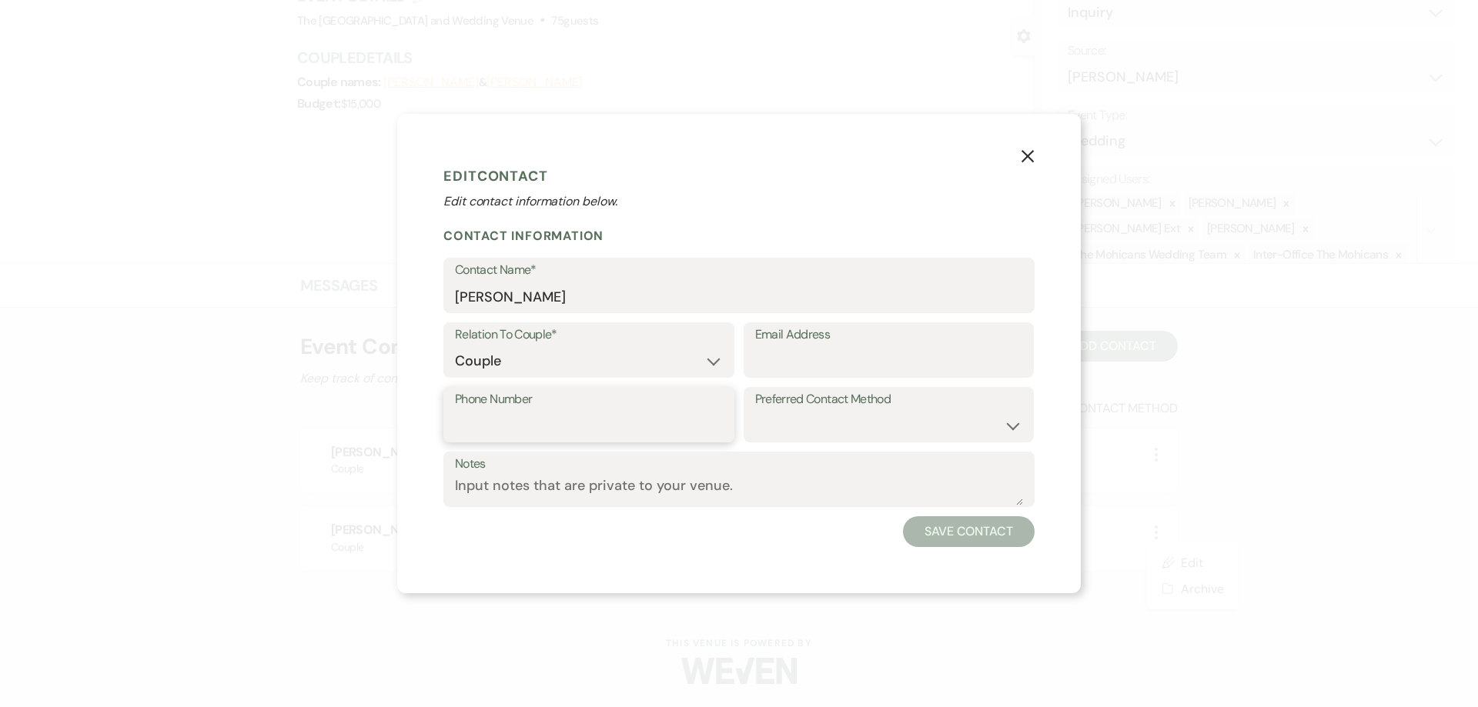
paste input "tel:[PHONE_NUMBER]"
click at [476, 419] on input "tel:[PHONE_NUMBER]" at bounding box center [589, 426] width 268 height 30
type input "4407247819"
click at [787, 363] on input "Email Address" at bounding box center [889, 361] width 268 height 30
paste input "[EMAIL_ADDRESS][DOMAIN_NAME]"
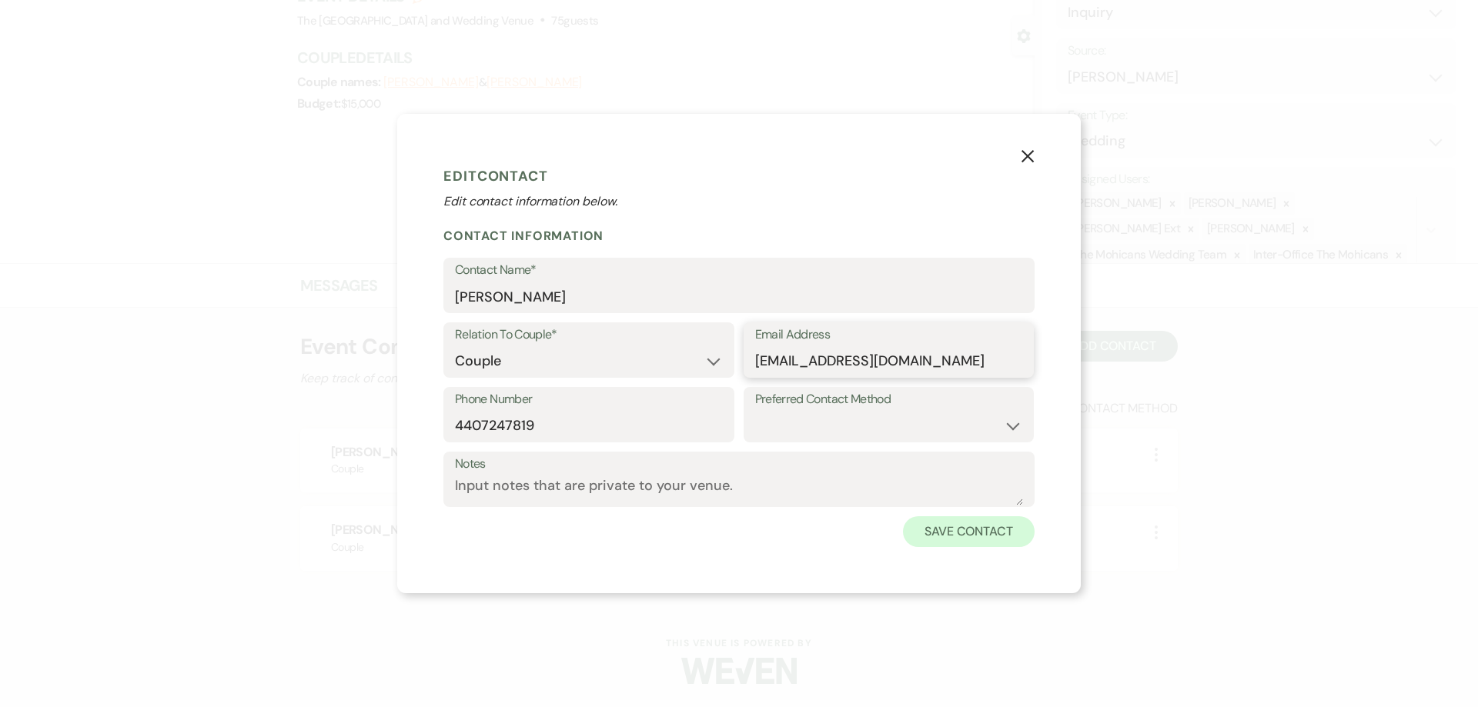
type input "[EMAIL_ADDRESS][DOMAIN_NAME]"
click at [961, 533] on button "Save Contact" at bounding box center [969, 531] width 132 height 31
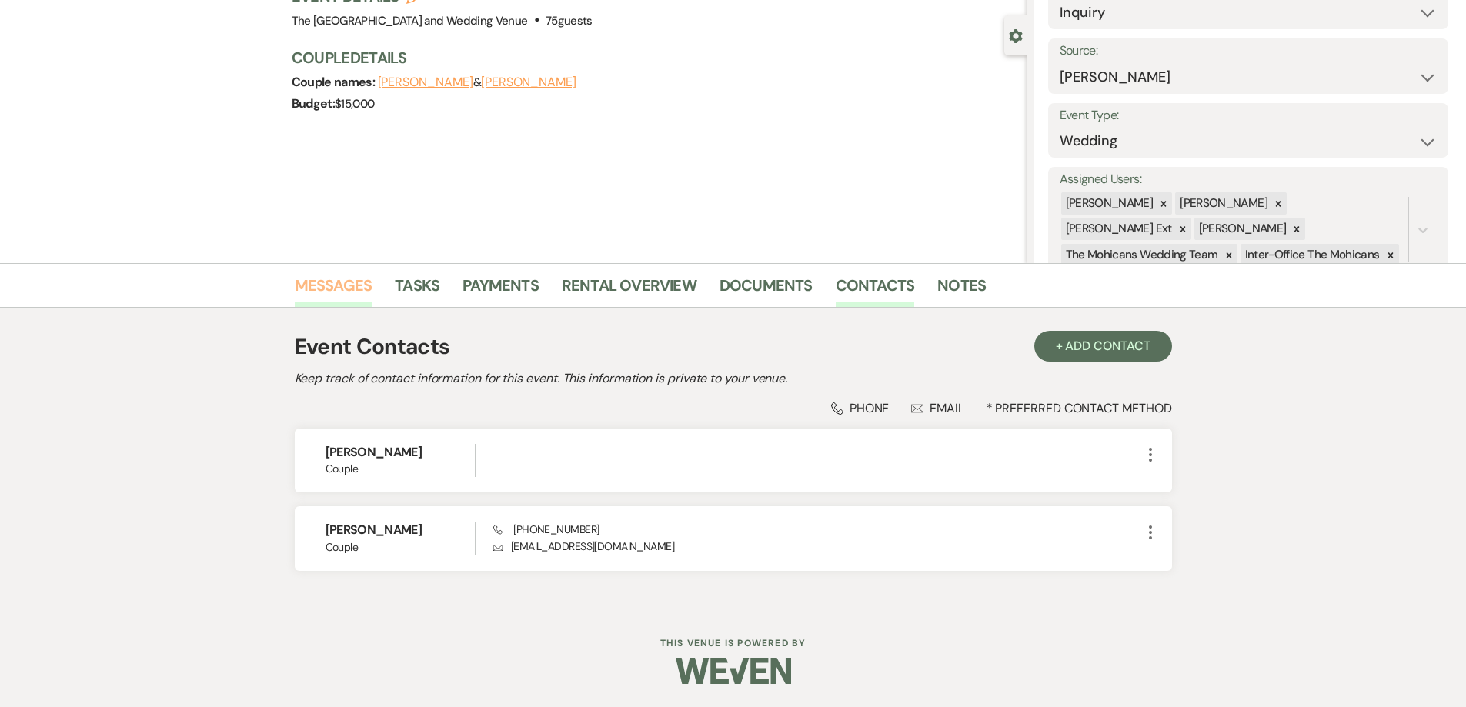
click at [361, 285] on link "Messages" at bounding box center [334, 290] width 78 height 34
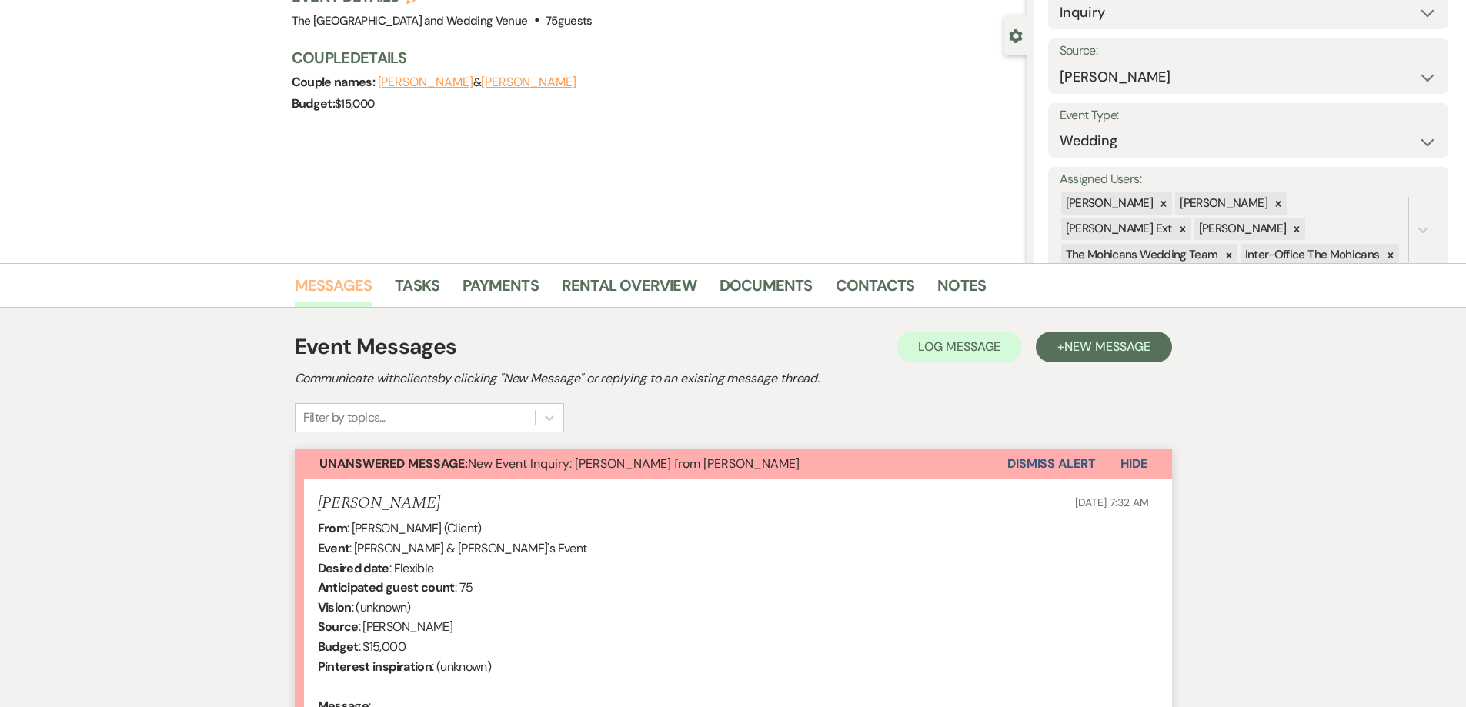
scroll to position [375, 0]
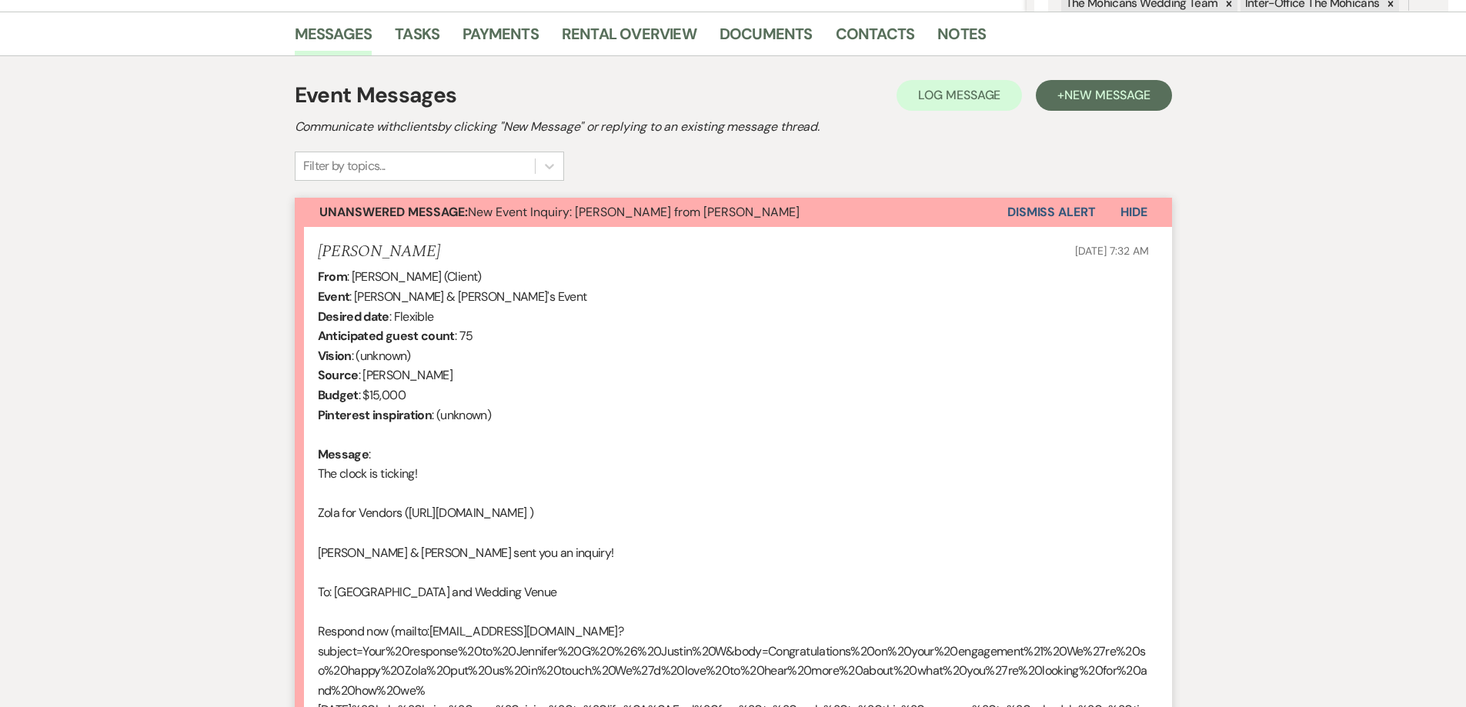
click at [1030, 209] on button "Dismiss Alert" at bounding box center [1051, 212] width 89 height 29
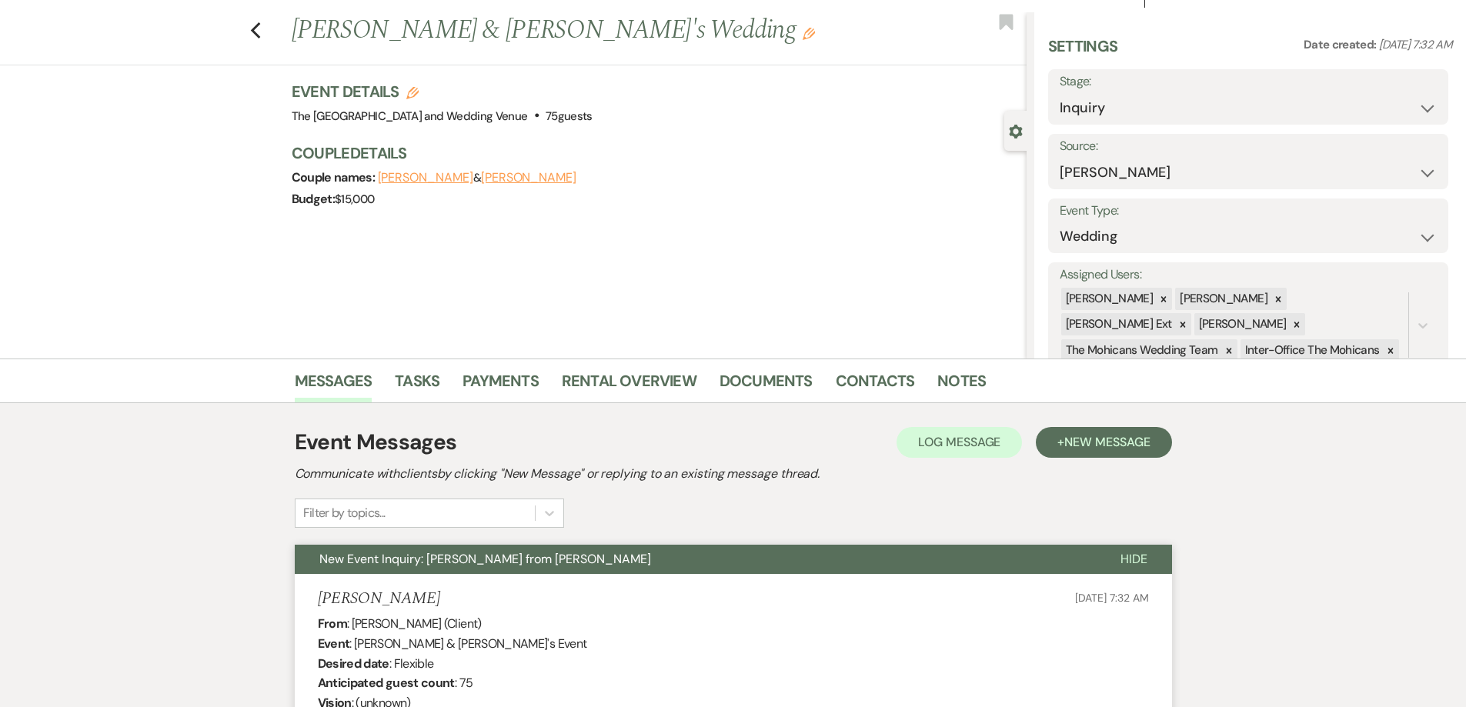
scroll to position [0, 0]
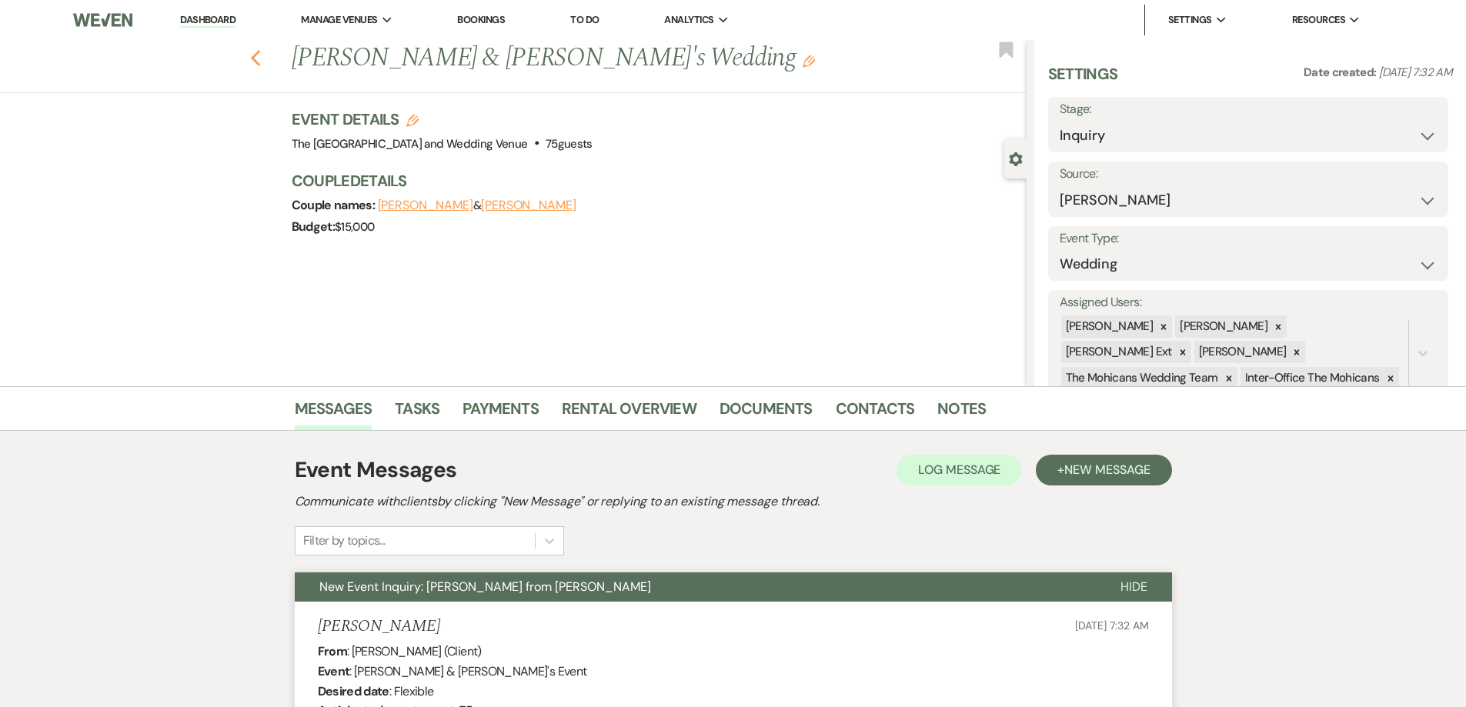
click at [262, 56] on icon "Previous" at bounding box center [256, 58] width 12 height 18
